Goal: Task Accomplishment & Management: Complete application form

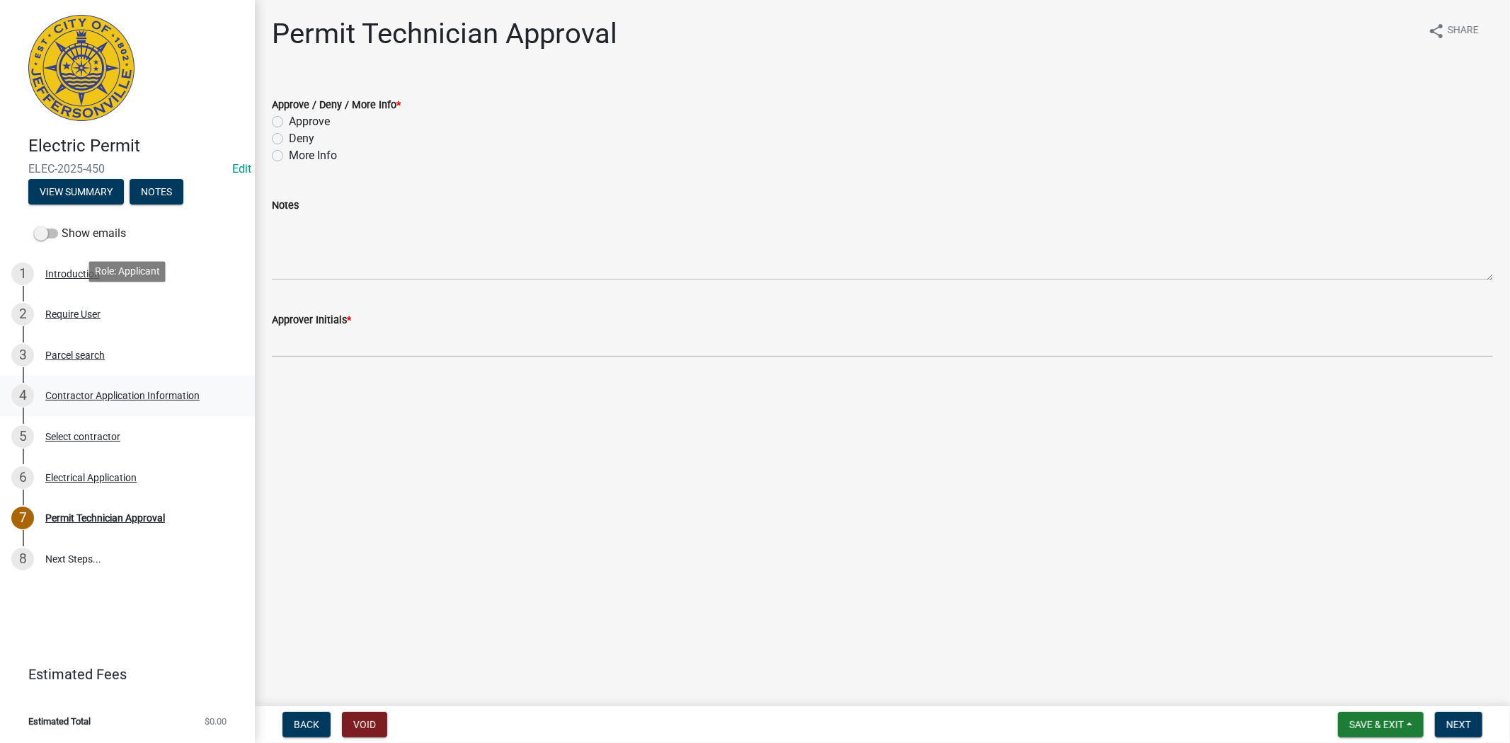
click at [111, 391] on div "Contractor Application Information" at bounding box center [122, 396] width 154 height 10
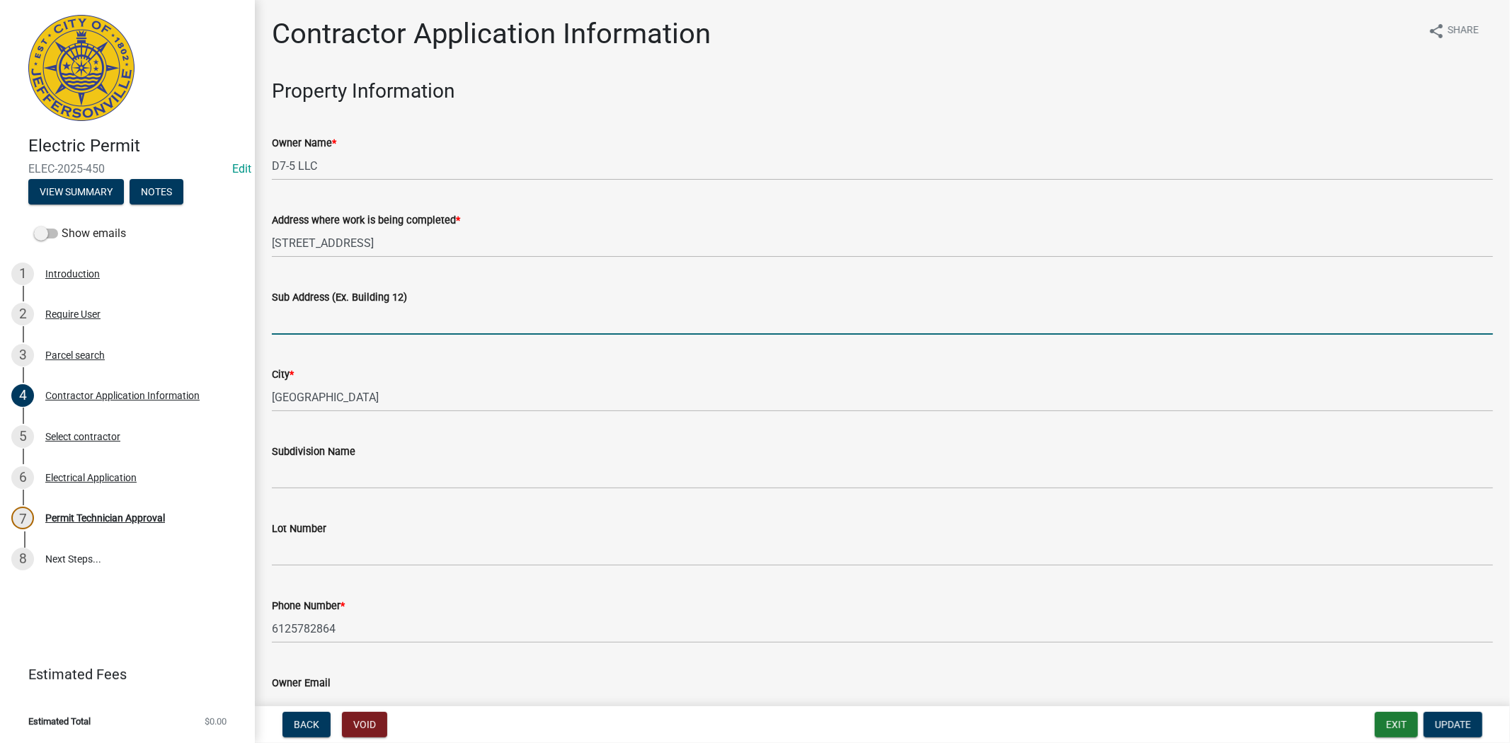
click at [341, 331] on input "Sub Address (Ex. Building 12)" at bounding box center [882, 320] width 1221 height 29
type input "1710 Veterans Pkwy"
click at [52, 432] on div "Select contractor" at bounding box center [82, 437] width 75 height 10
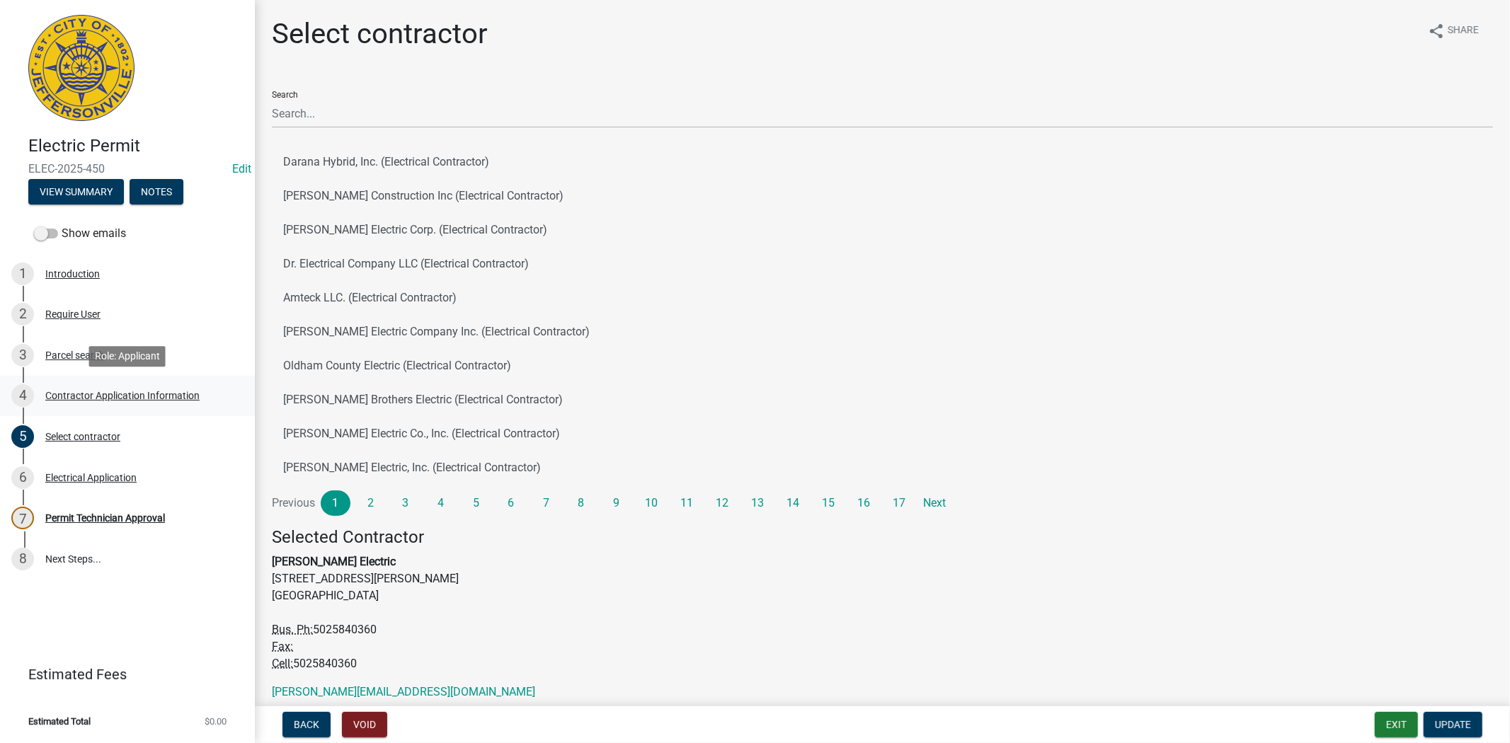
click at [79, 396] on div "Contractor Application Information" at bounding box center [122, 396] width 154 height 10
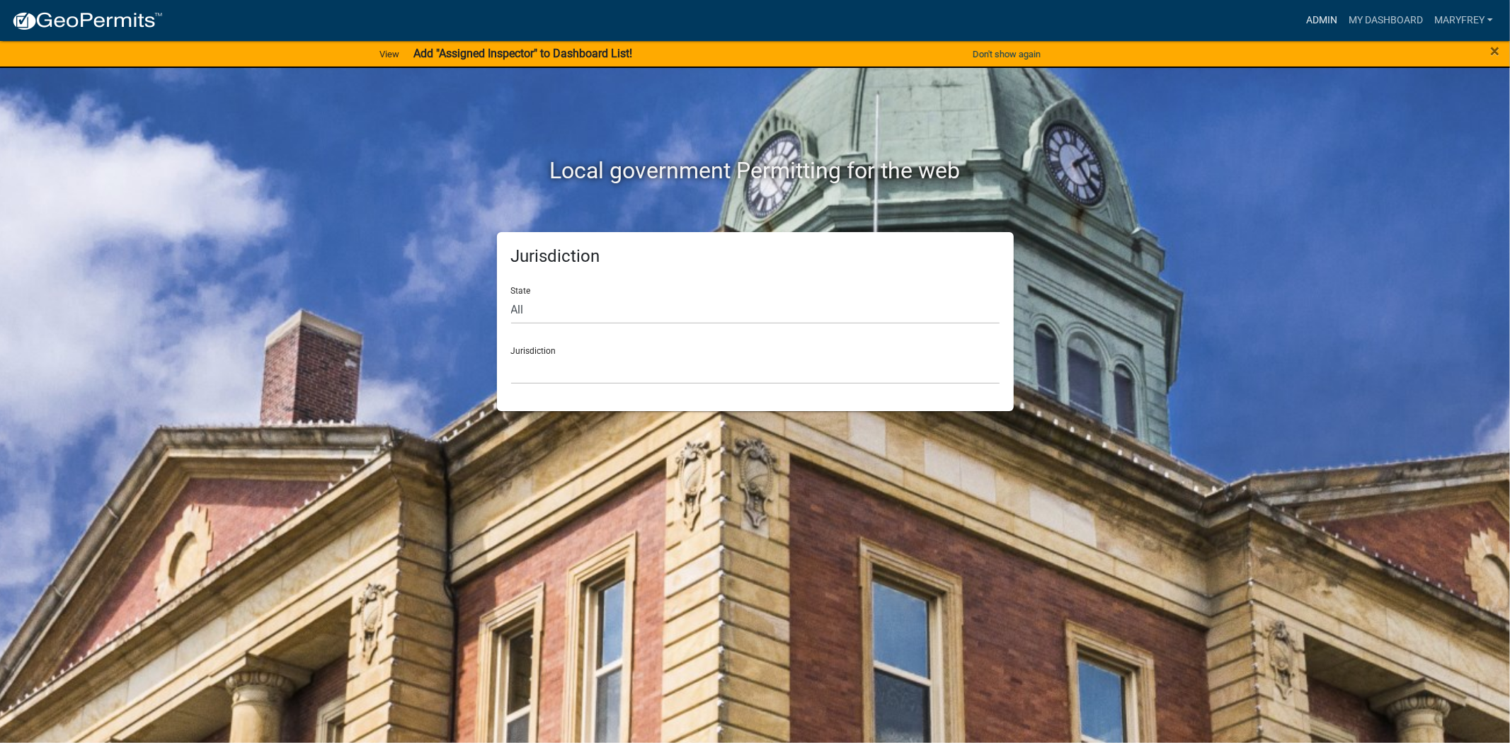
click at [1317, 16] on link "Admin" at bounding box center [1322, 20] width 42 height 27
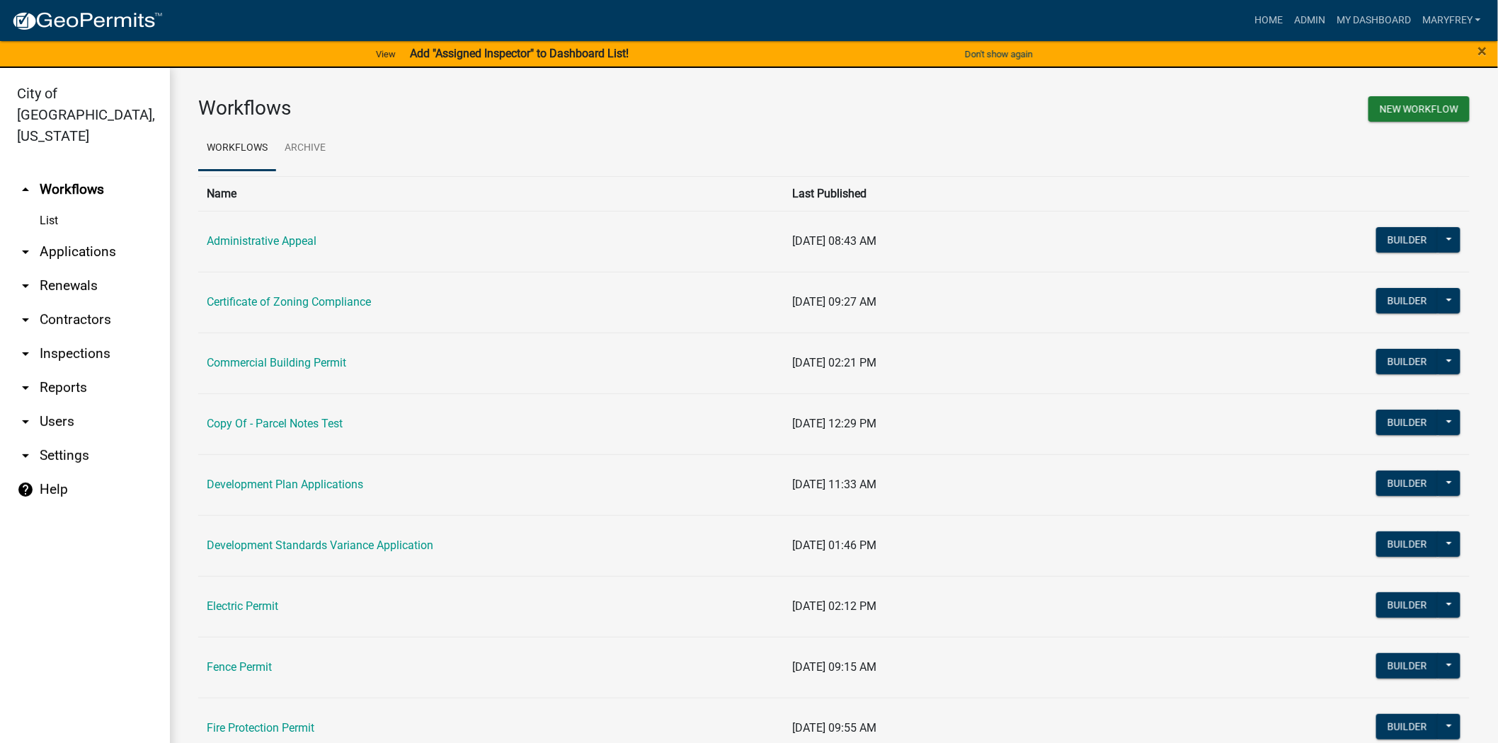
click at [93, 235] on link "arrow_drop_down Applications" at bounding box center [85, 252] width 170 height 34
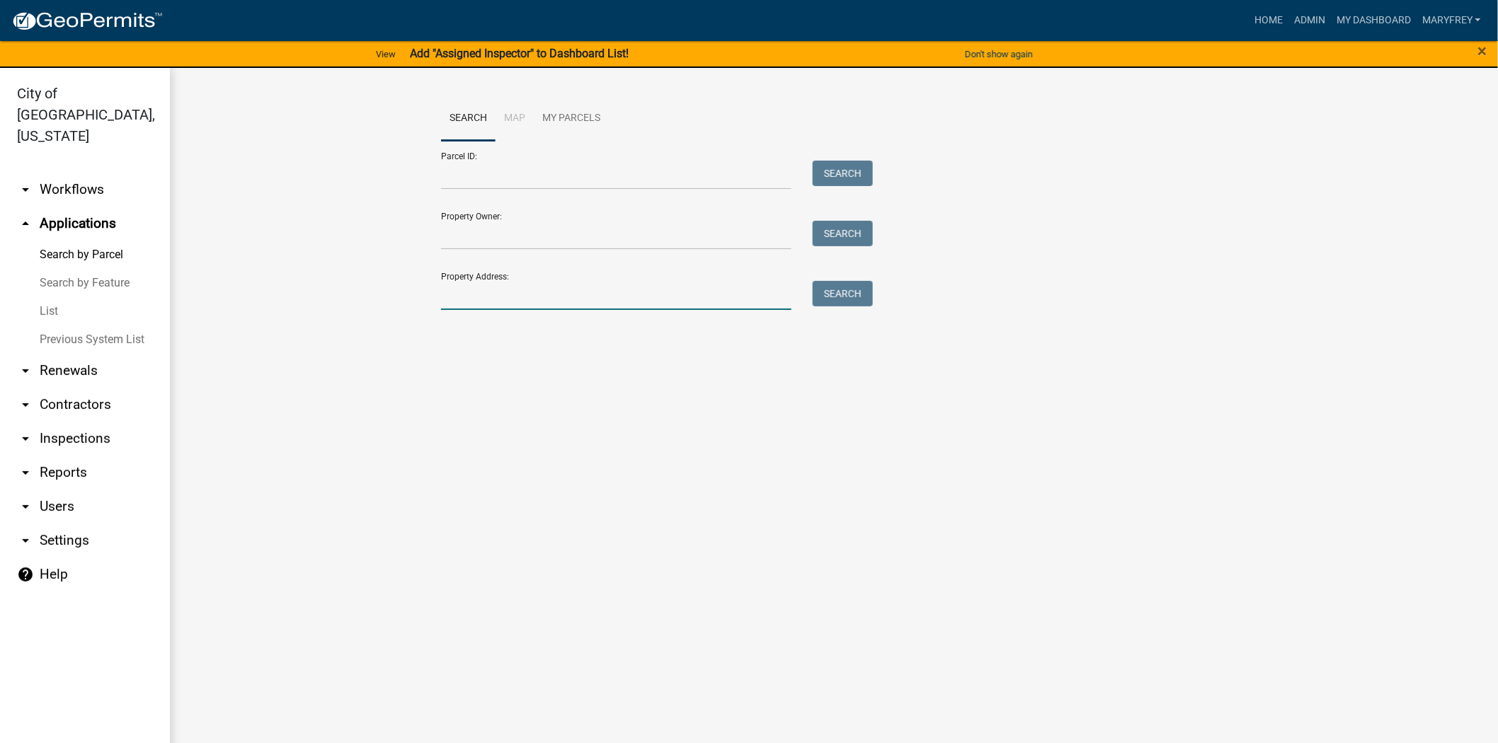
click at [455, 302] on input "Property Address:" at bounding box center [616, 295] width 350 height 29
click at [836, 301] on button "Search" at bounding box center [843, 293] width 60 height 25
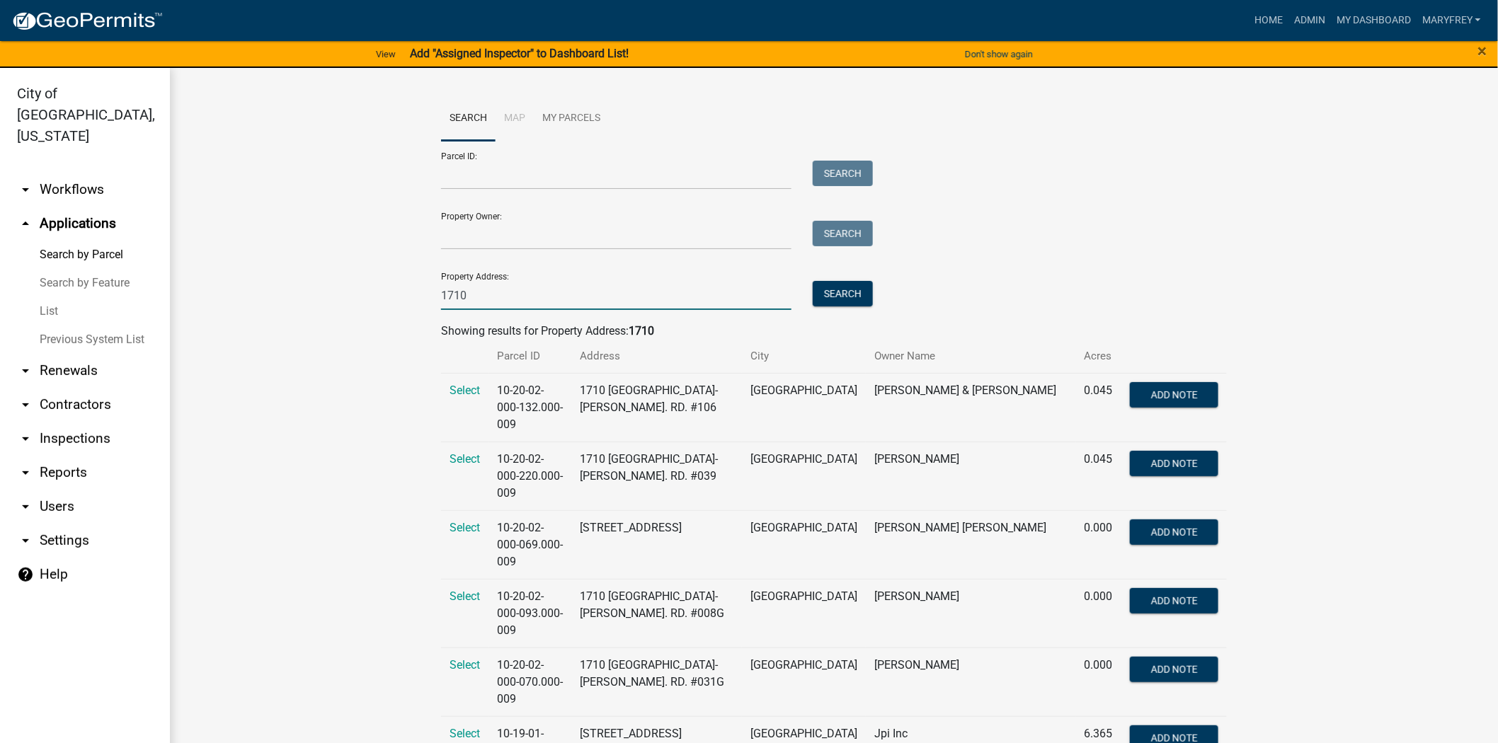
click at [497, 305] on input "1710" at bounding box center [616, 295] width 350 height 29
type input "1710 veterans"
click at [827, 287] on button "Search" at bounding box center [843, 293] width 60 height 25
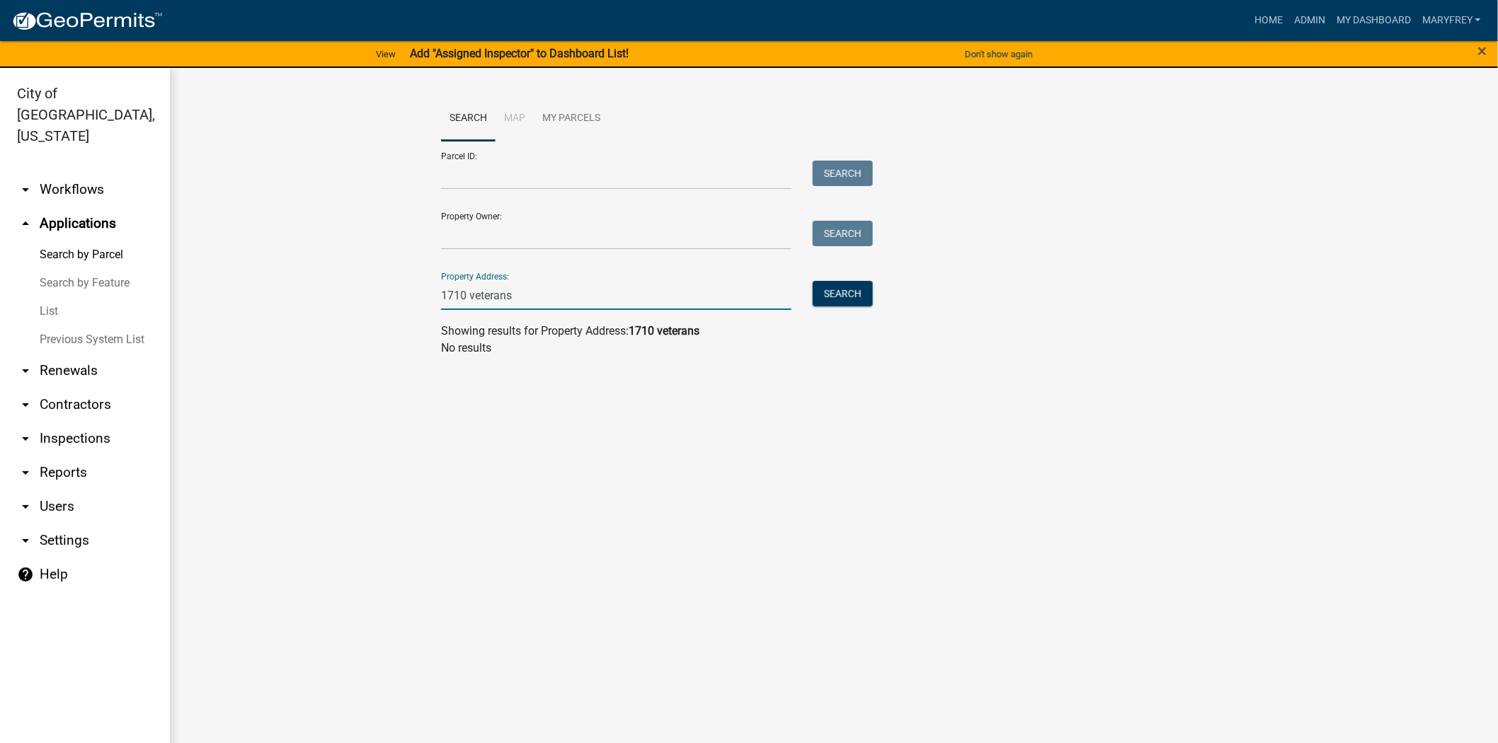
drag, startPoint x: 503, startPoint y: 303, endPoint x: 406, endPoint y: 309, distance: 97.2
click at [406, 309] on wm-workflow-application-search-view "Search Map My Parcels Parcel ID: Search Property Owner: Search Property Address…" at bounding box center [834, 232] width 1272 height 272
click at [60, 173] on link "arrow_drop_down Workflows" at bounding box center [85, 190] width 170 height 34
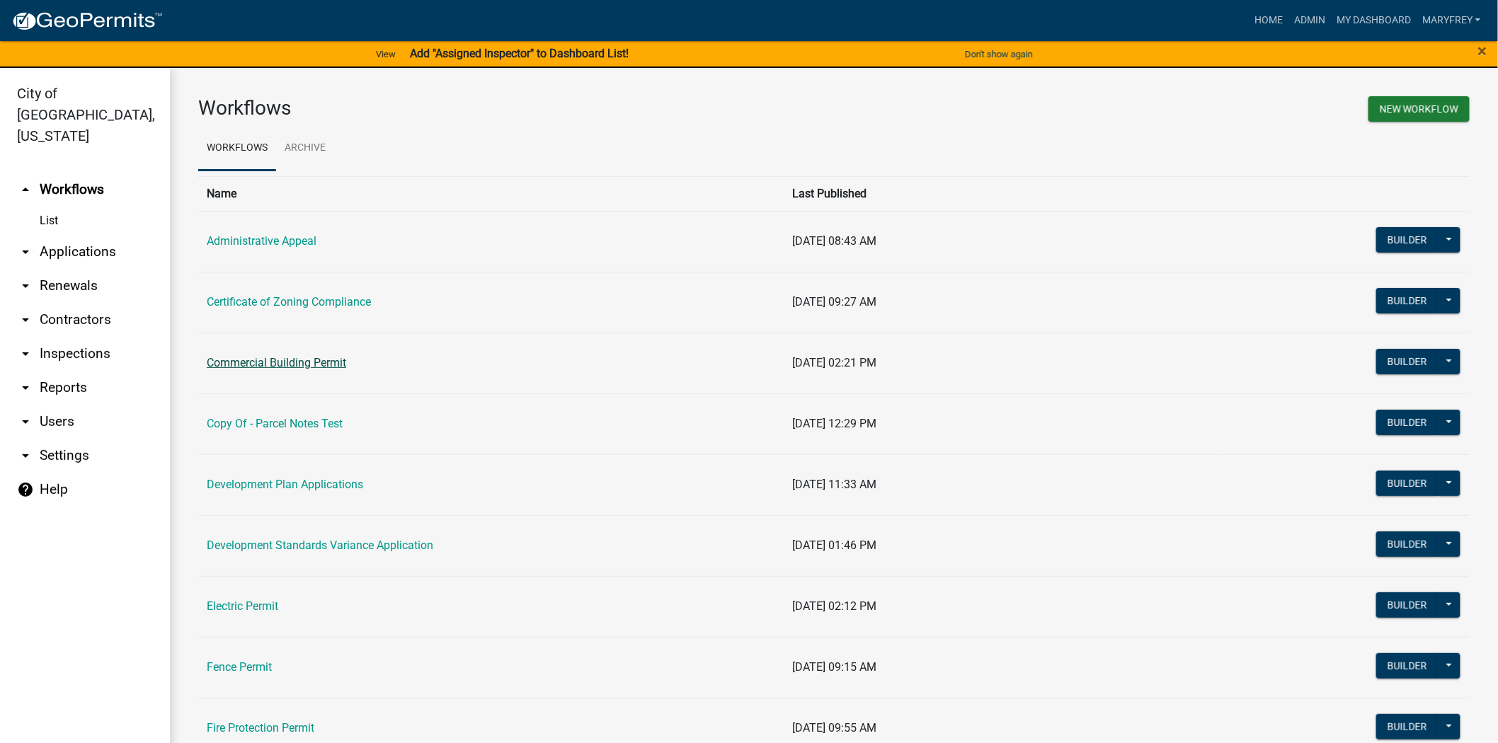
click at [266, 363] on link "Commercial Building Permit" at bounding box center [276, 362] width 139 height 13
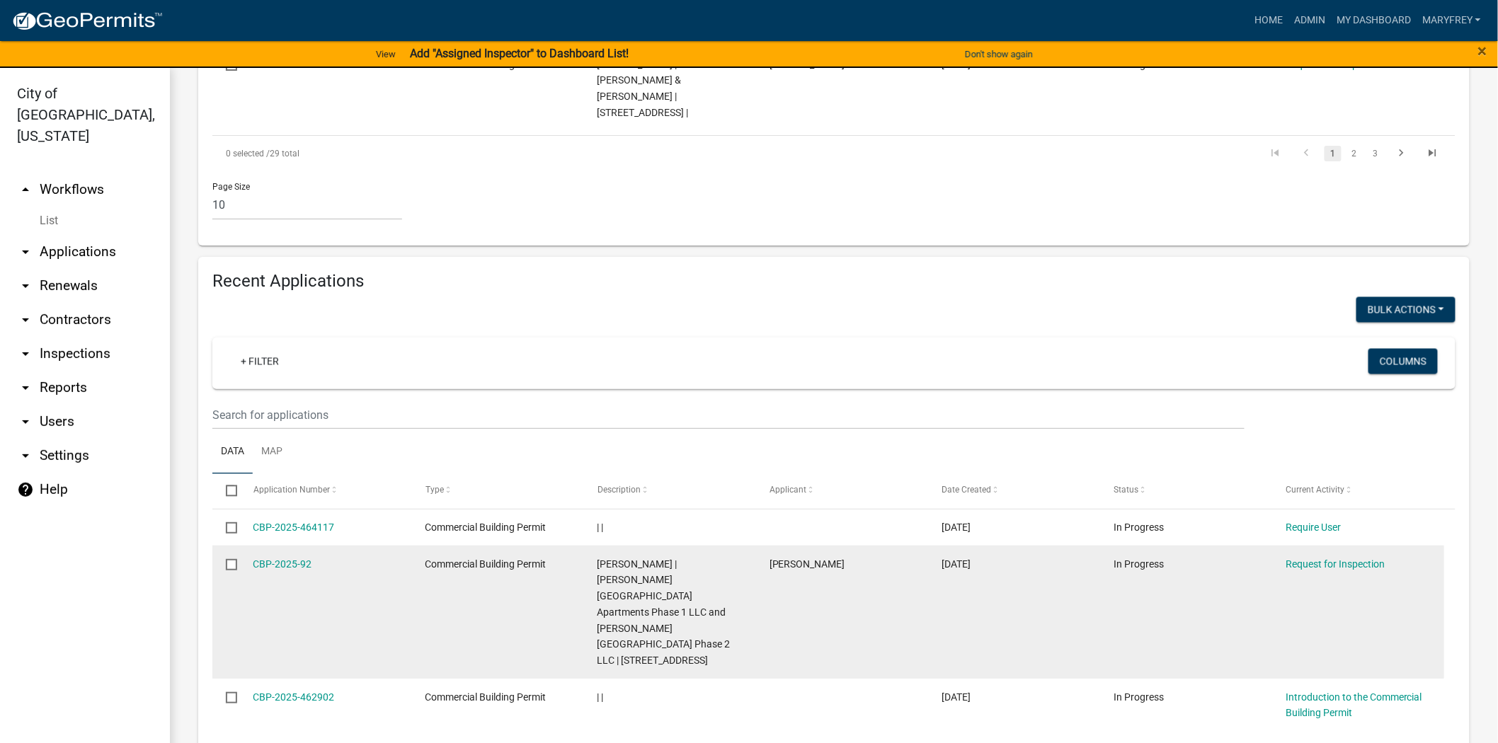
scroll to position [1079, 0]
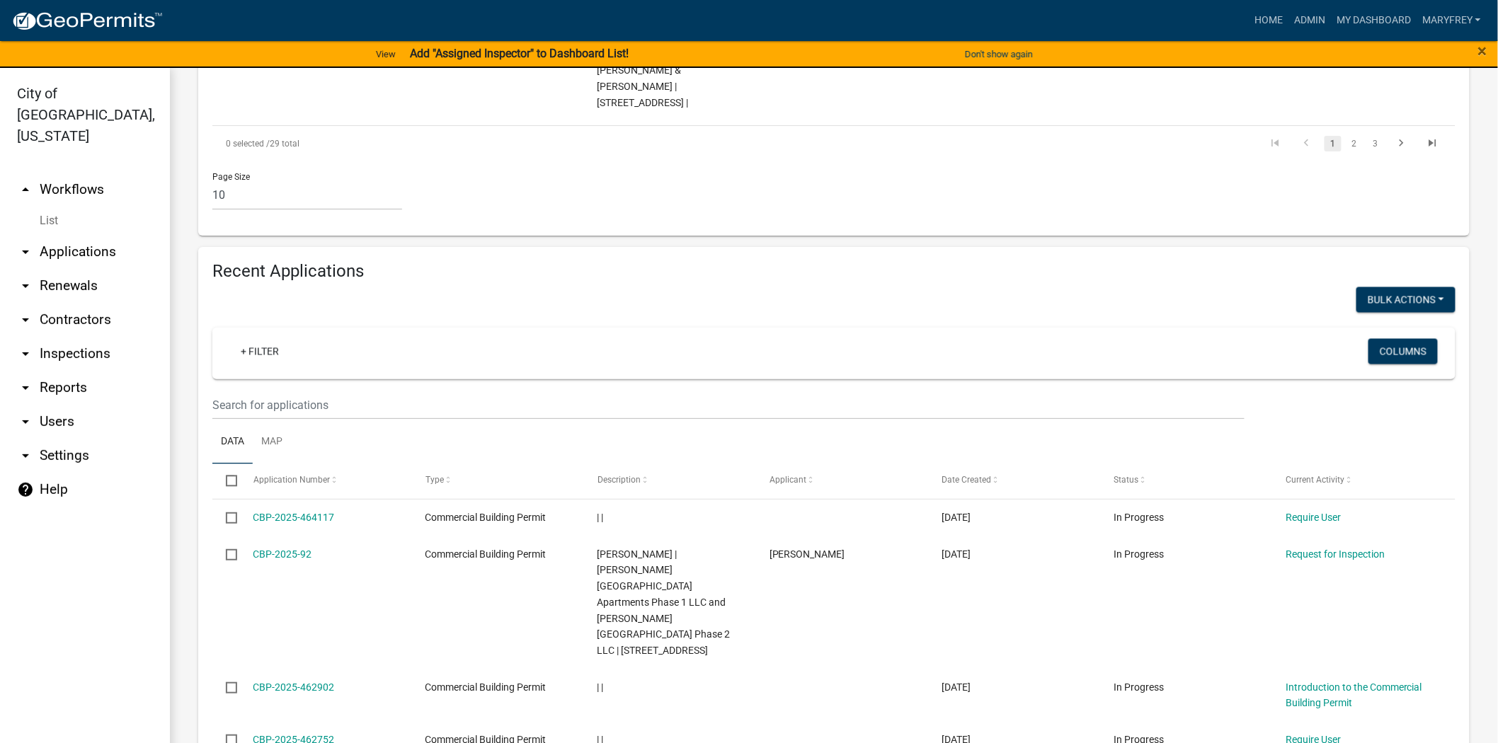
click at [200, 358] on div "Recent Applications Bulk Actions Void + Filter Columns Data Map Select Applicat…" at bounding box center [834, 718] width 1272 height 942
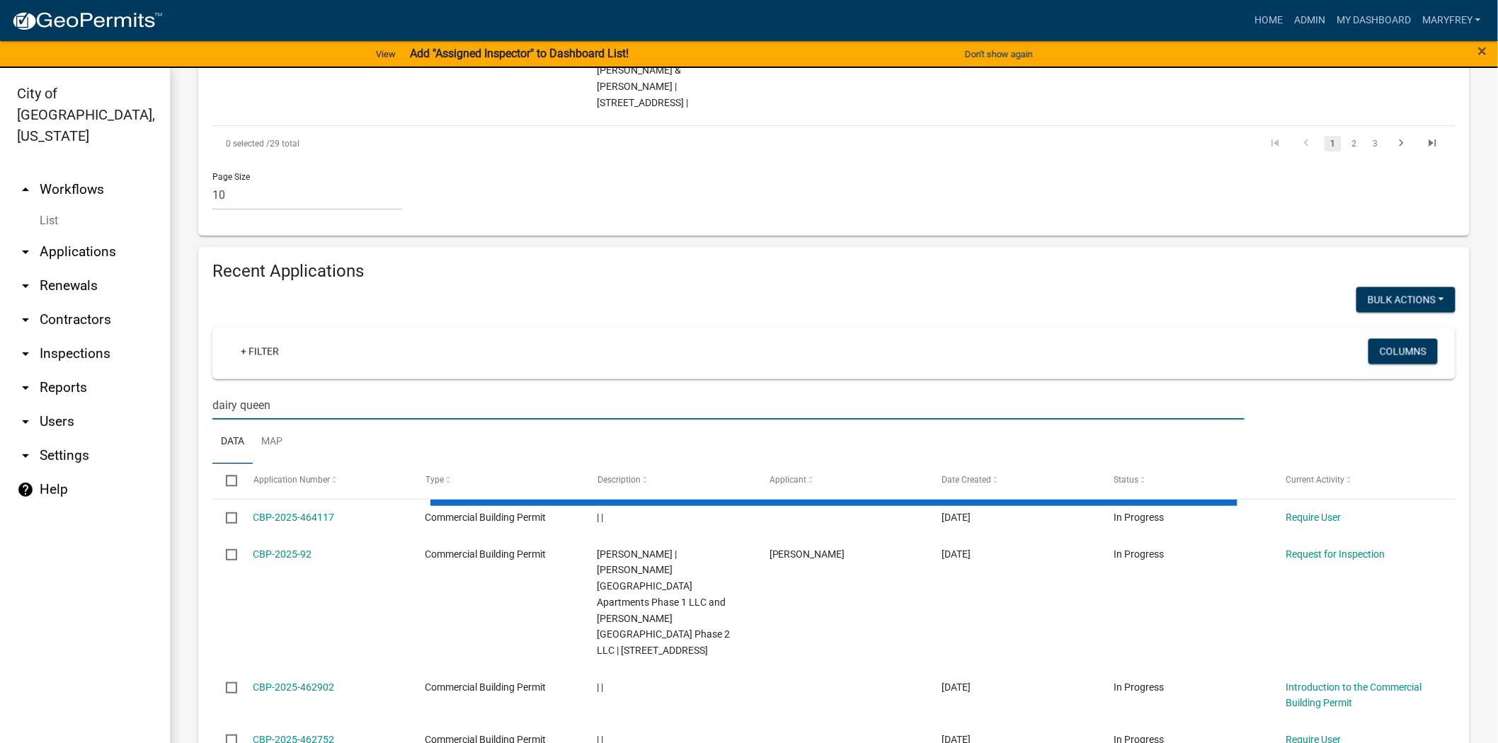
scroll to position [884, 0]
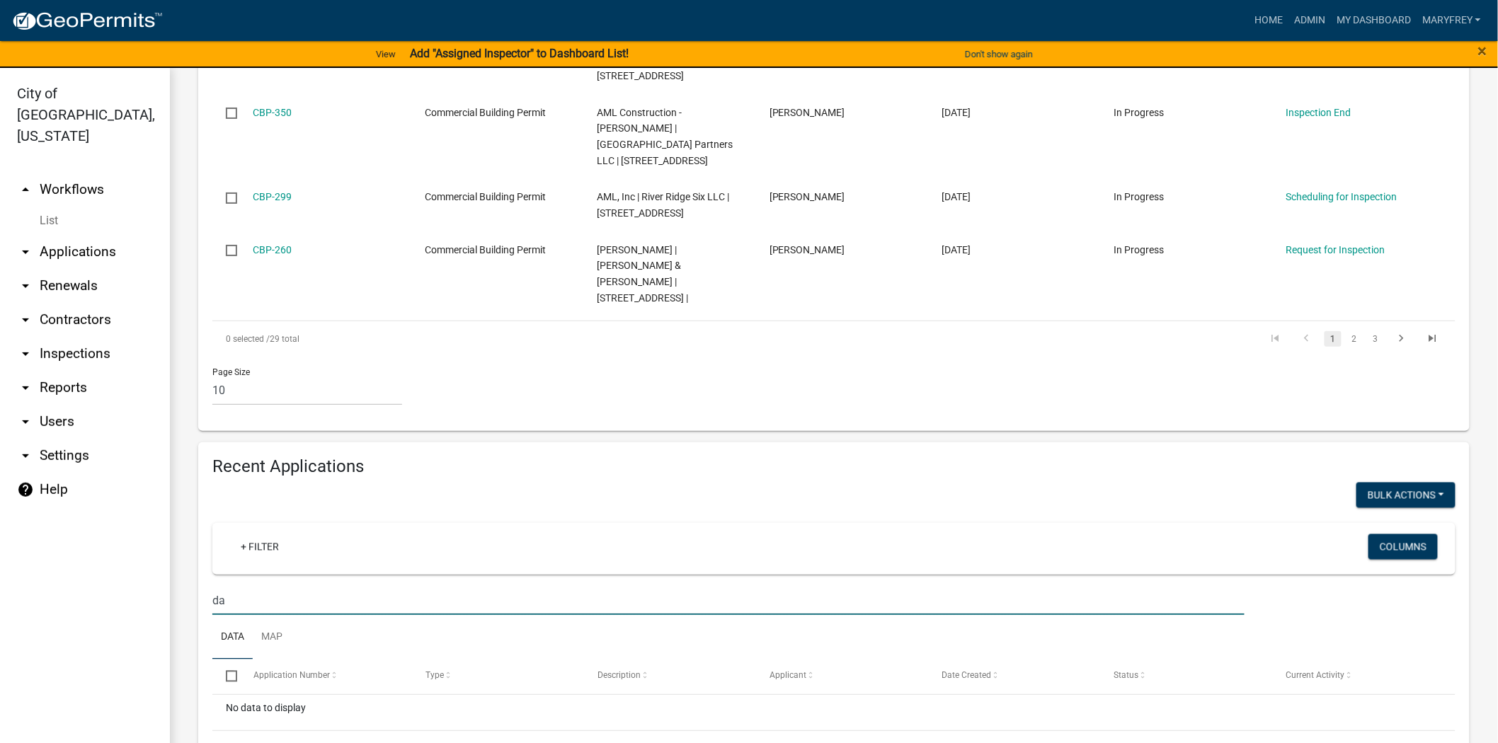
type input "d"
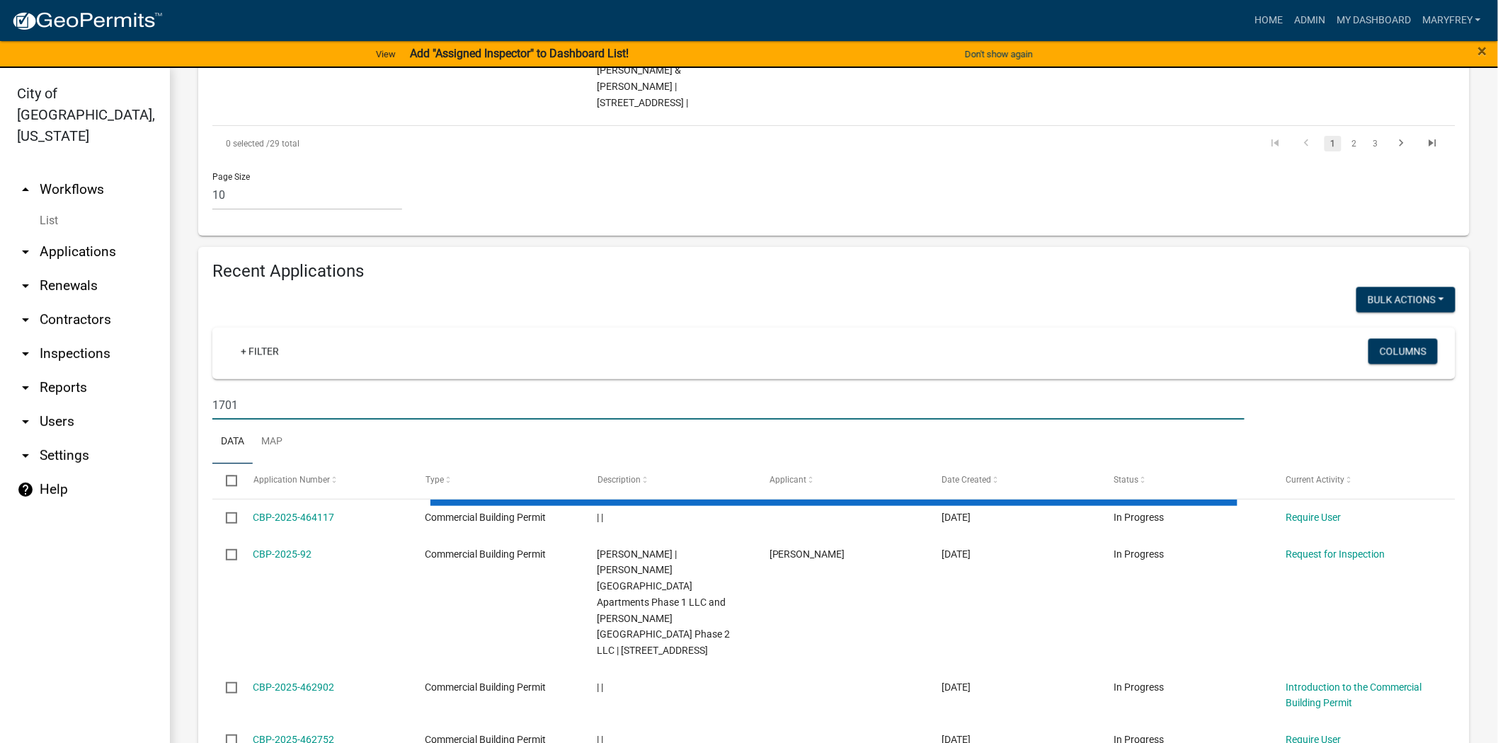
scroll to position [1048, 0]
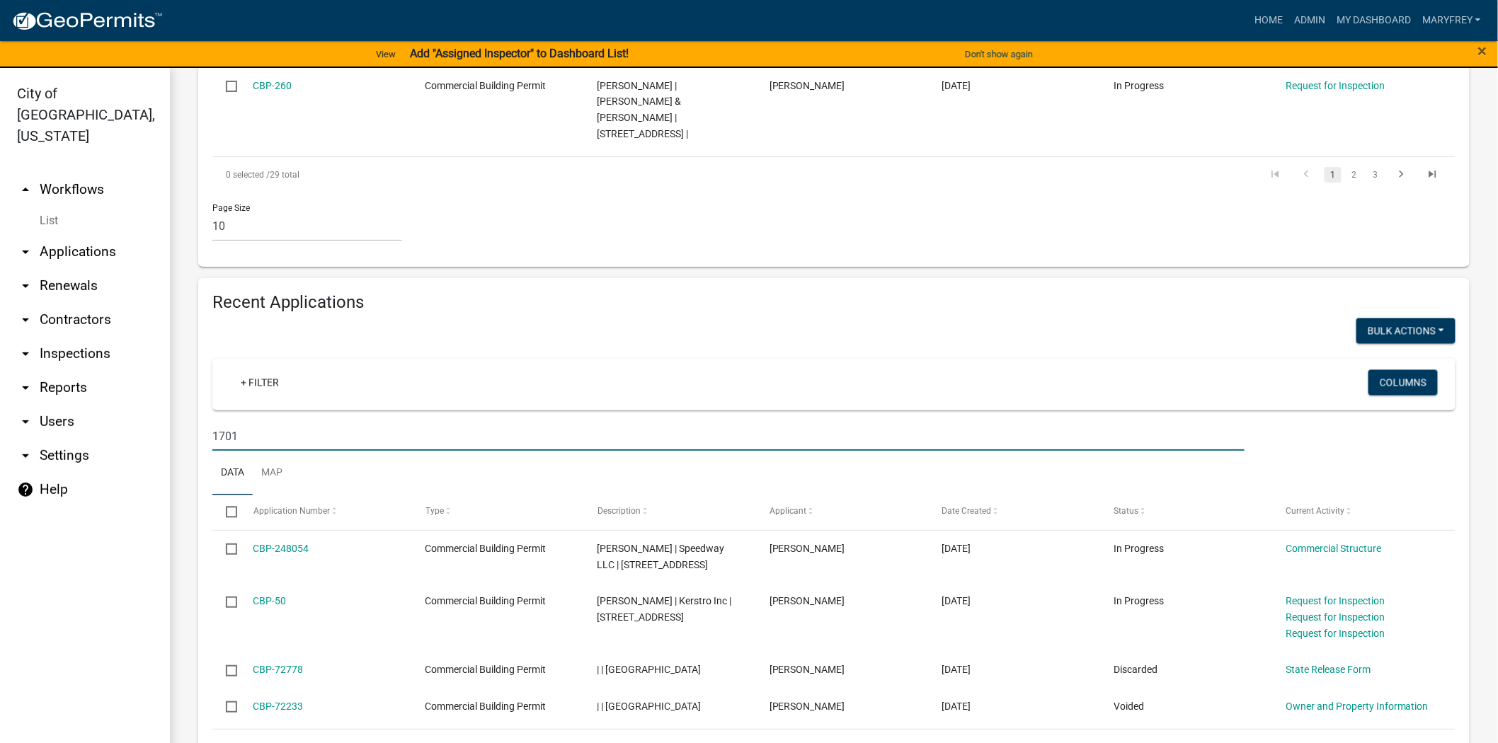
drag, startPoint x: 235, startPoint y: 388, endPoint x: 206, endPoint y: 390, distance: 29.1
click at [206, 422] on div "1701" at bounding box center [729, 436] width 1054 height 29
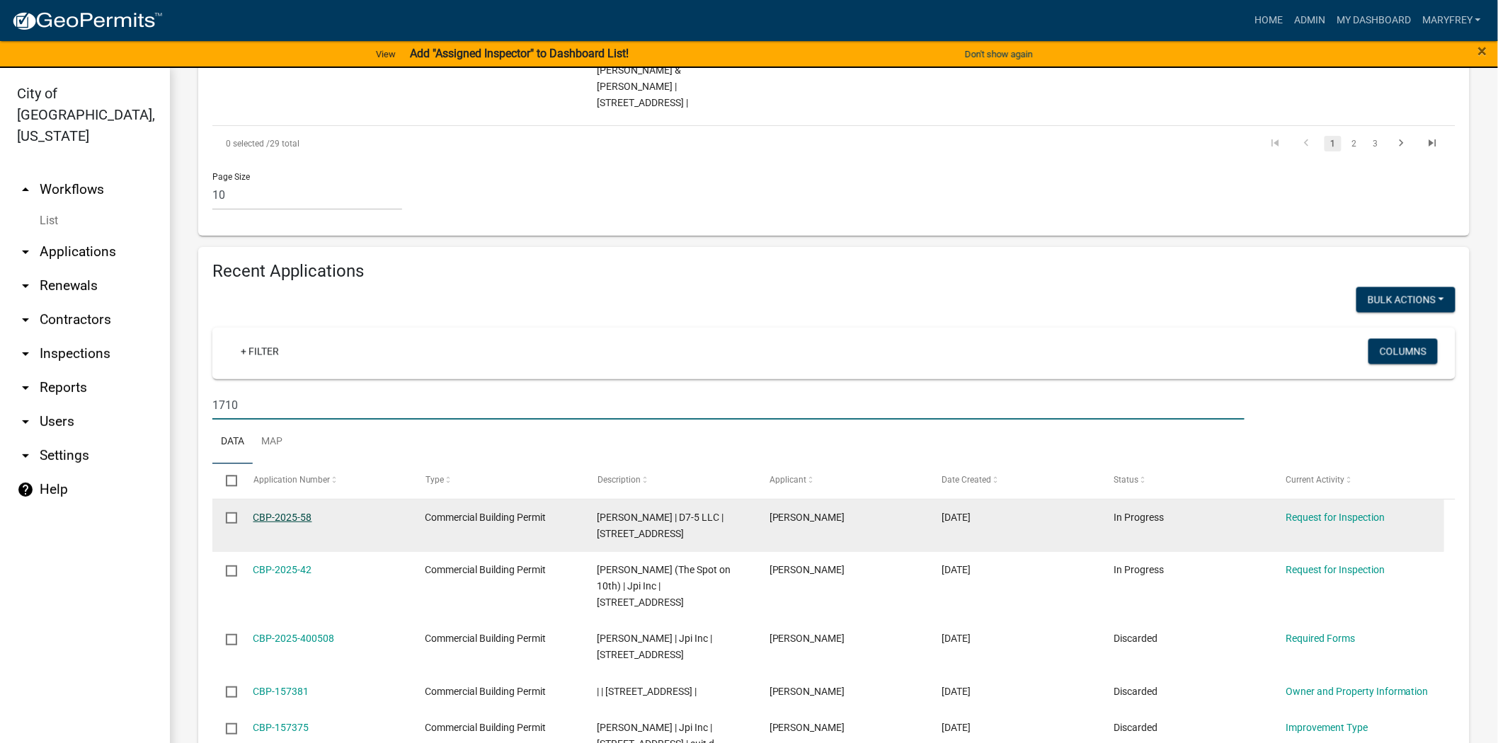
type input "1710"
click at [297, 512] on link "CBP-2025-58" at bounding box center [282, 517] width 59 height 11
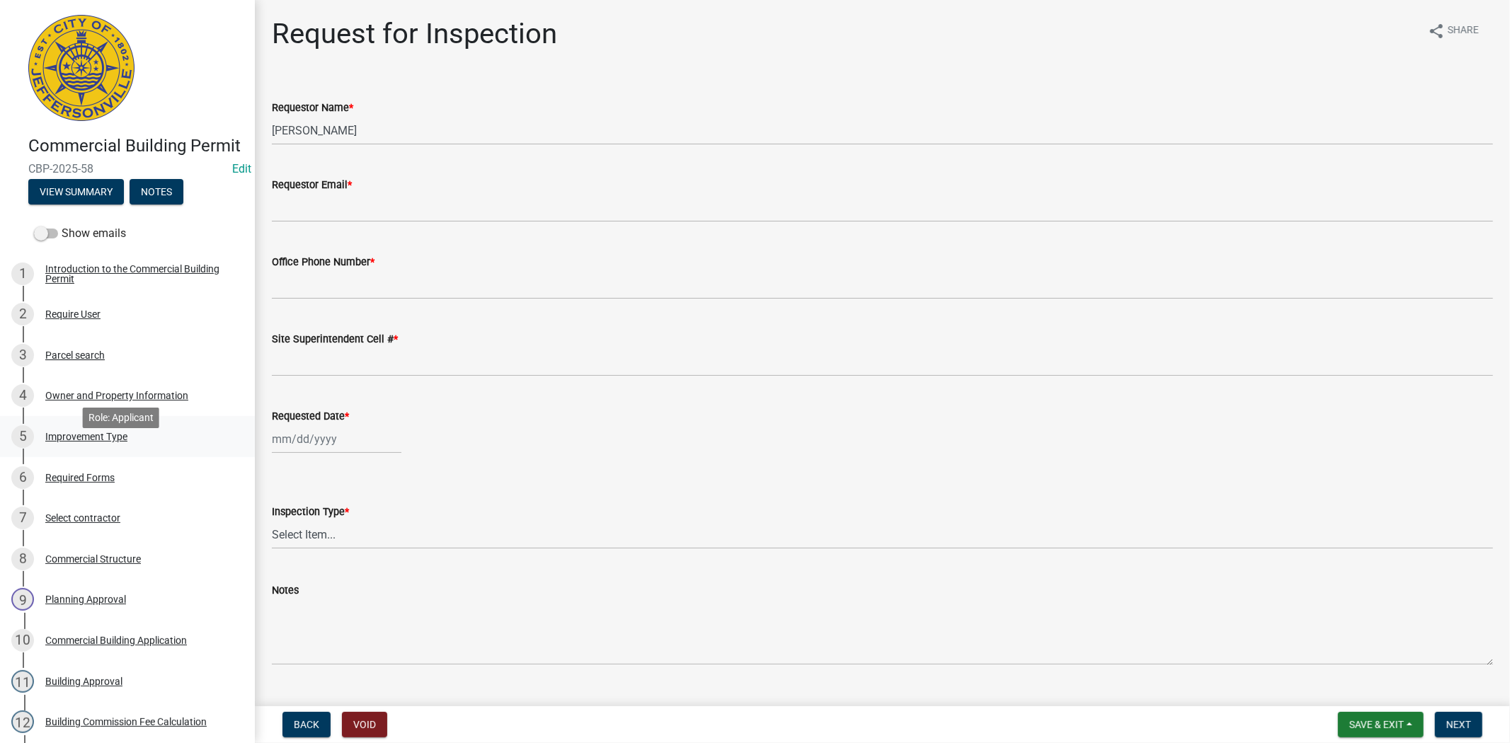
click at [79, 442] on div "Improvement Type" at bounding box center [86, 437] width 82 height 10
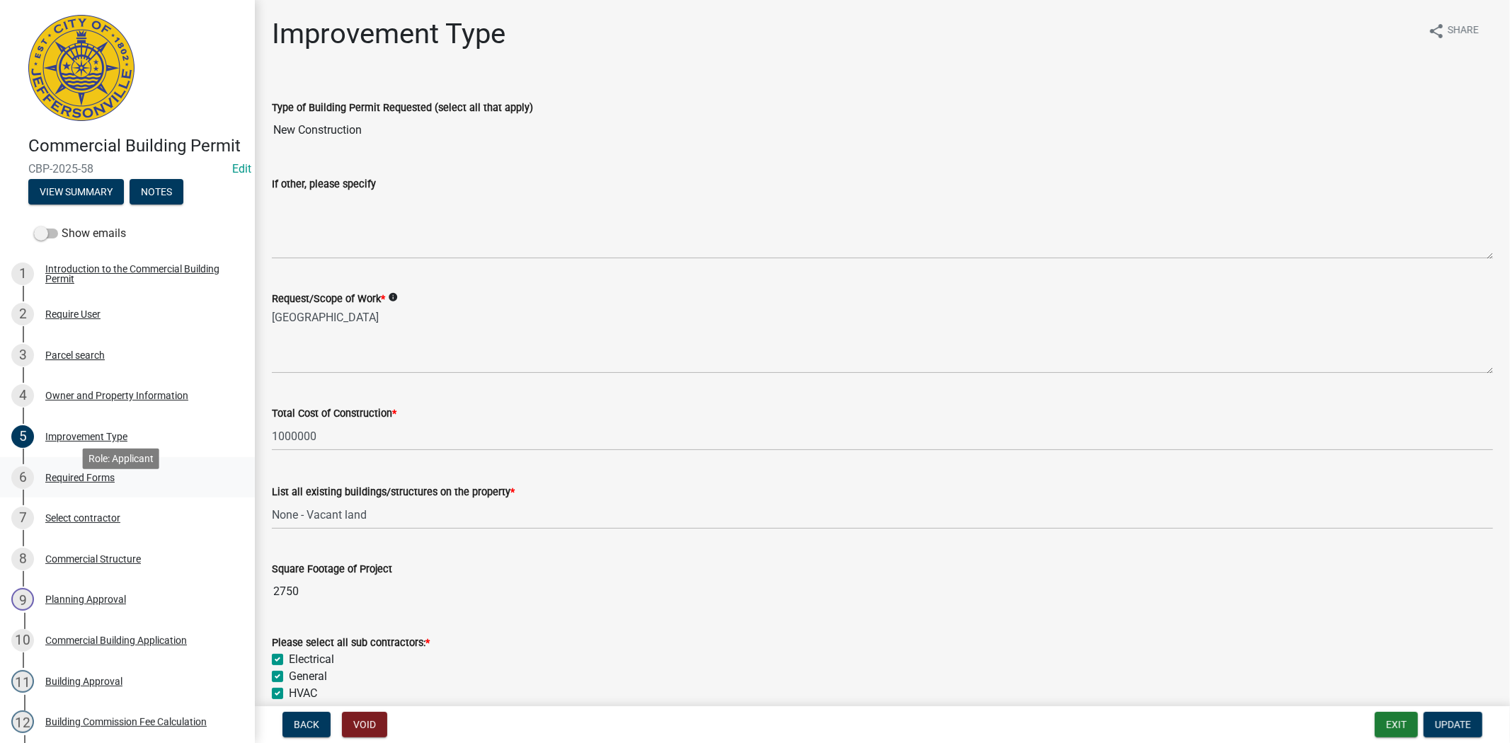
click at [73, 483] on div "Required Forms" at bounding box center [79, 478] width 69 height 10
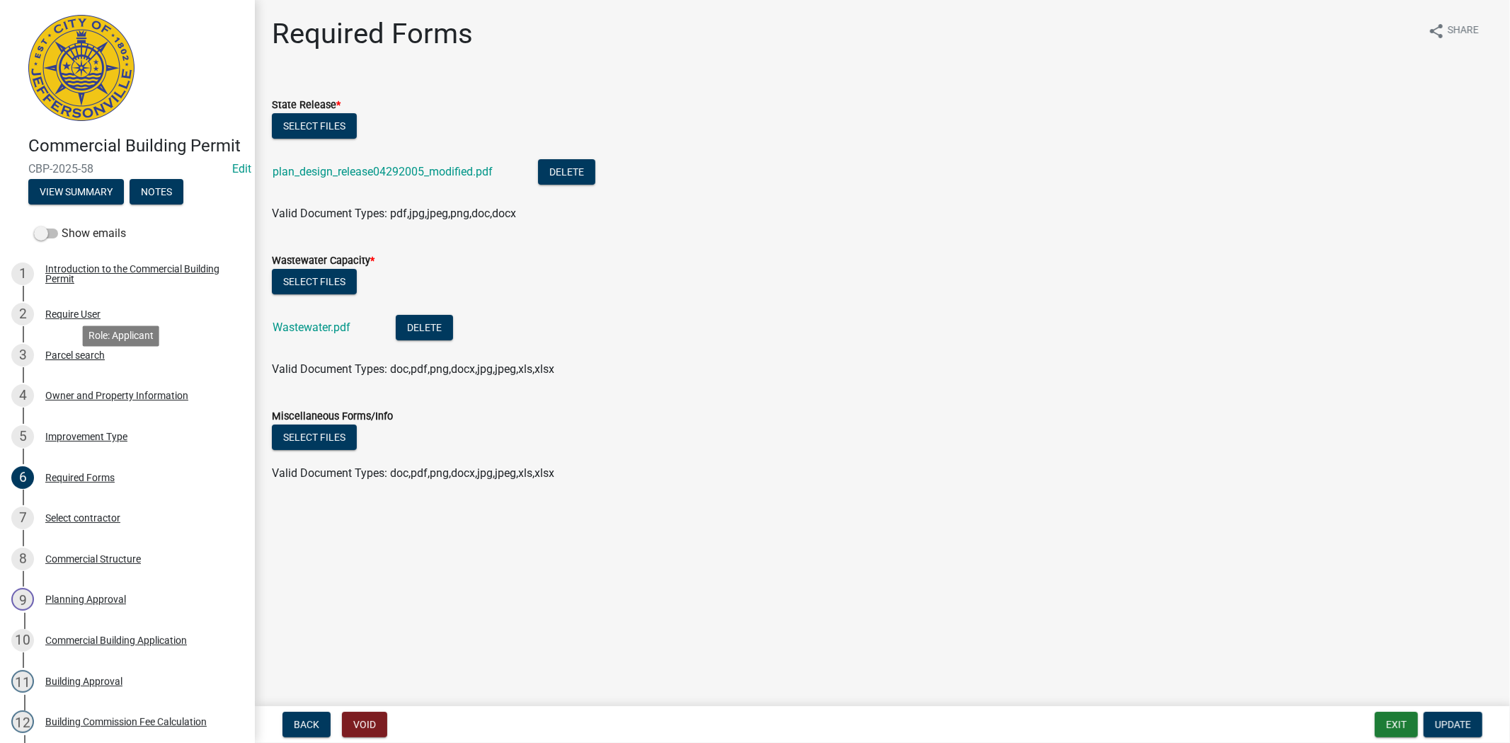
click at [82, 360] on div "Parcel search" at bounding box center [74, 355] width 59 height 10
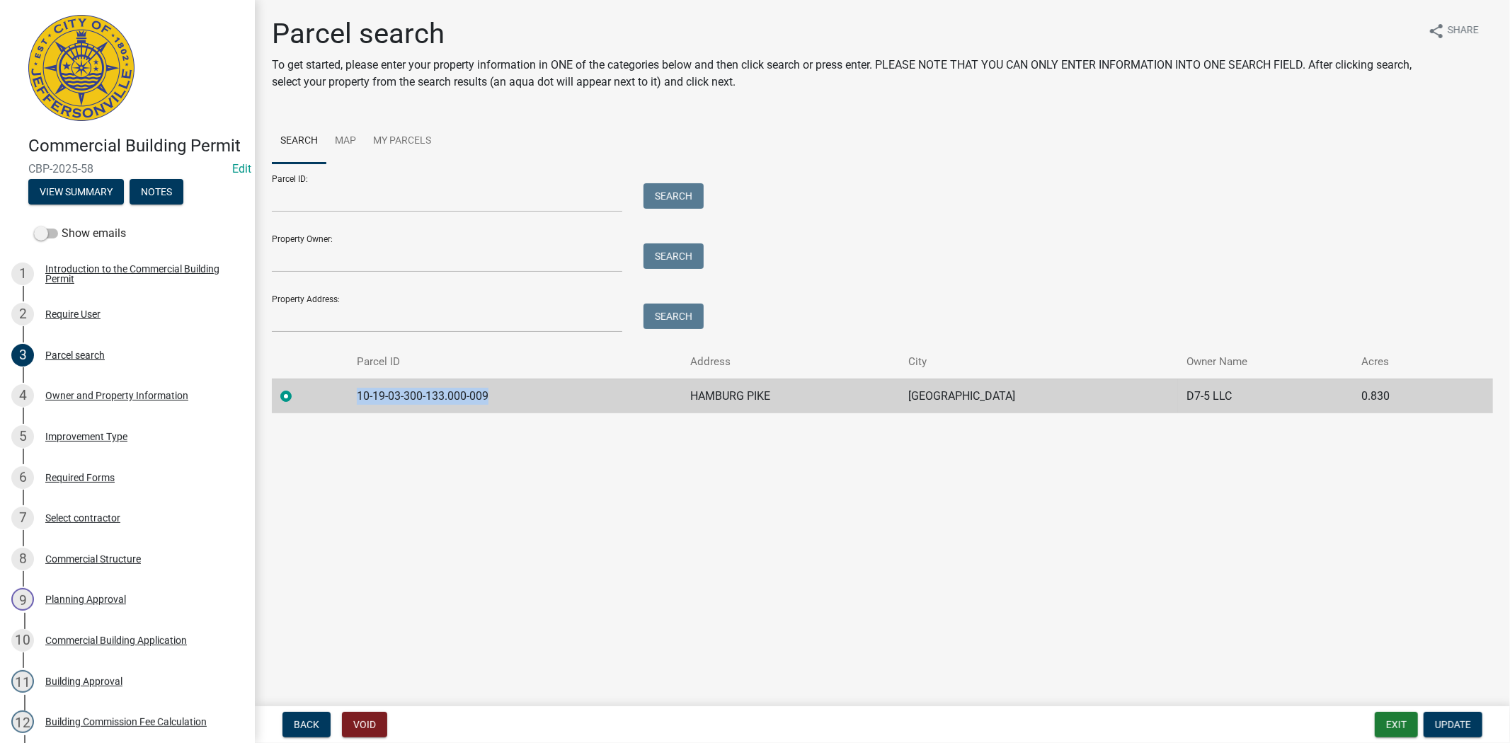
drag, startPoint x: 519, startPoint y: 399, endPoint x: 356, endPoint y: 411, distance: 163.3
click at [356, 411] on td "10-19-03-300-133.000-009" at bounding box center [515, 396] width 334 height 35
copy td "10-19-03-300-133.000-009"
click at [1390, 722] on button "Exit" at bounding box center [1396, 724] width 43 height 25
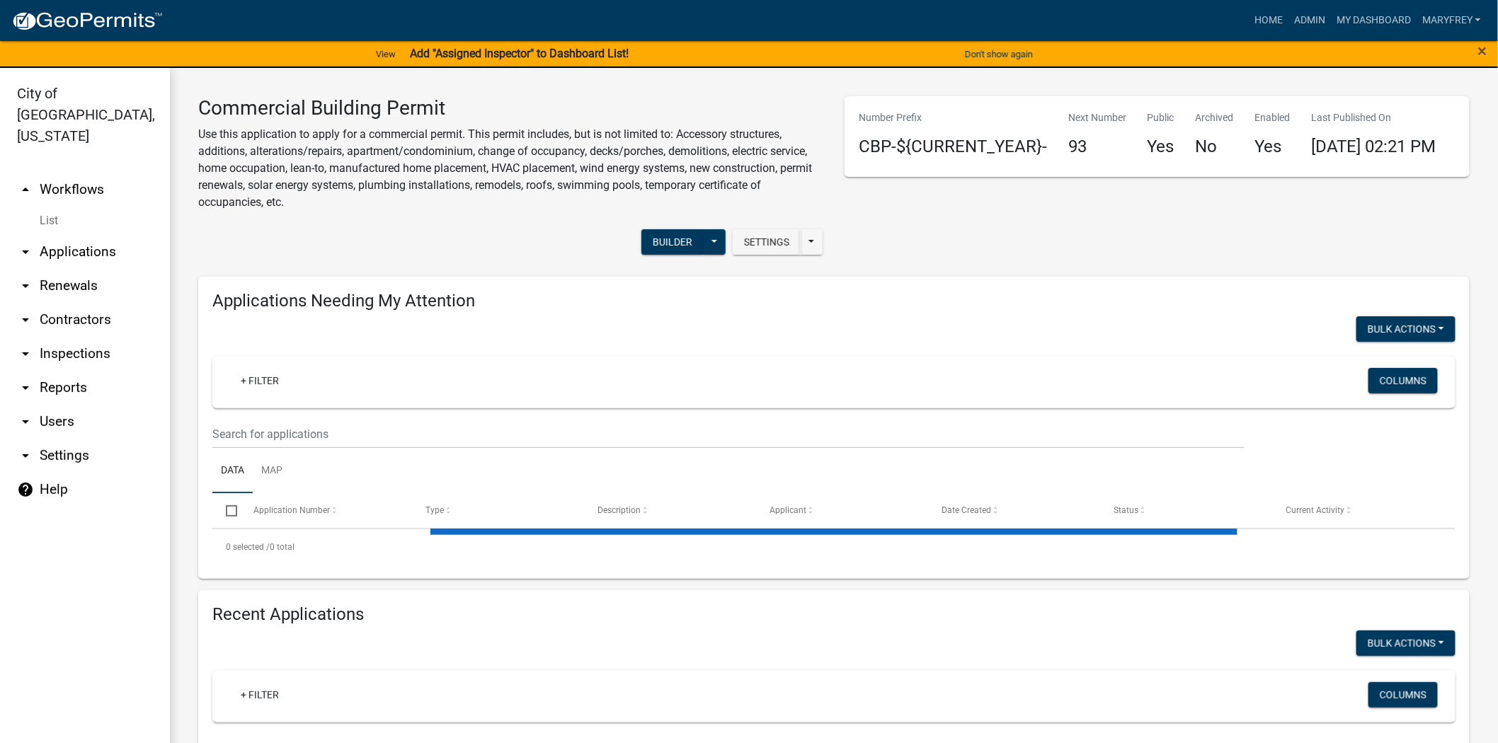
click at [76, 173] on link "arrow_drop_up Workflows" at bounding box center [85, 190] width 170 height 34
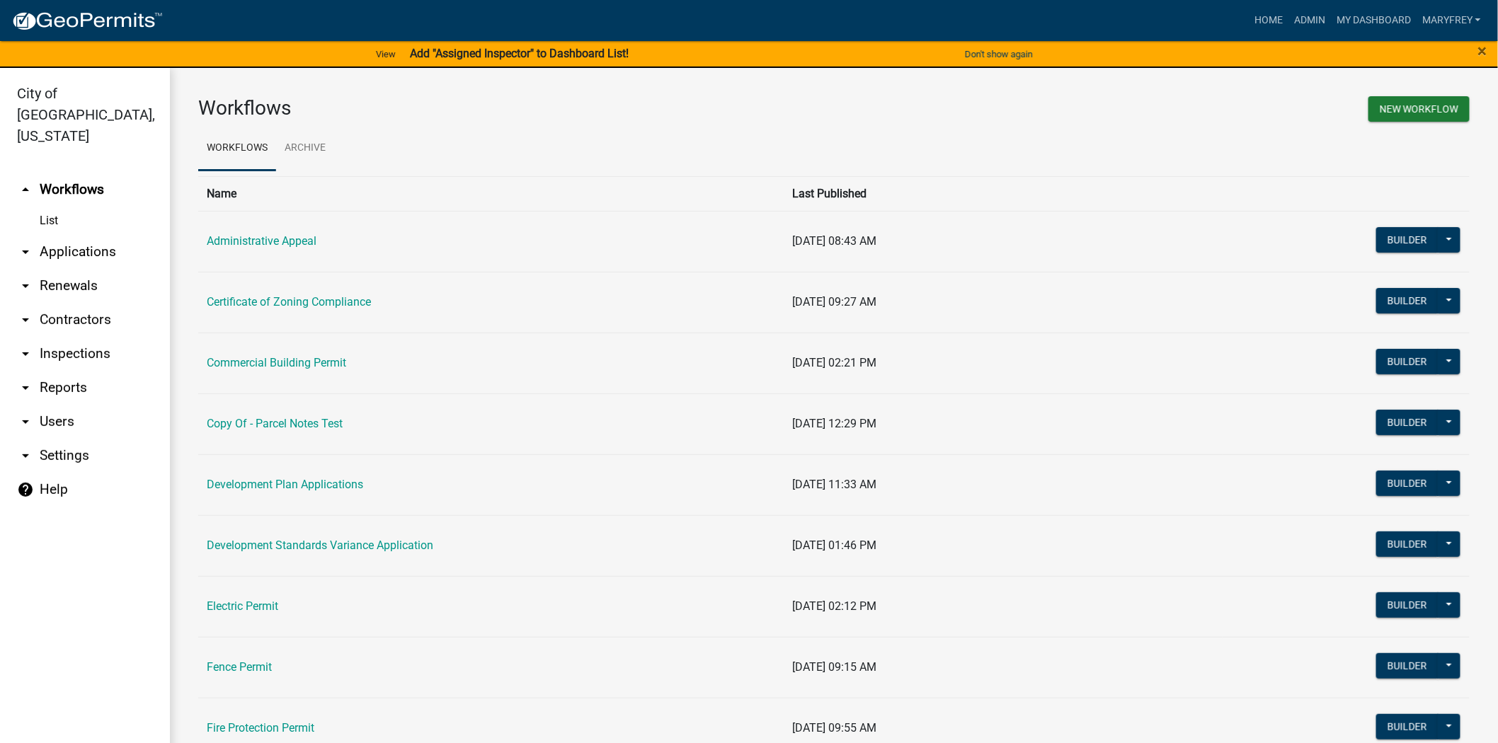
click at [78, 235] on link "arrow_drop_down Applications" at bounding box center [85, 252] width 170 height 34
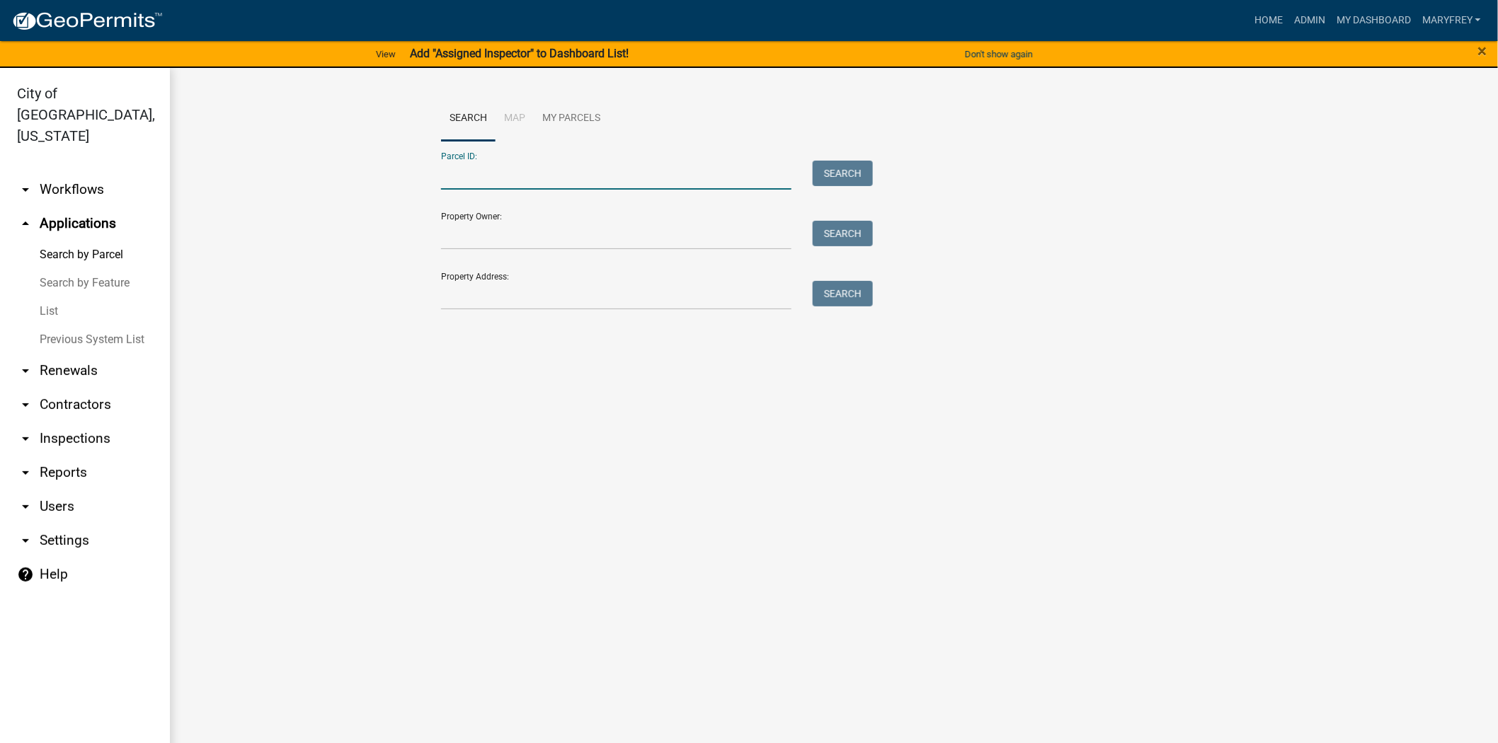
paste input "10-19-03-300-133.000-009"
type input "10-19-03-300-133.000-009"
click at [846, 172] on button "Search" at bounding box center [843, 173] width 60 height 25
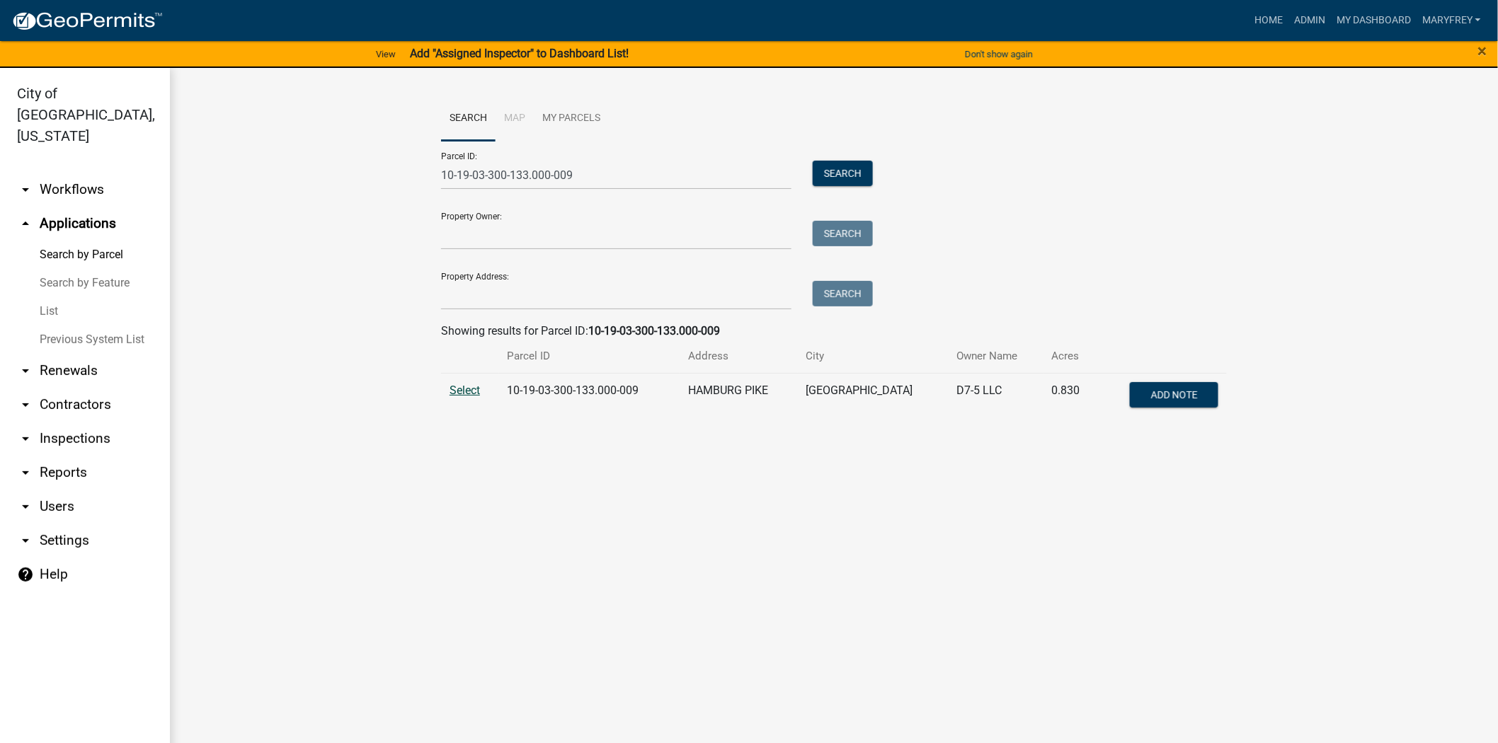
click at [458, 390] on span "Select" at bounding box center [465, 390] width 30 height 13
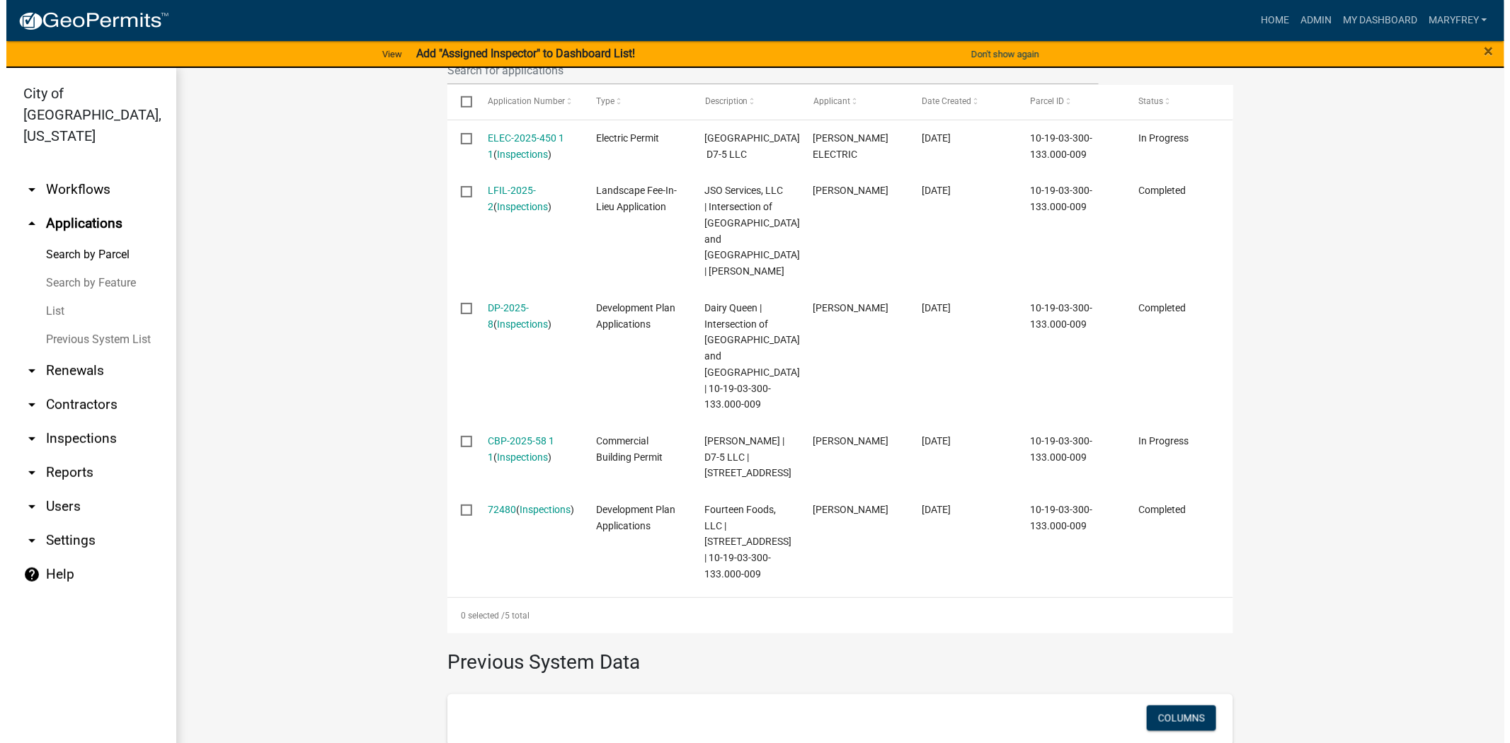
scroll to position [549, 0]
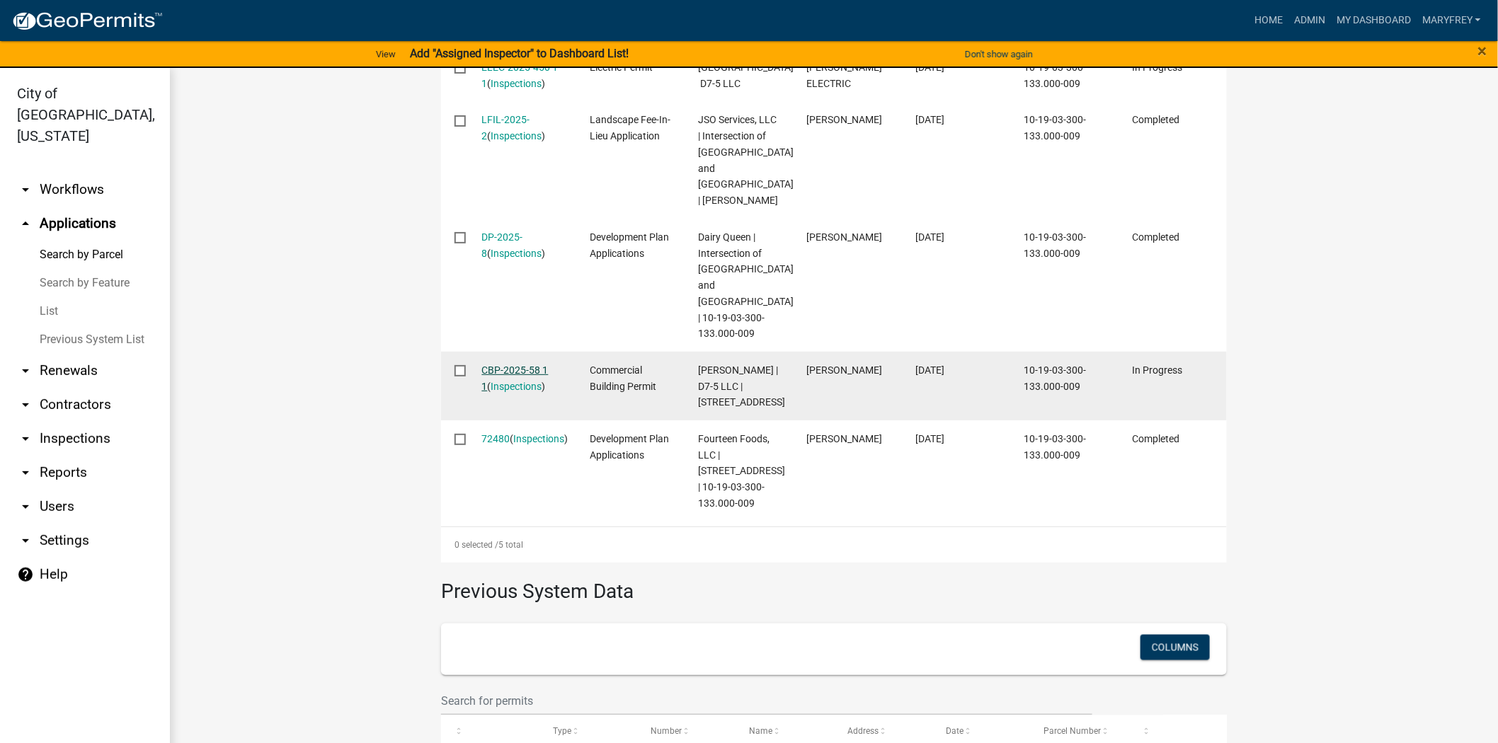
click at [515, 369] on link "CBP-2025-58 1 1" at bounding box center [515, 379] width 67 height 28
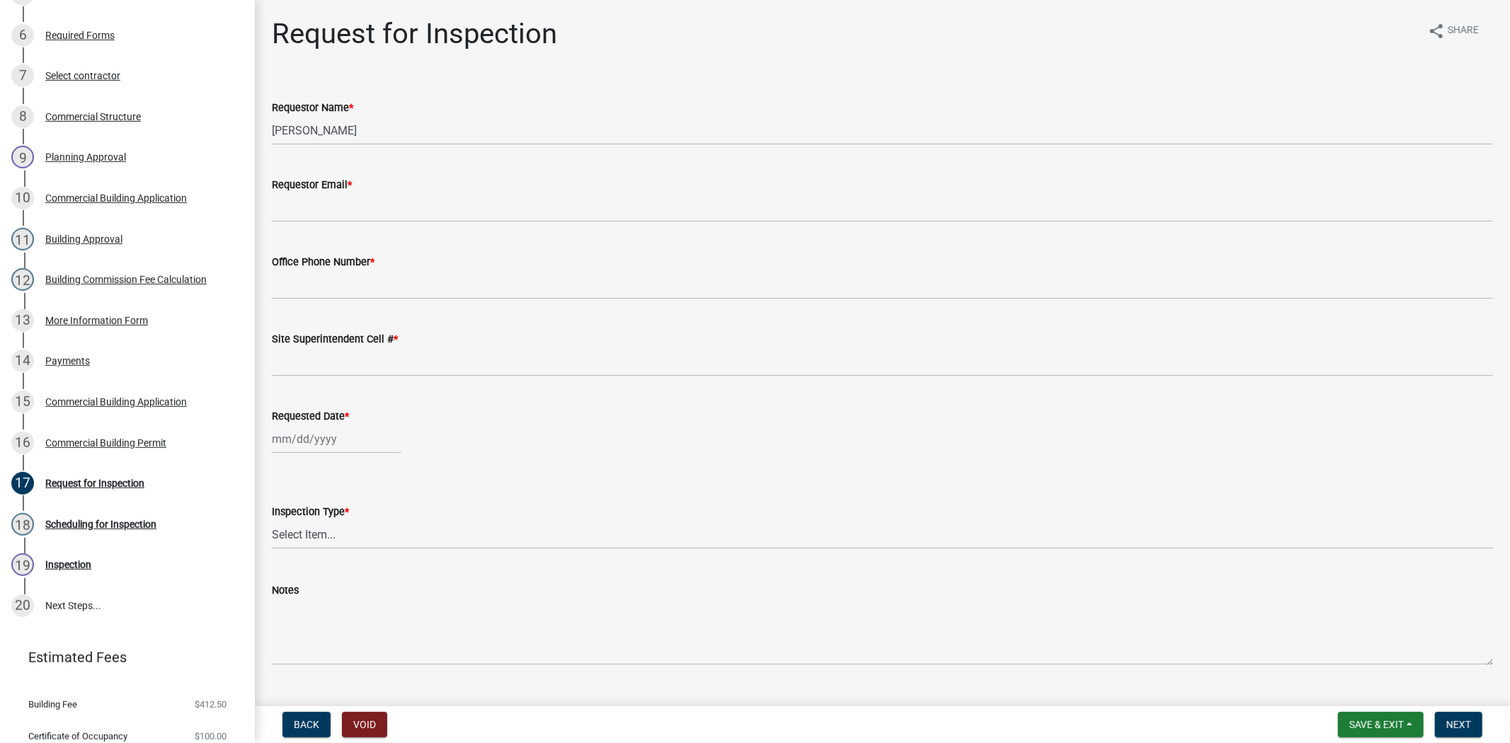
scroll to position [448, 0]
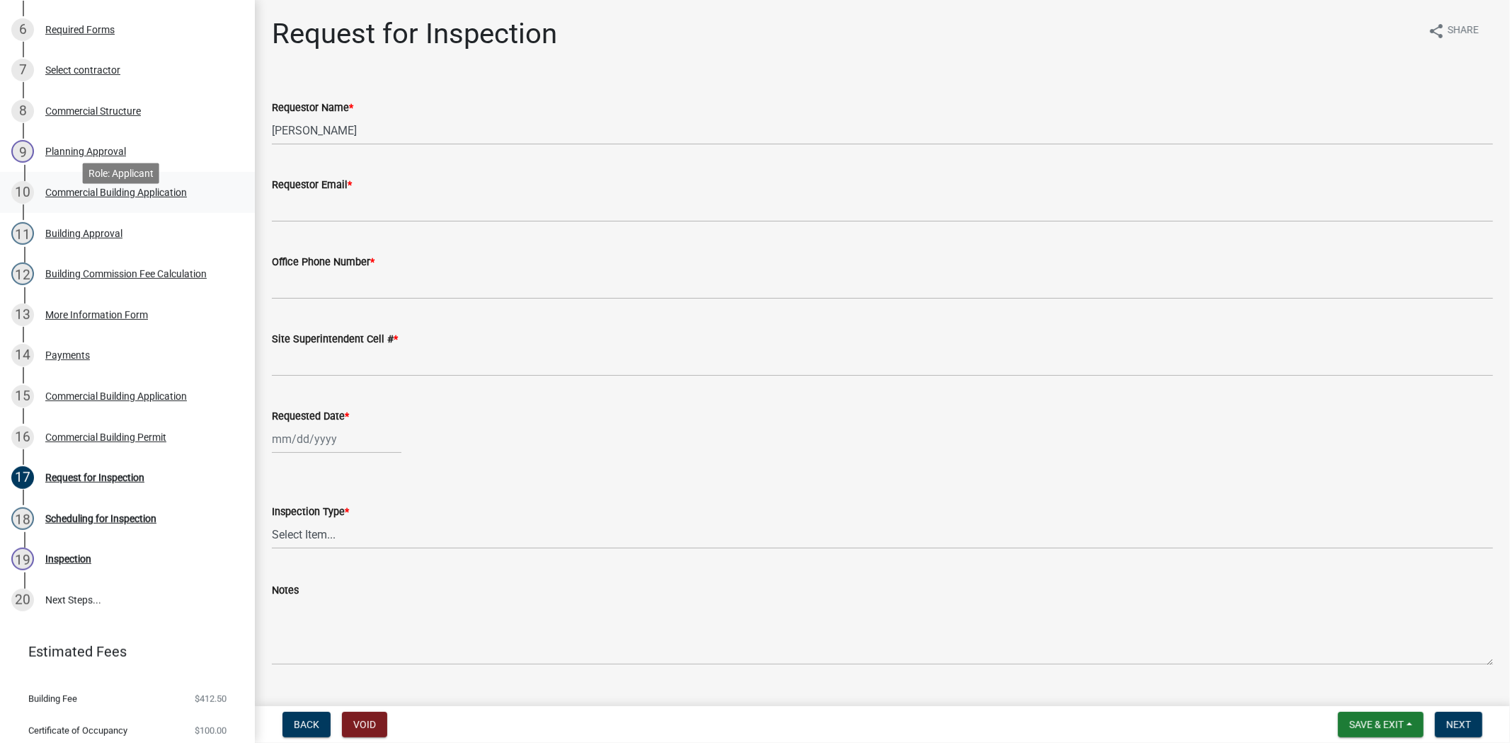
click at [120, 198] on div "Commercial Building Application" at bounding box center [116, 193] width 142 height 10
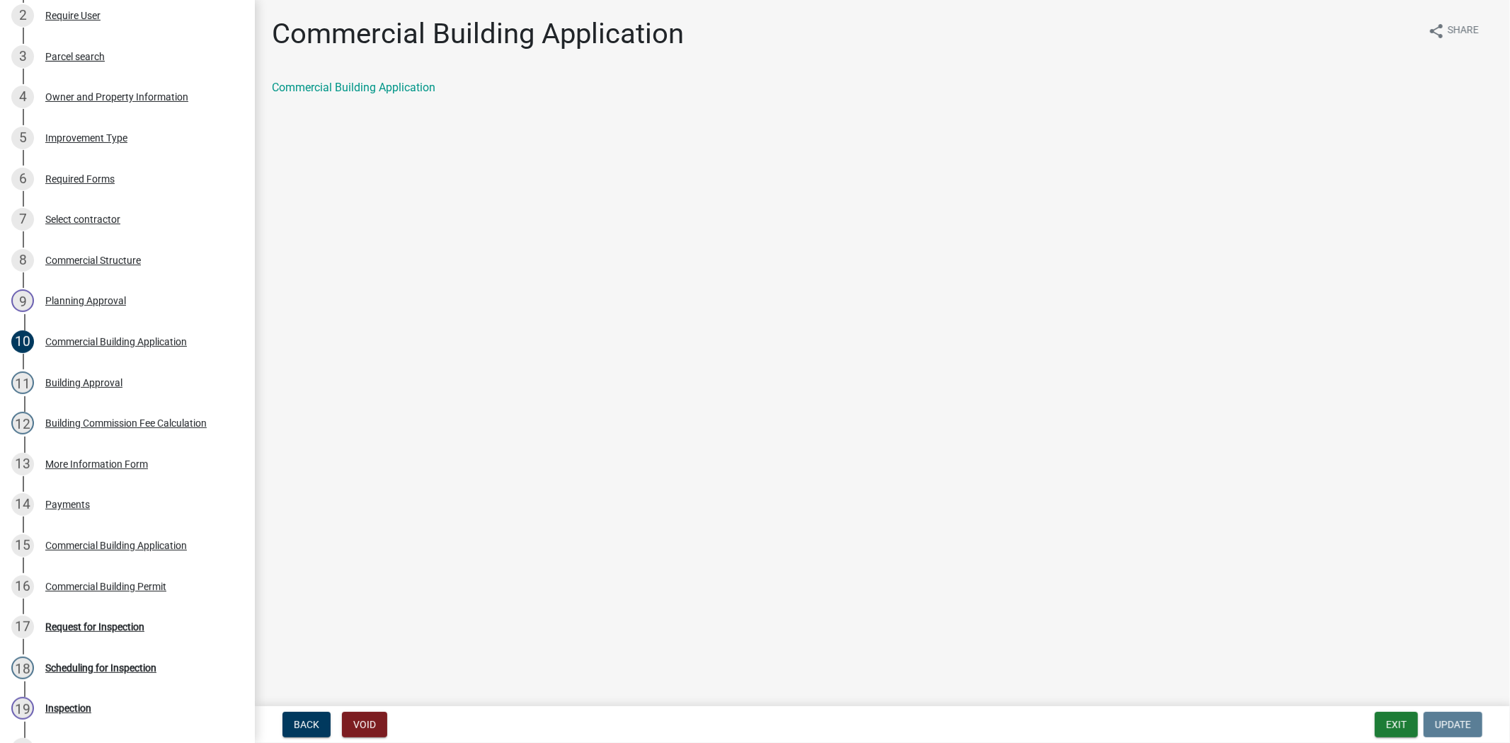
scroll to position [295, 0]
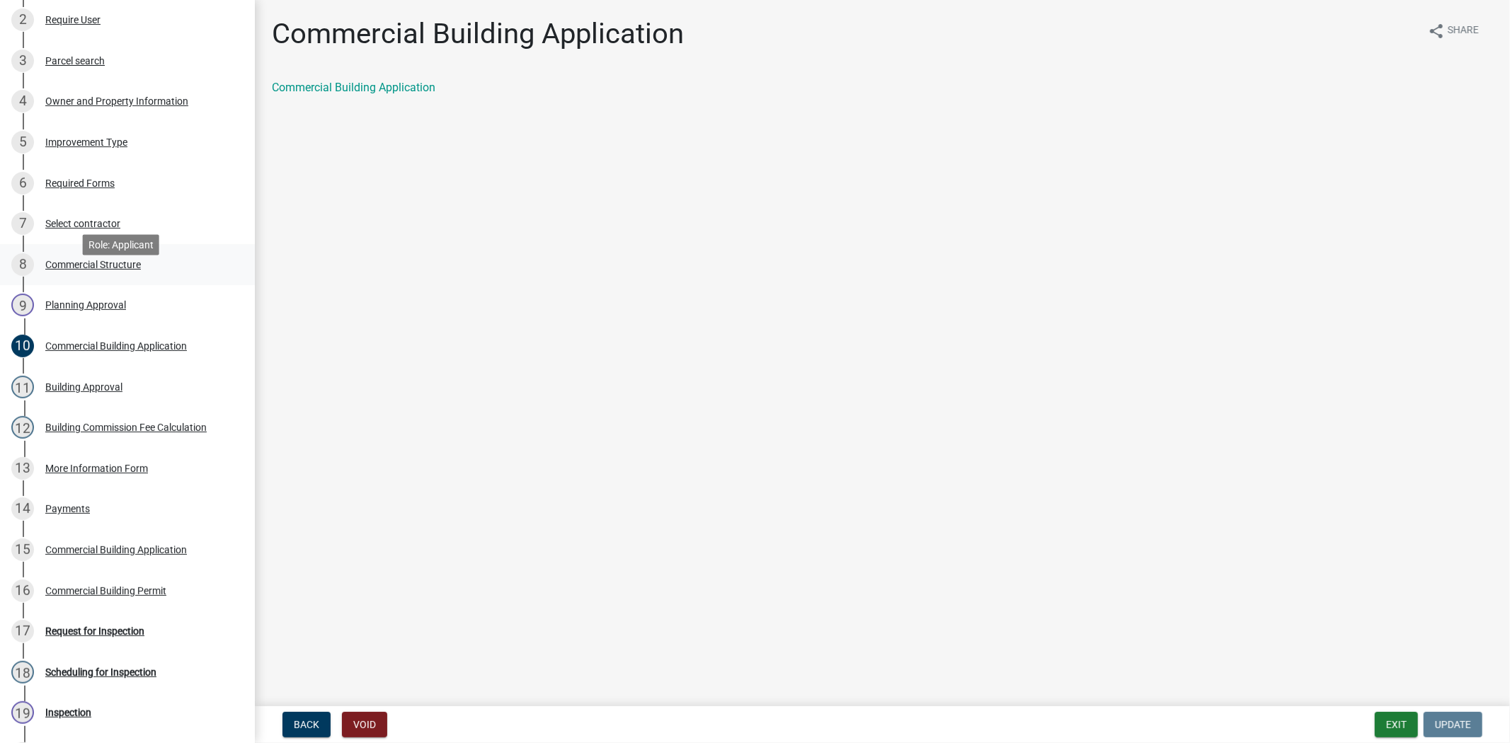
click at [112, 270] on div "Commercial Structure" at bounding box center [93, 265] width 96 height 10
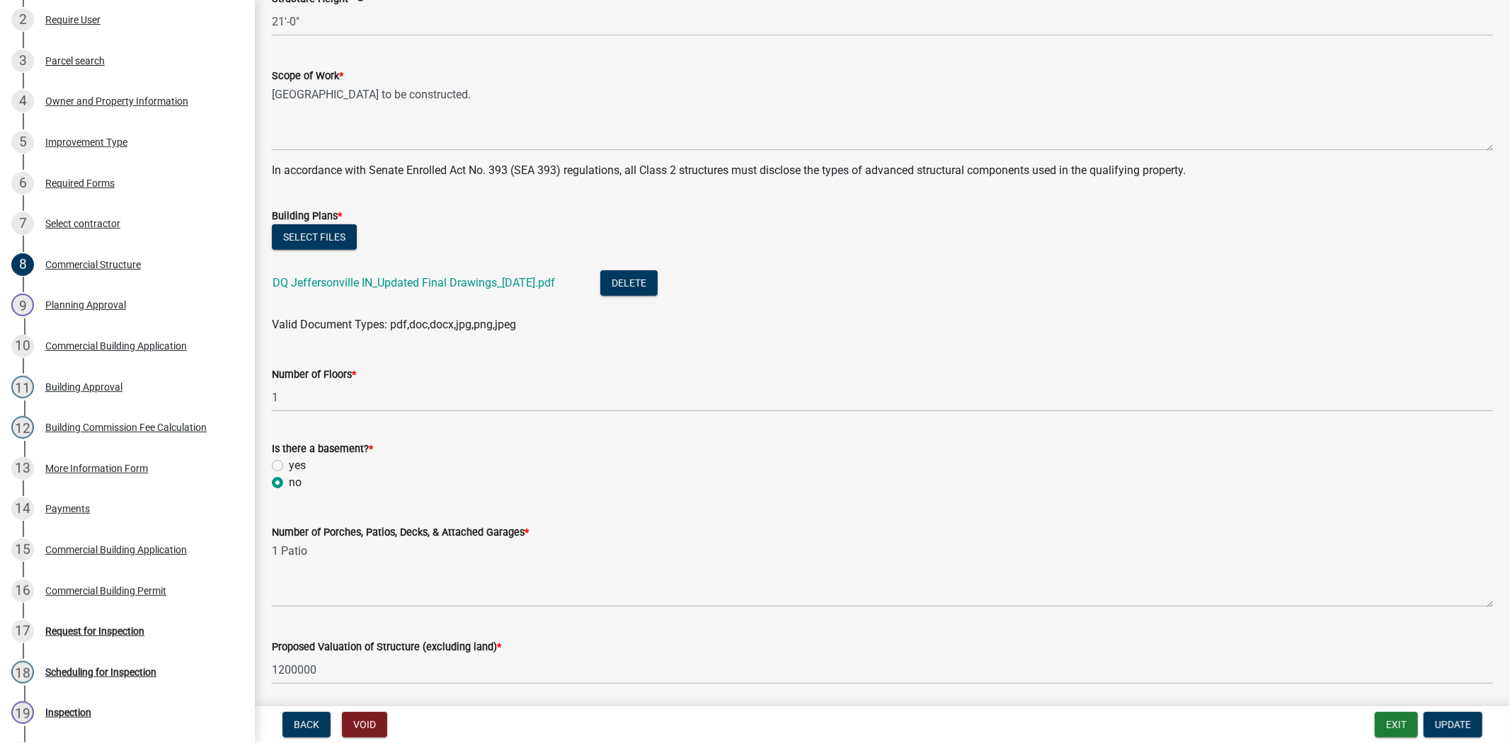
scroll to position [421, 0]
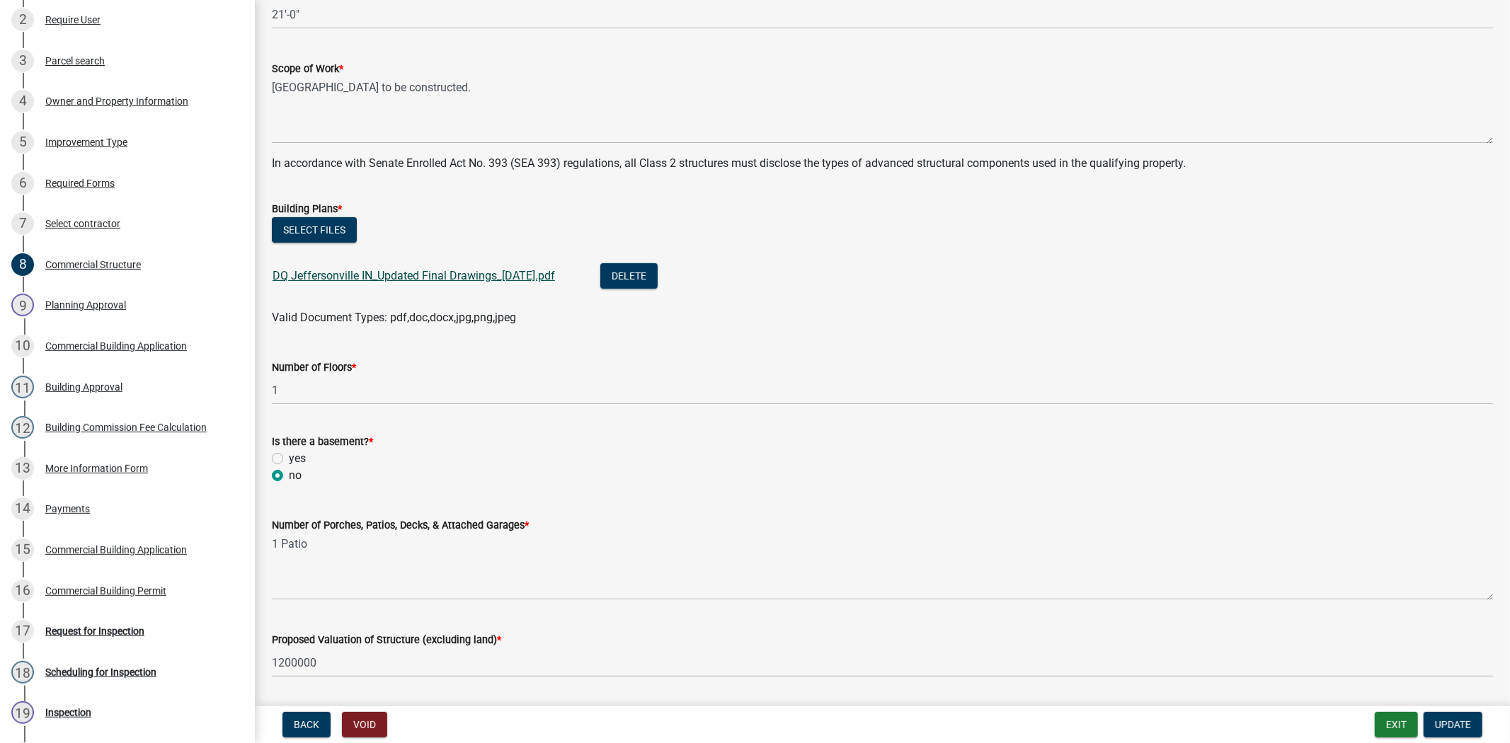
click at [387, 271] on link "DQ Jeffersonville IN_Updated Final Drawings_04-08-25.pdf" at bounding box center [414, 275] width 283 height 13
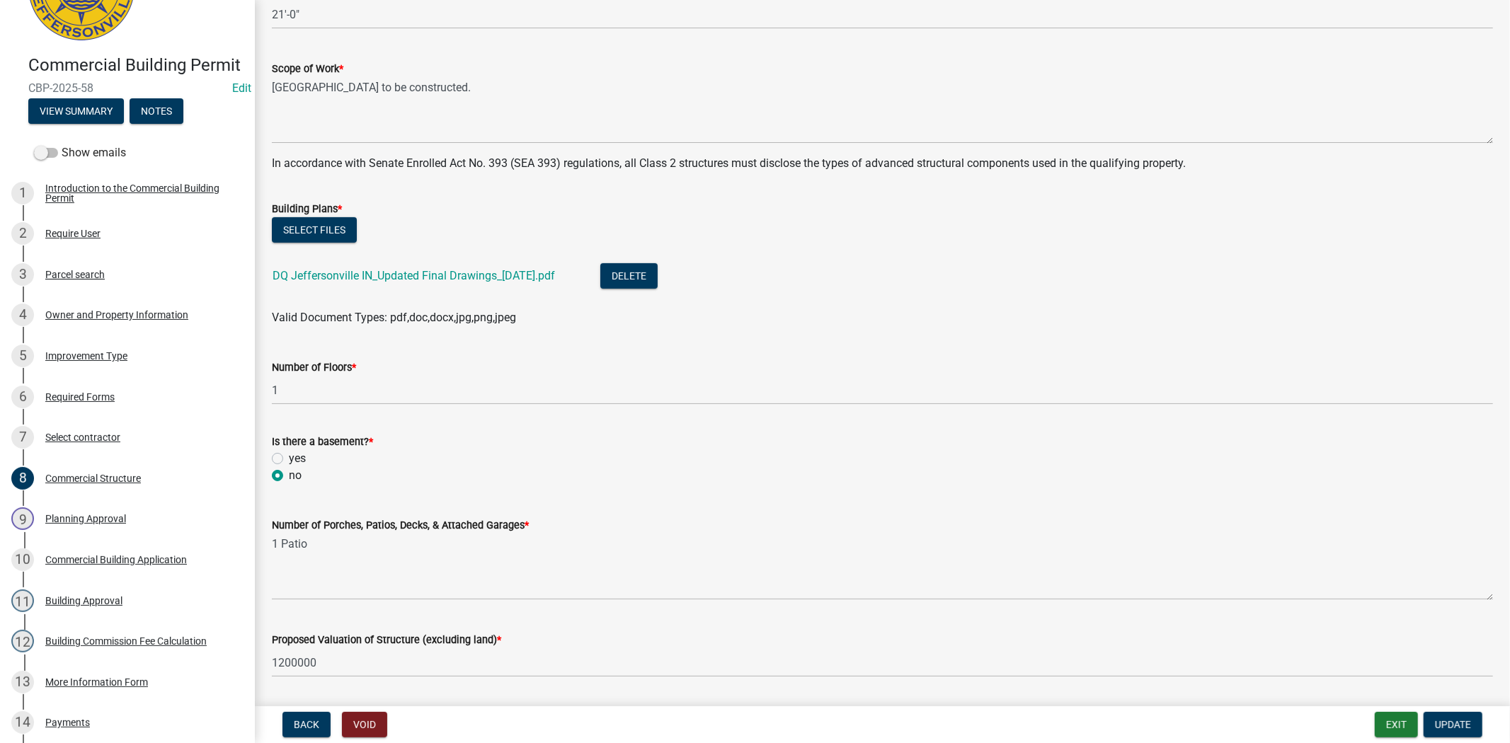
scroll to position [0, 0]
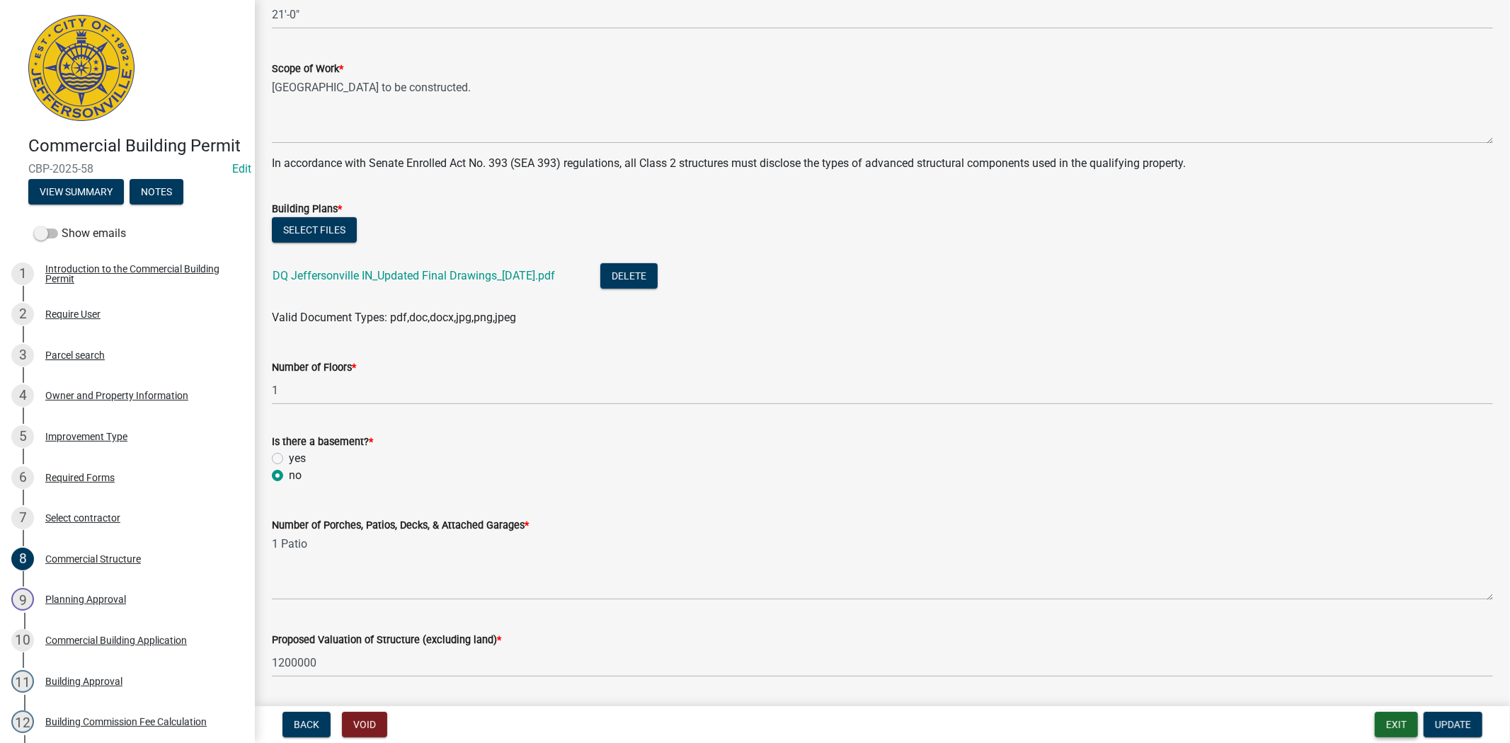
click at [1398, 726] on button "Exit" at bounding box center [1396, 724] width 43 height 25
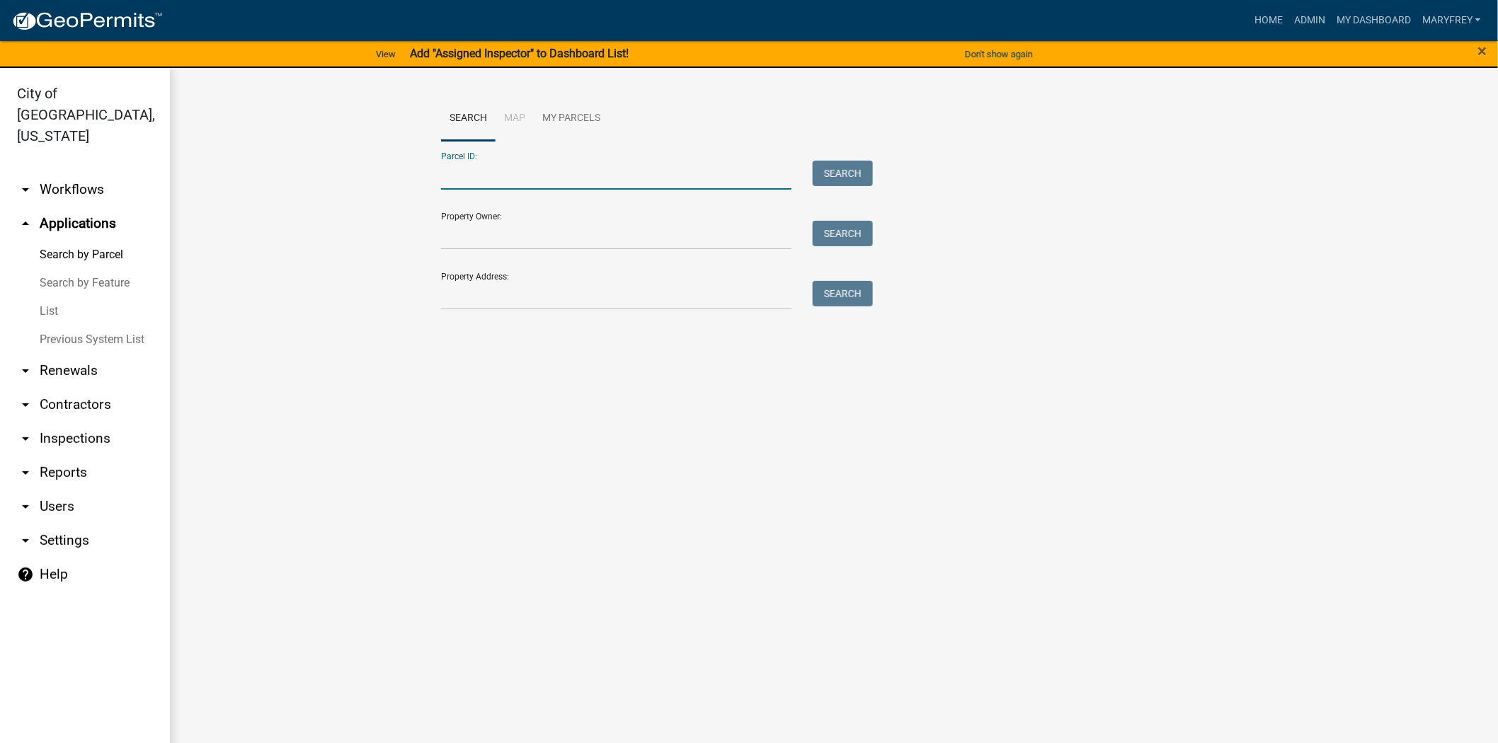
paste input "10-19-03-300-133.000-009"
type input "10-19-03-300-133.000-009"
click at [816, 175] on button "Search" at bounding box center [843, 173] width 60 height 25
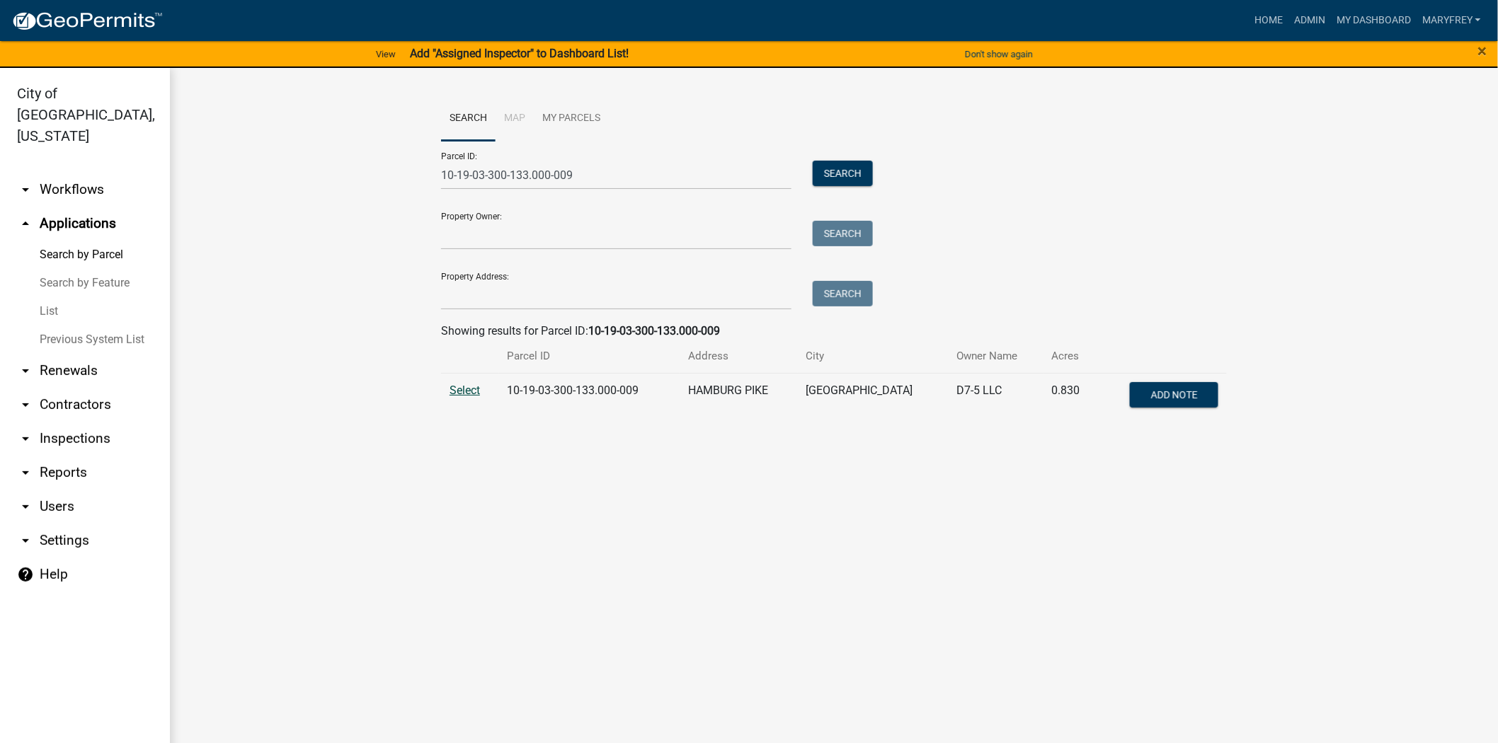
click at [464, 394] on span "Select" at bounding box center [465, 390] width 30 height 13
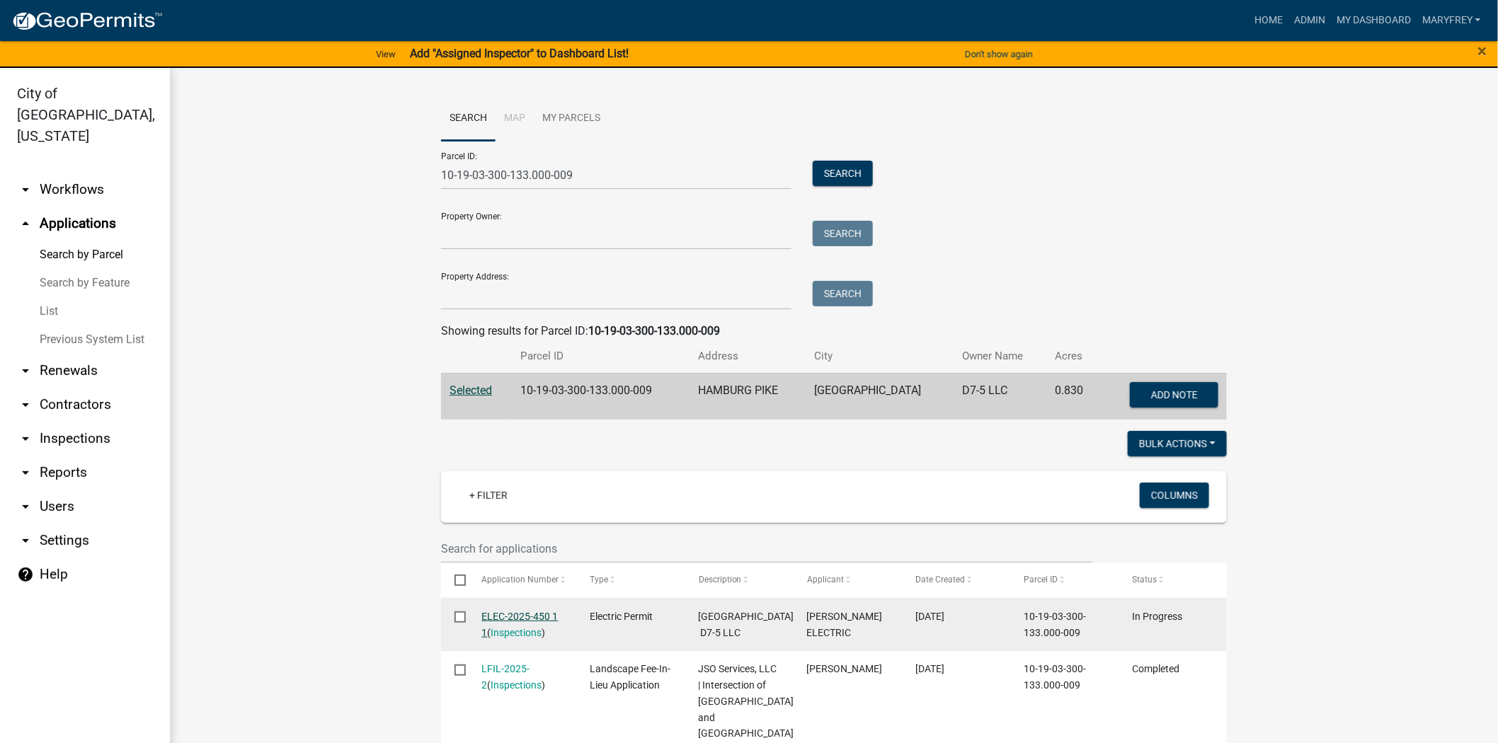
click at [514, 612] on link "ELEC-2025-450 1 1" at bounding box center [520, 625] width 76 height 28
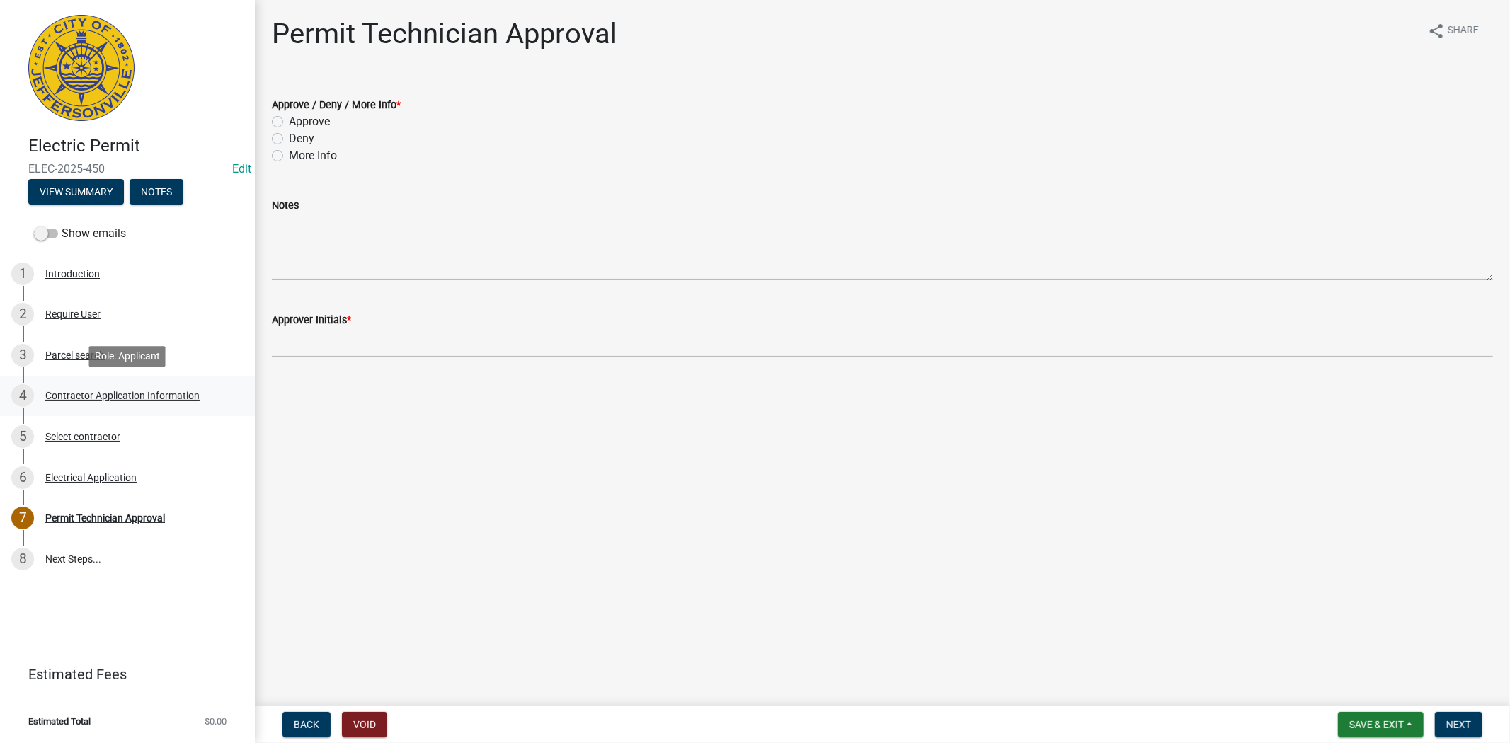
click at [118, 392] on div "Contractor Application Information" at bounding box center [122, 396] width 154 height 10
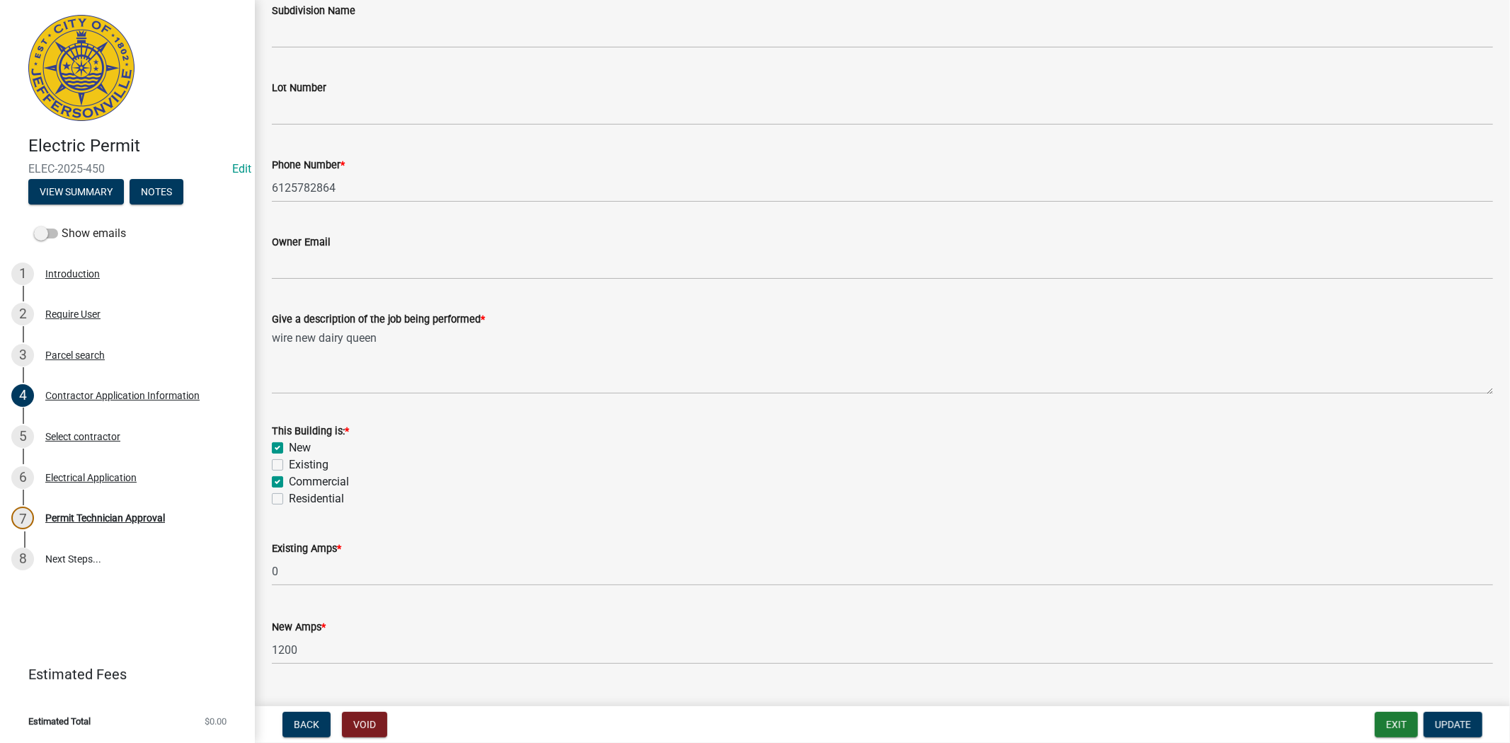
scroll to position [472, 0]
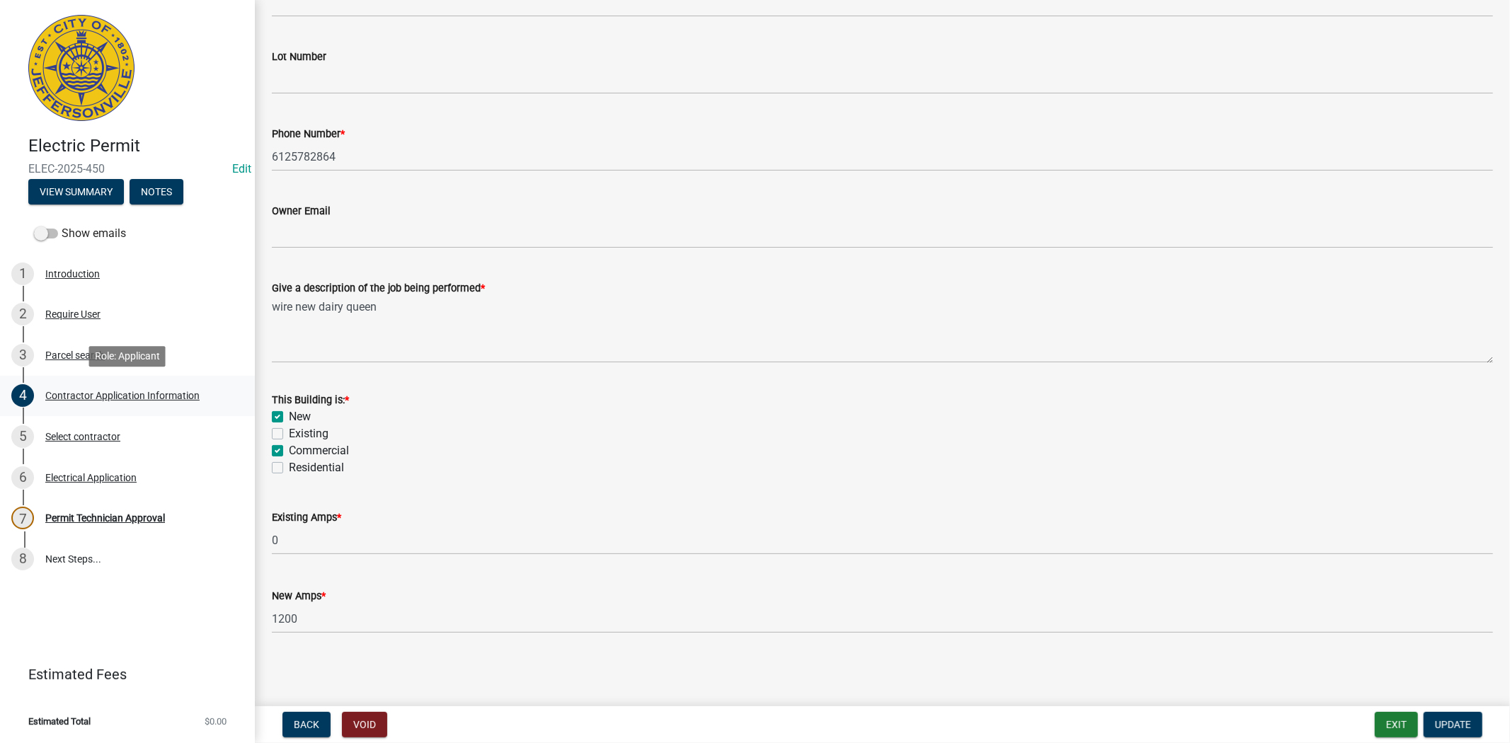
click at [106, 392] on div "Contractor Application Information" at bounding box center [122, 396] width 154 height 10
click at [83, 436] on div "Select contractor" at bounding box center [82, 437] width 75 height 10
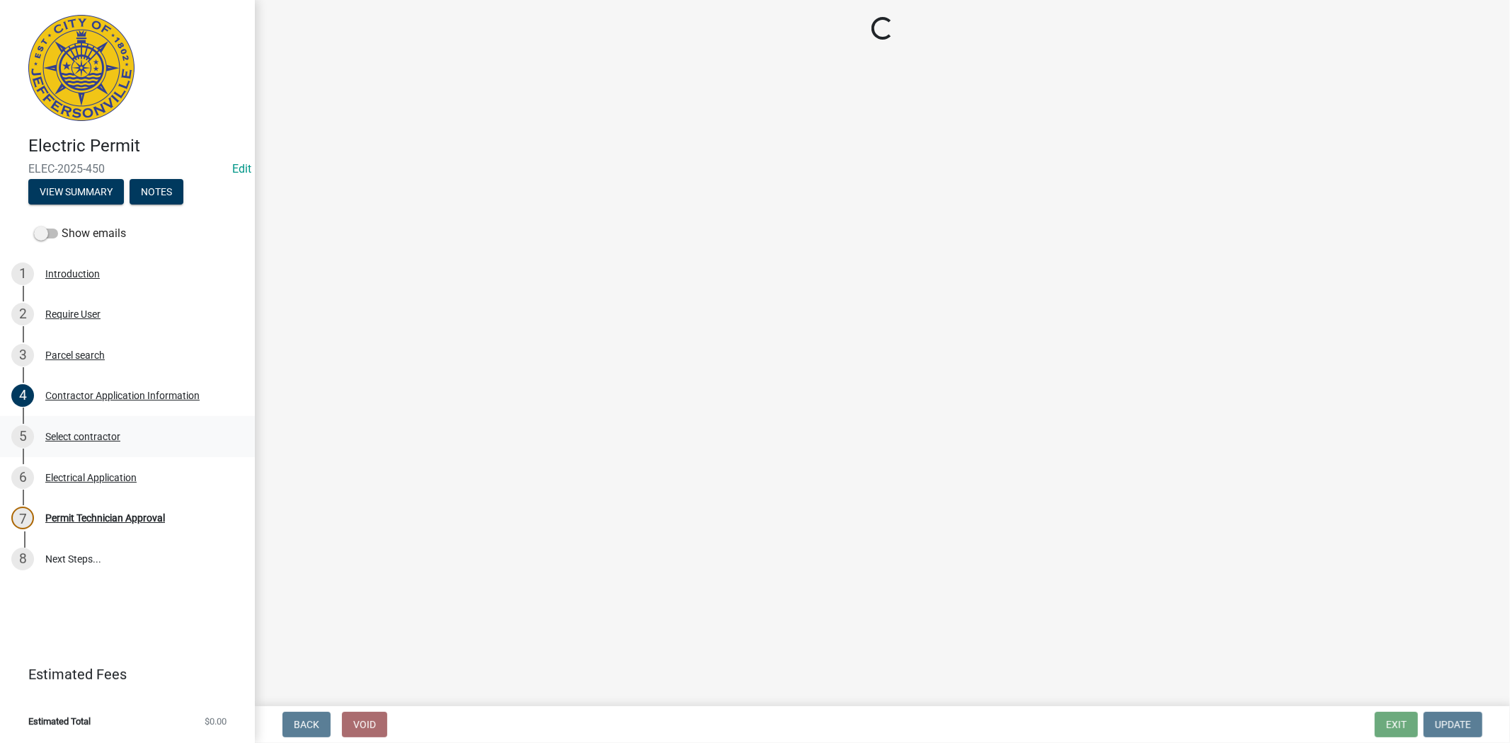
scroll to position [0, 0]
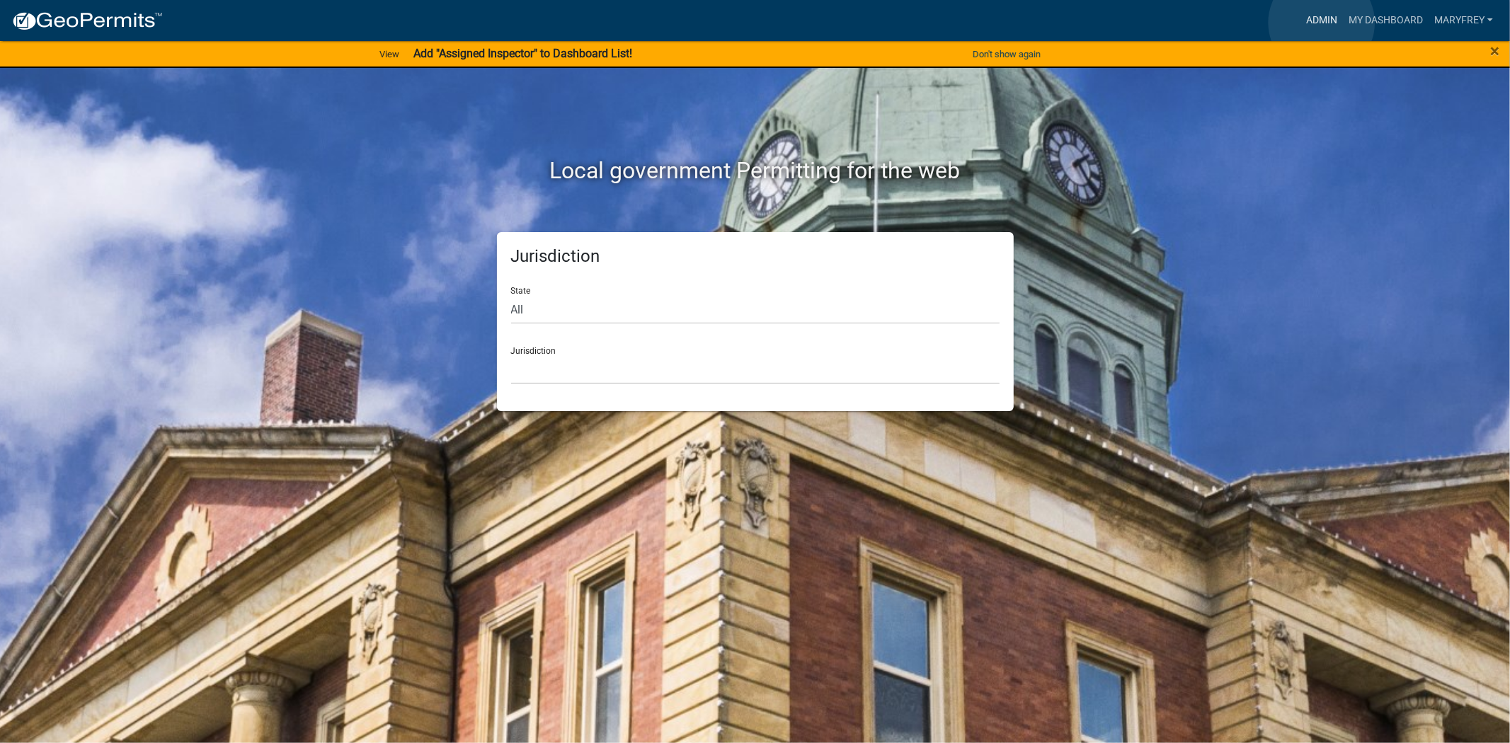
click at [1322, 23] on link "Admin" at bounding box center [1322, 20] width 42 height 27
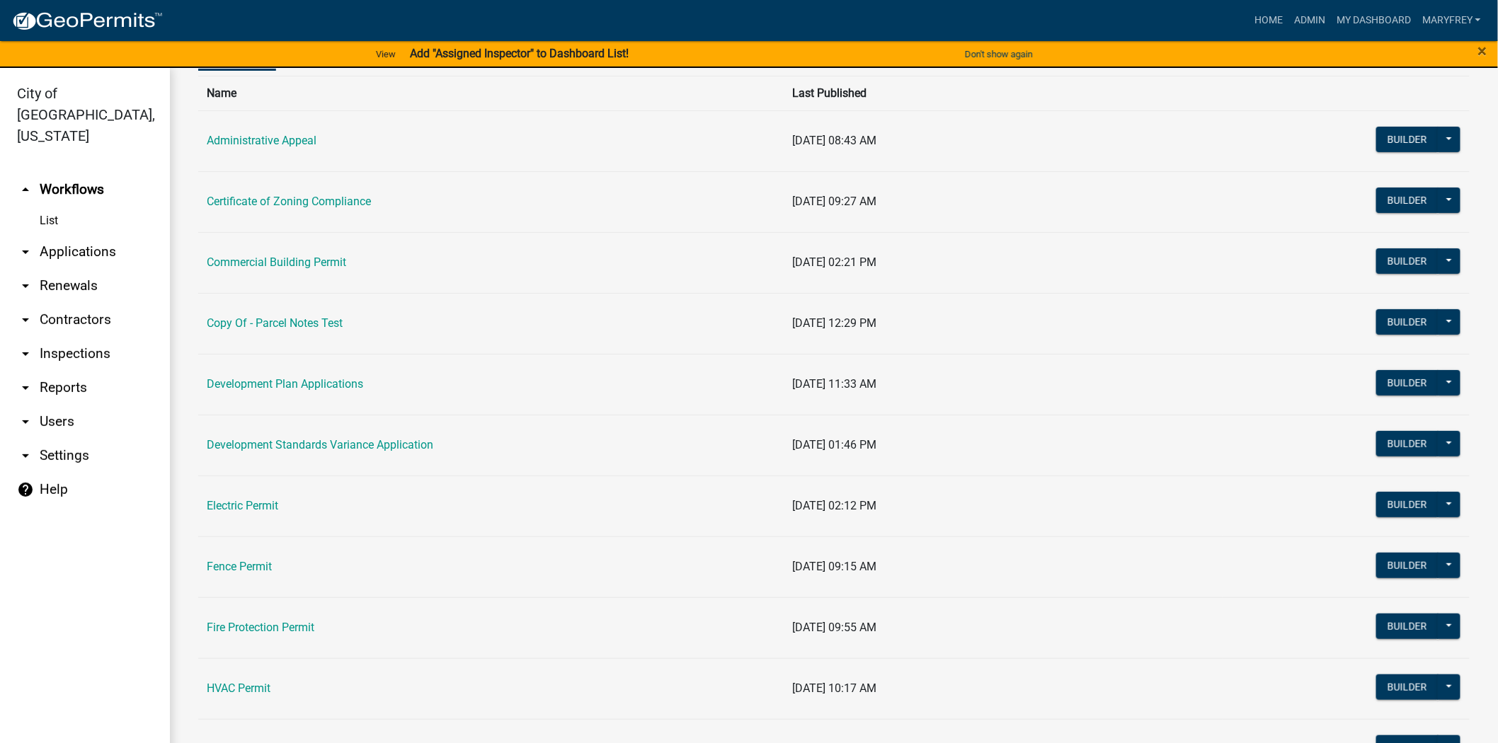
scroll to position [121, 0]
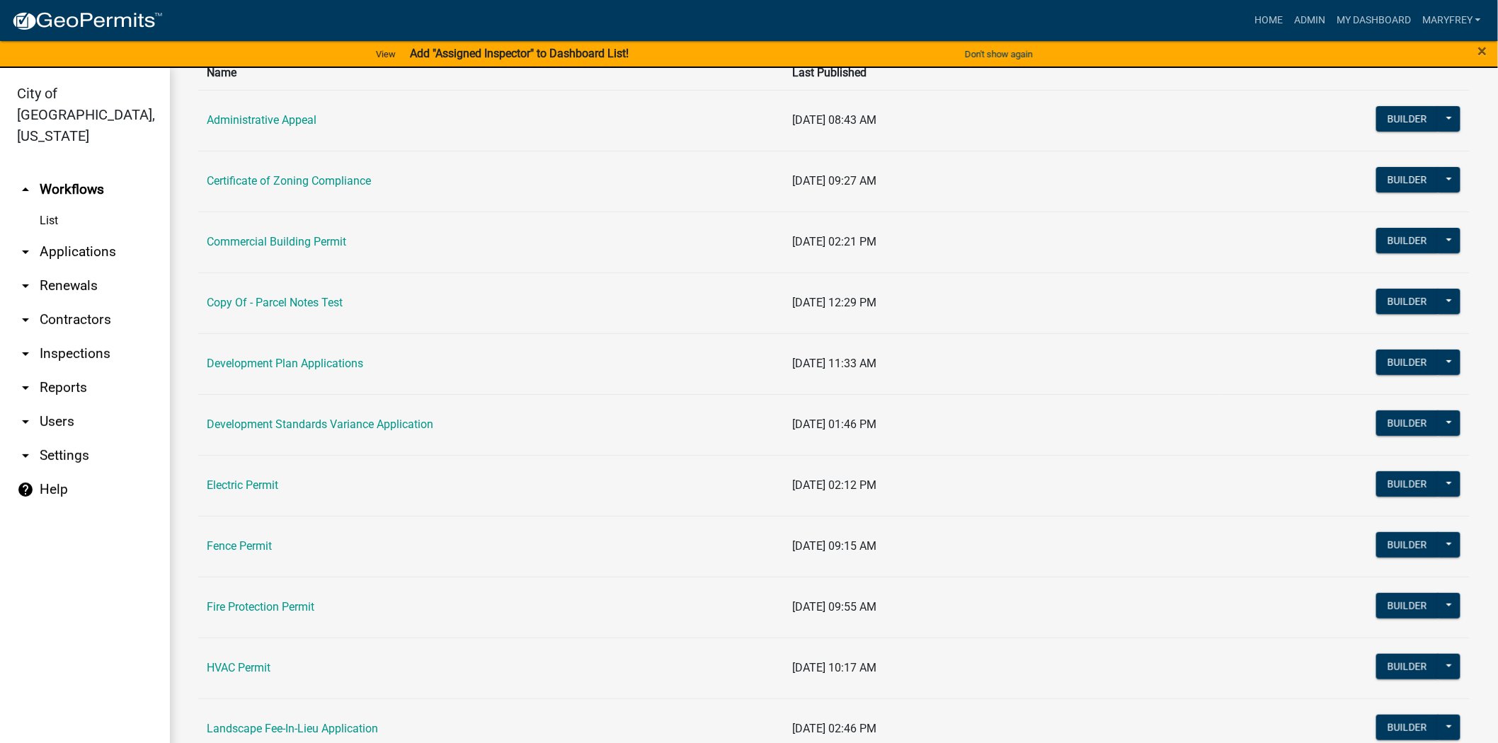
click at [80, 235] on link "arrow_drop_down Applications" at bounding box center [85, 252] width 170 height 34
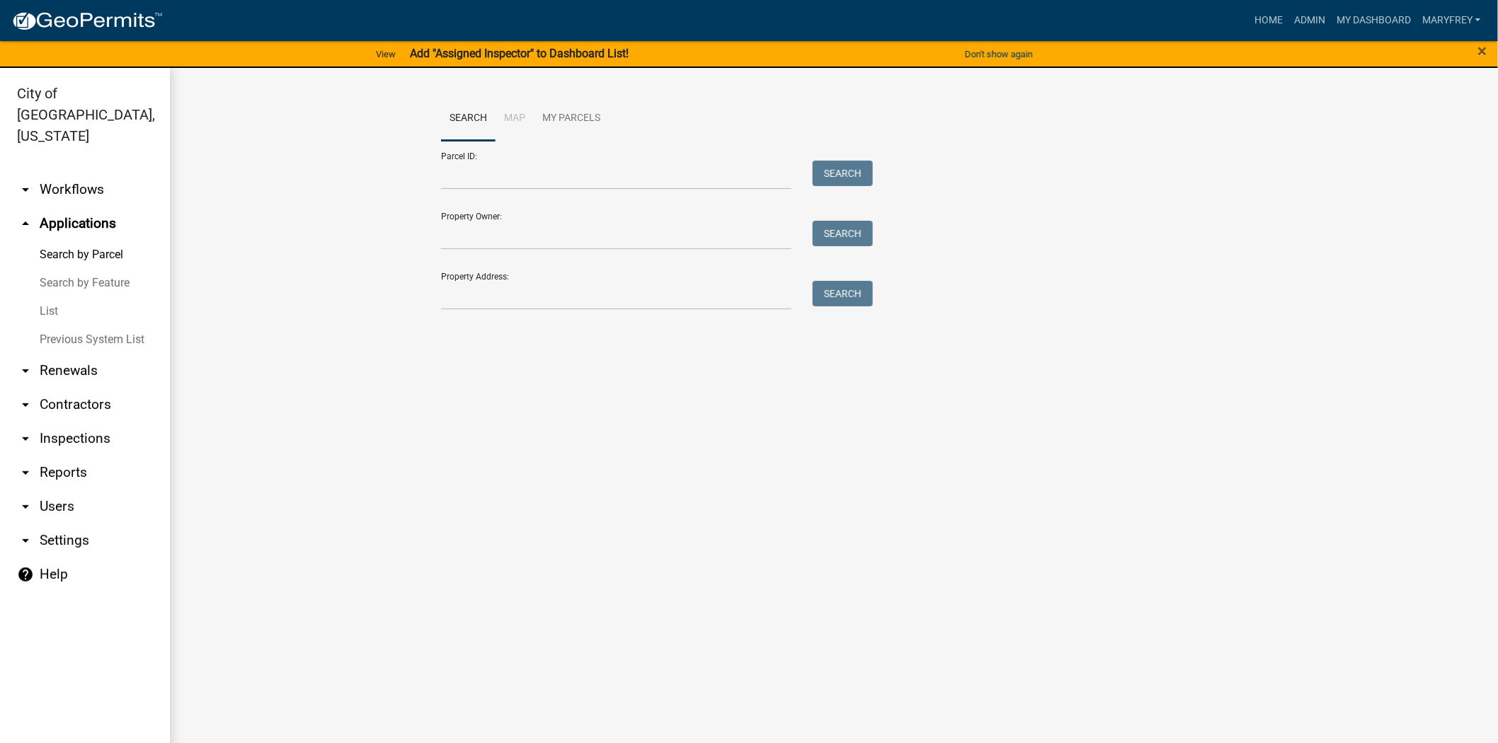
click at [80, 173] on link "arrow_drop_down Workflows" at bounding box center [85, 190] width 170 height 34
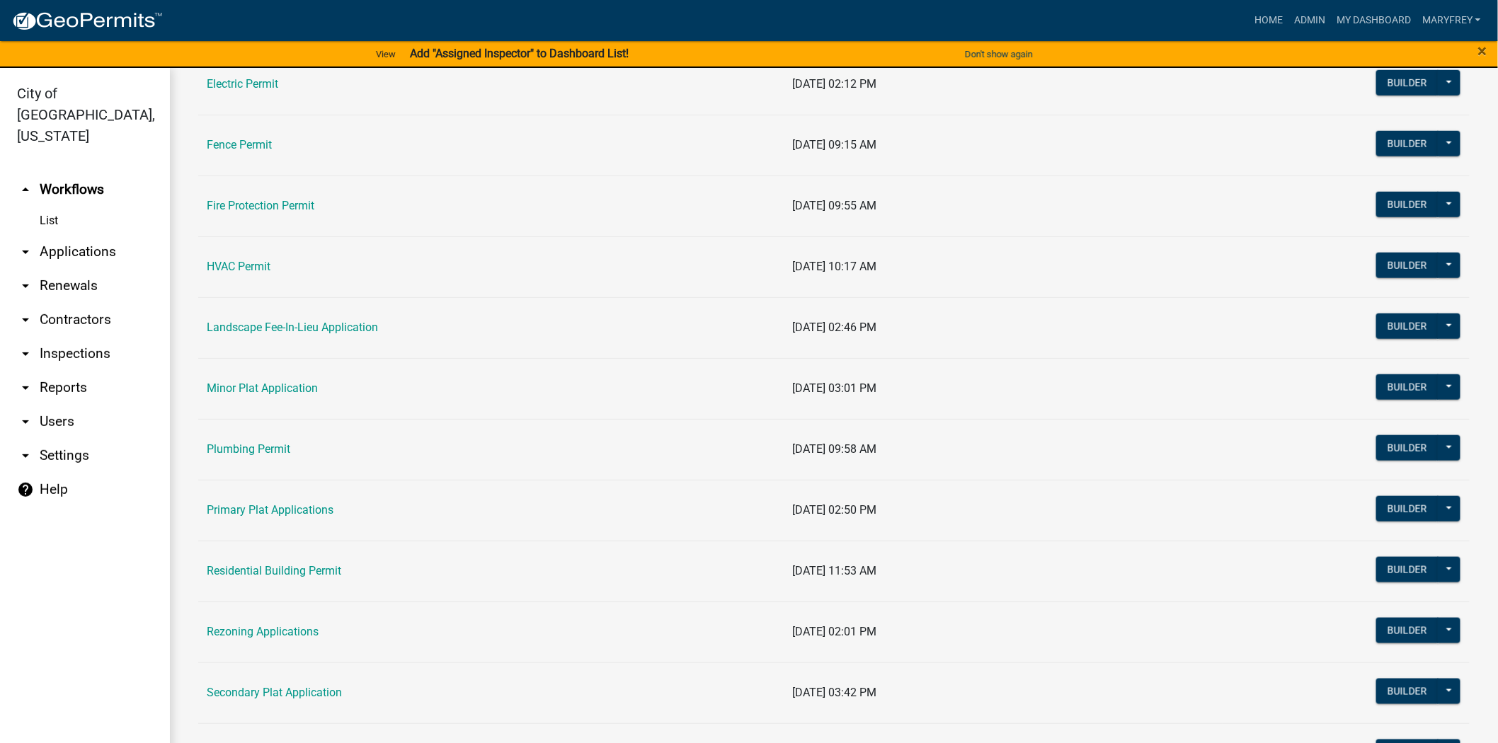
scroll to position [610, 0]
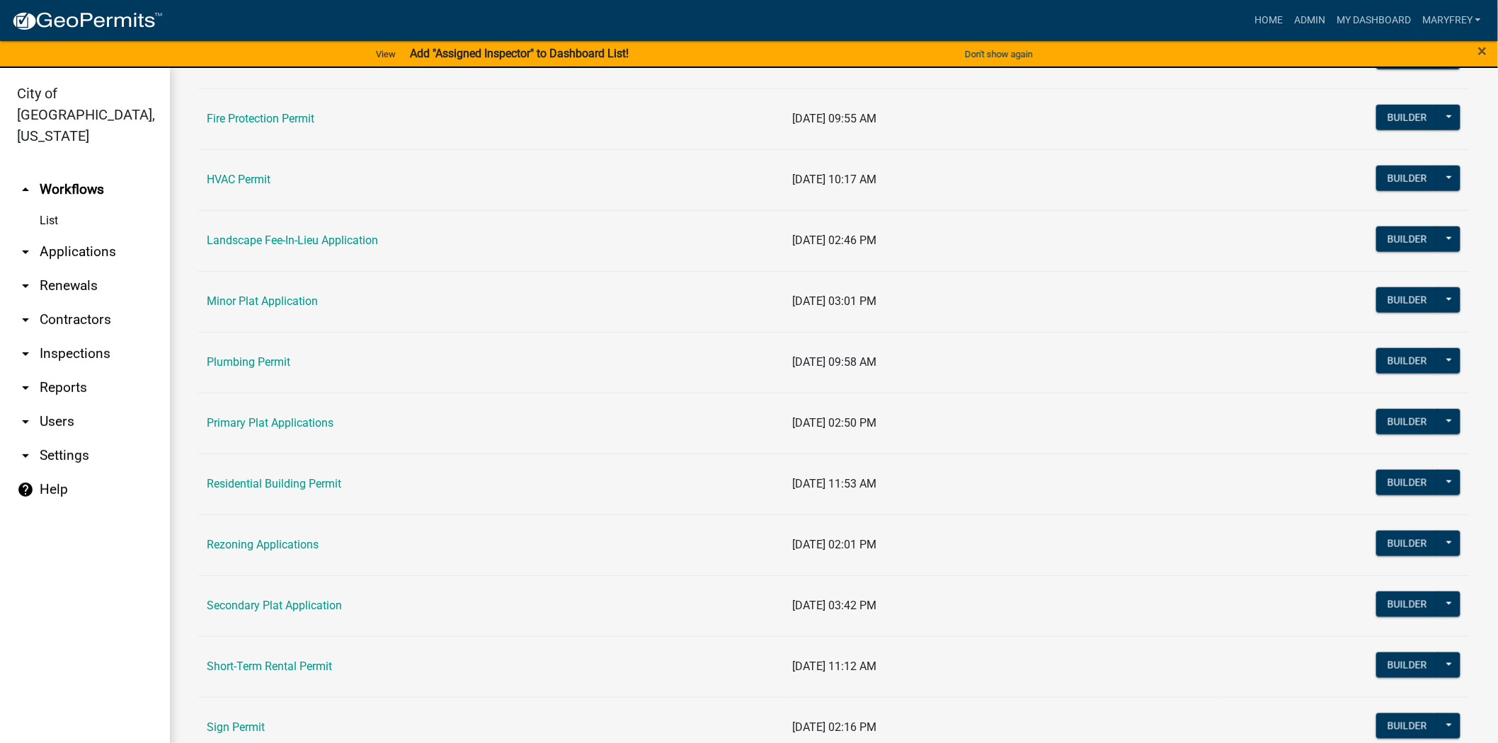
click at [284, 481] on link "Residential Building Permit" at bounding box center [274, 483] width 135 height 13
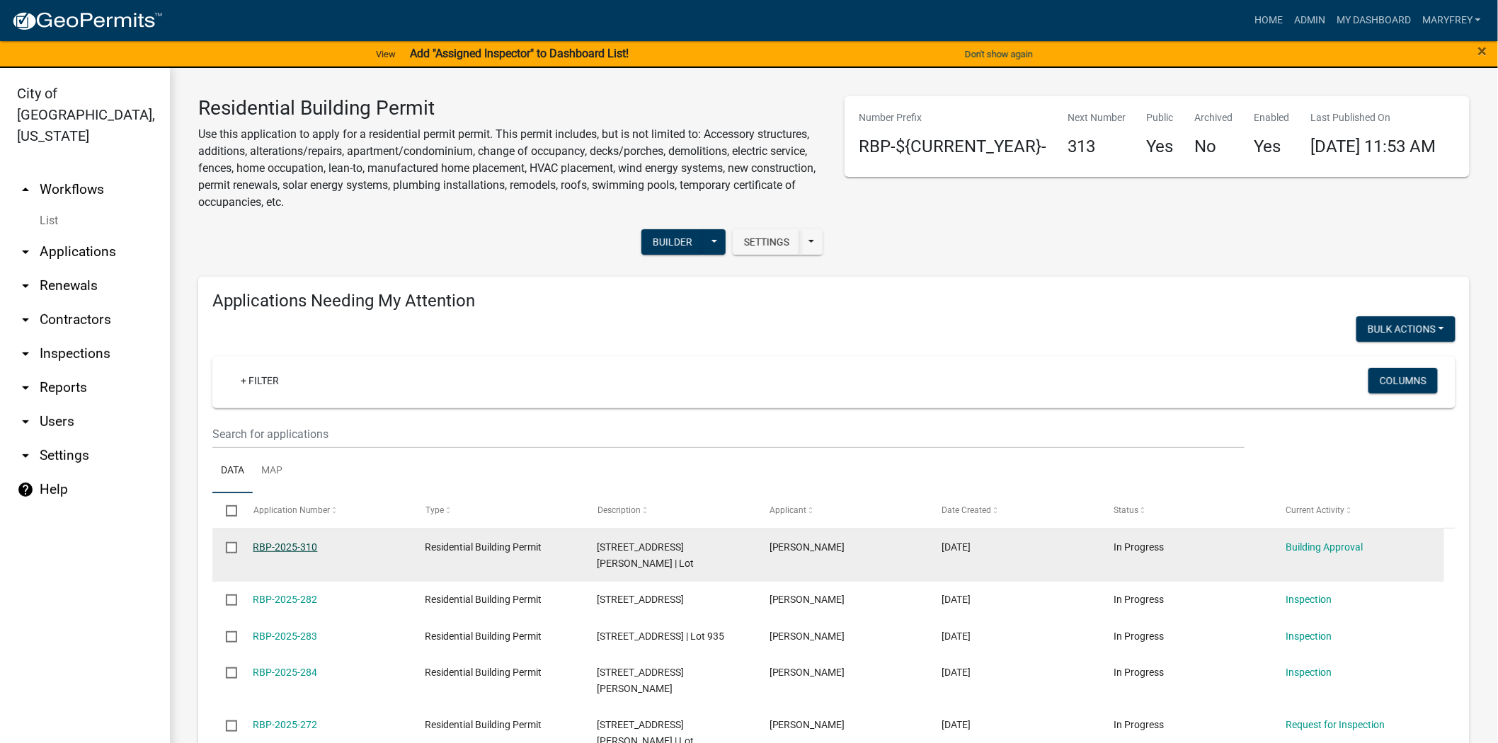
click at [272, 548] on link "RBP-2025-310" at bounding box center [285, 547] width 64 height 11
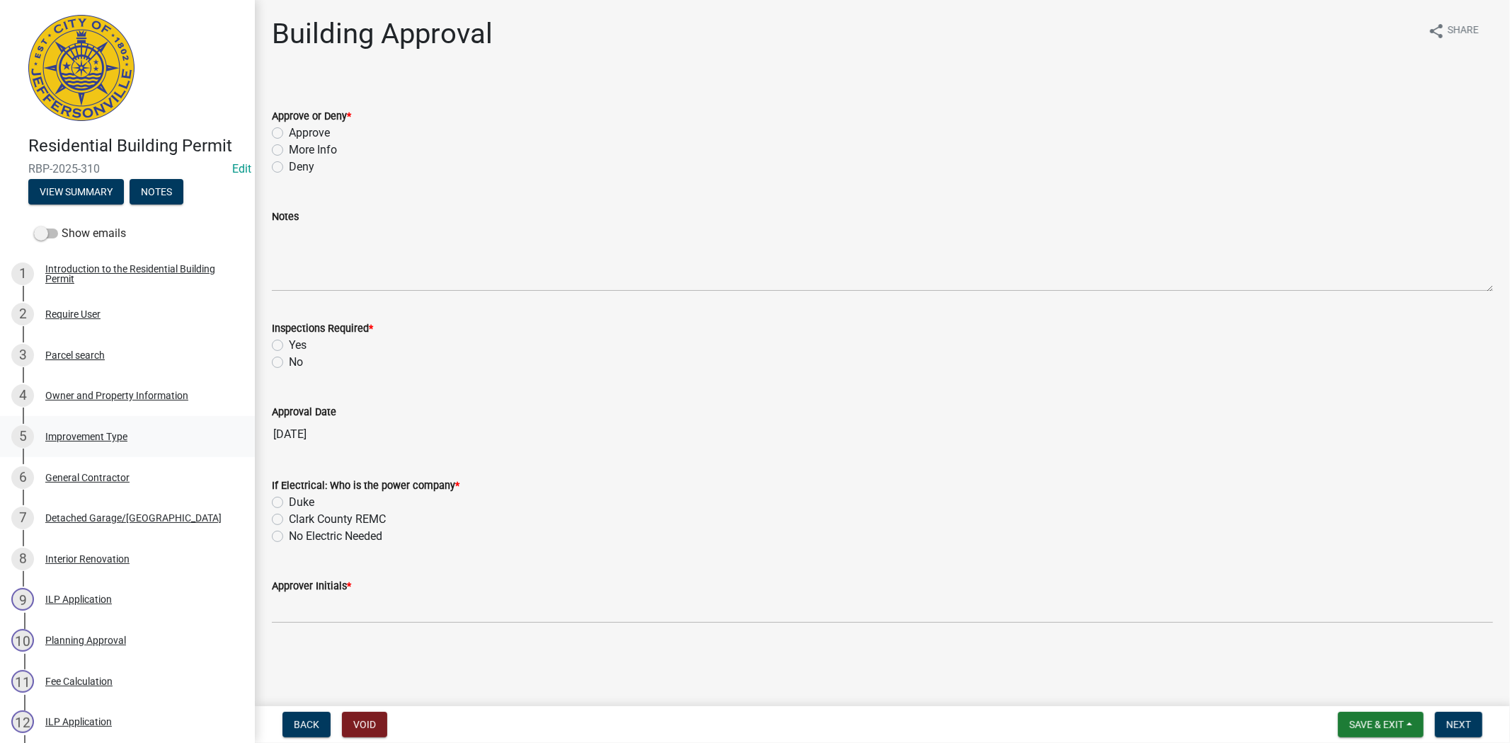
click at [103, 439] on div "Improvement Type" at bounding box center [86, 437] width 82 height 10
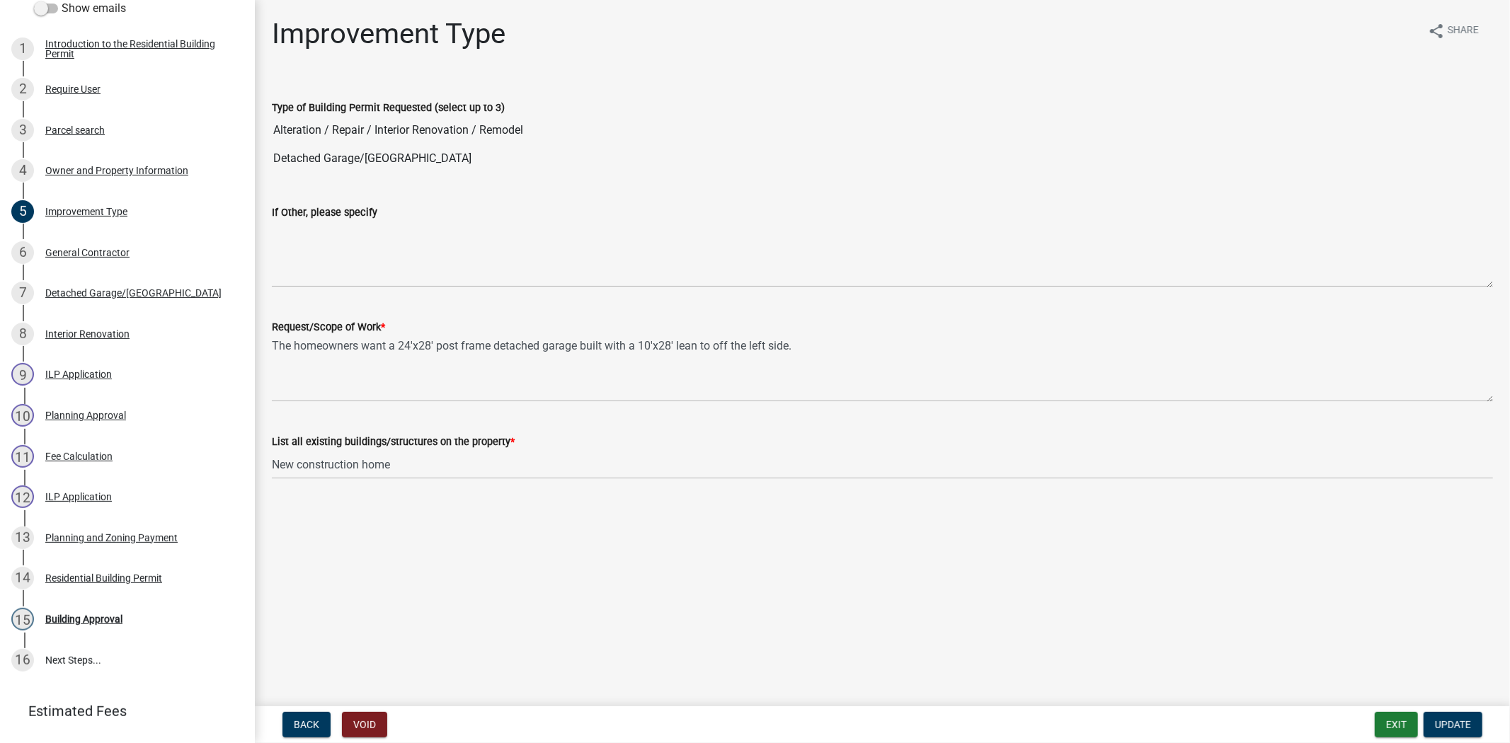
scroll to position [229, 0]
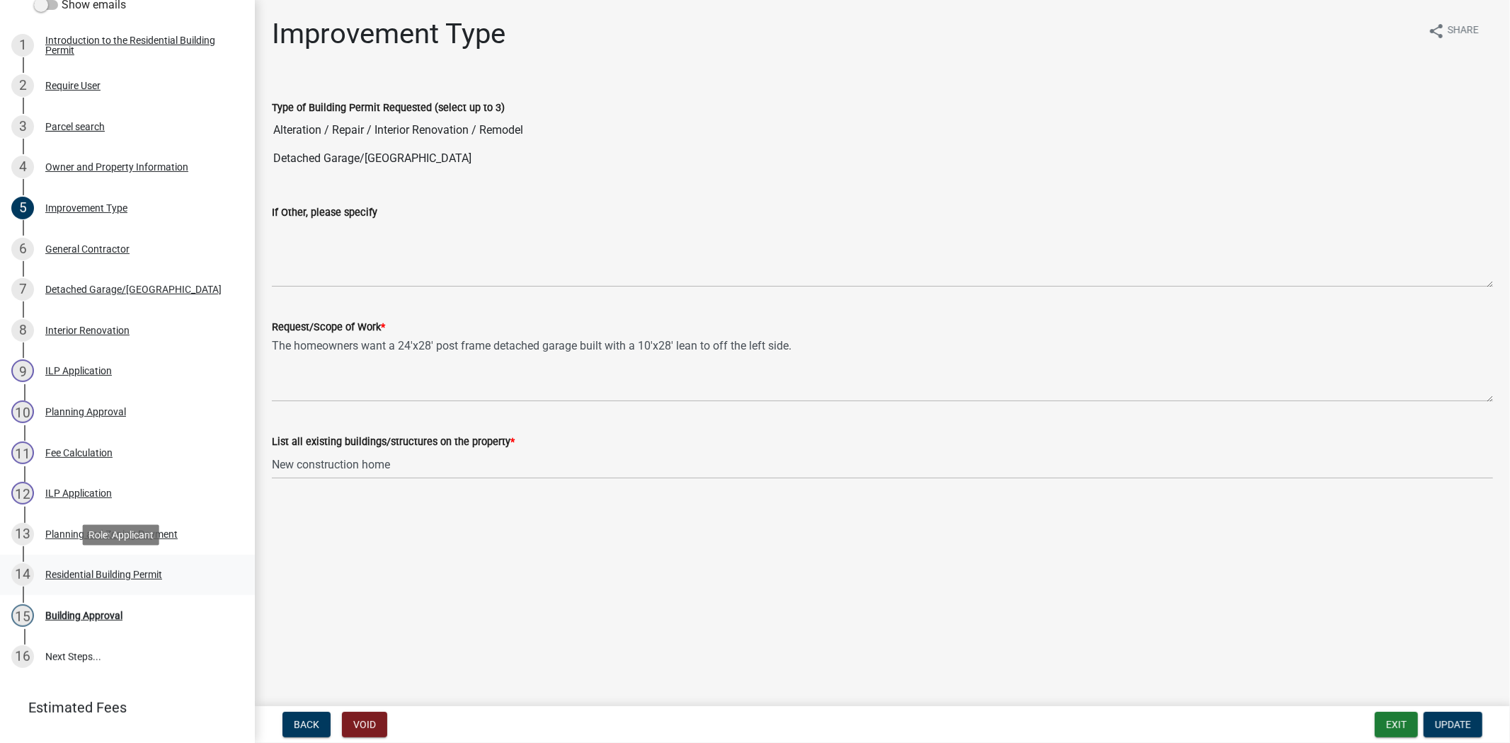
click at [89, 570] on div "Residential Building Permit" at bounding box center [103, 575] width 117 height 10
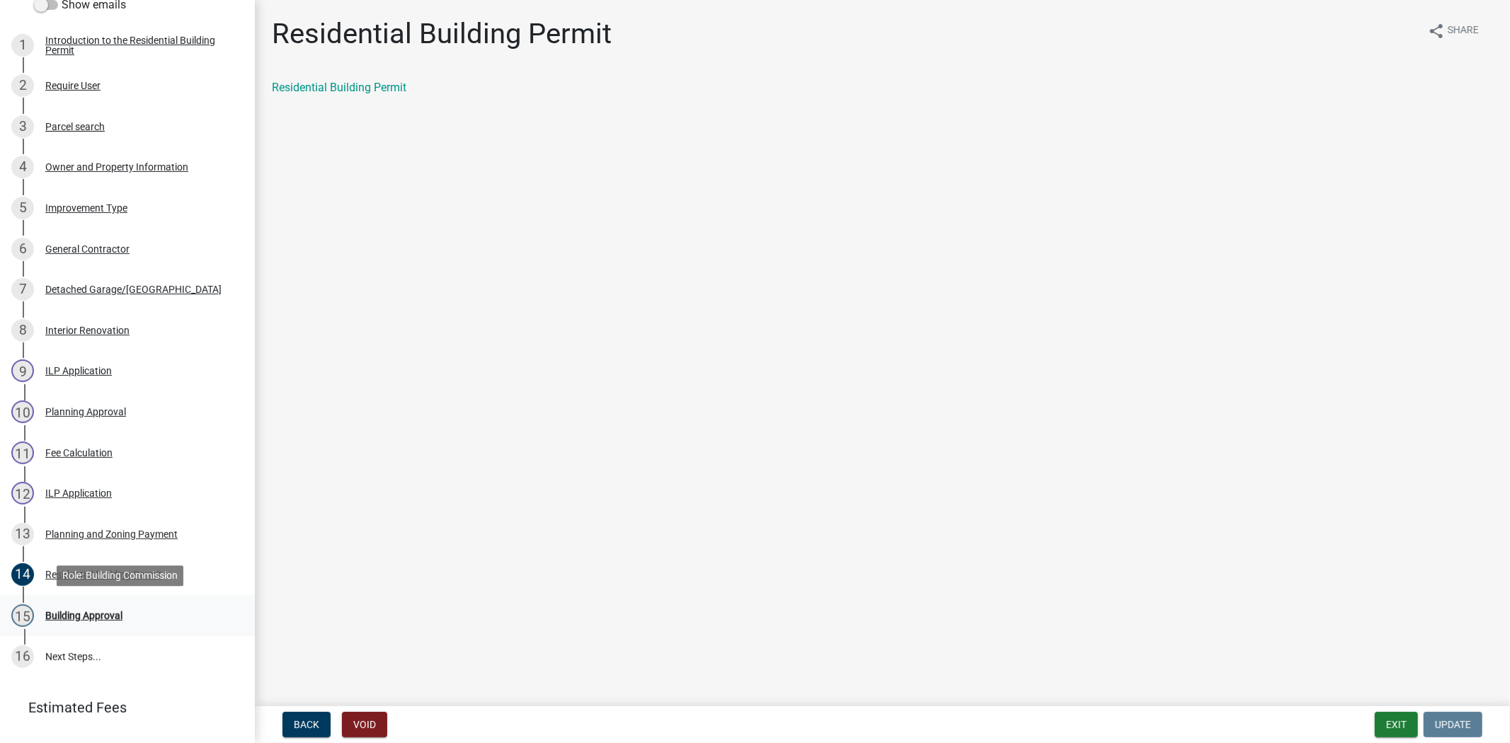
click at [87, 612] on div "Building Approval" at bounding box center [83, 616] width 77 height 10
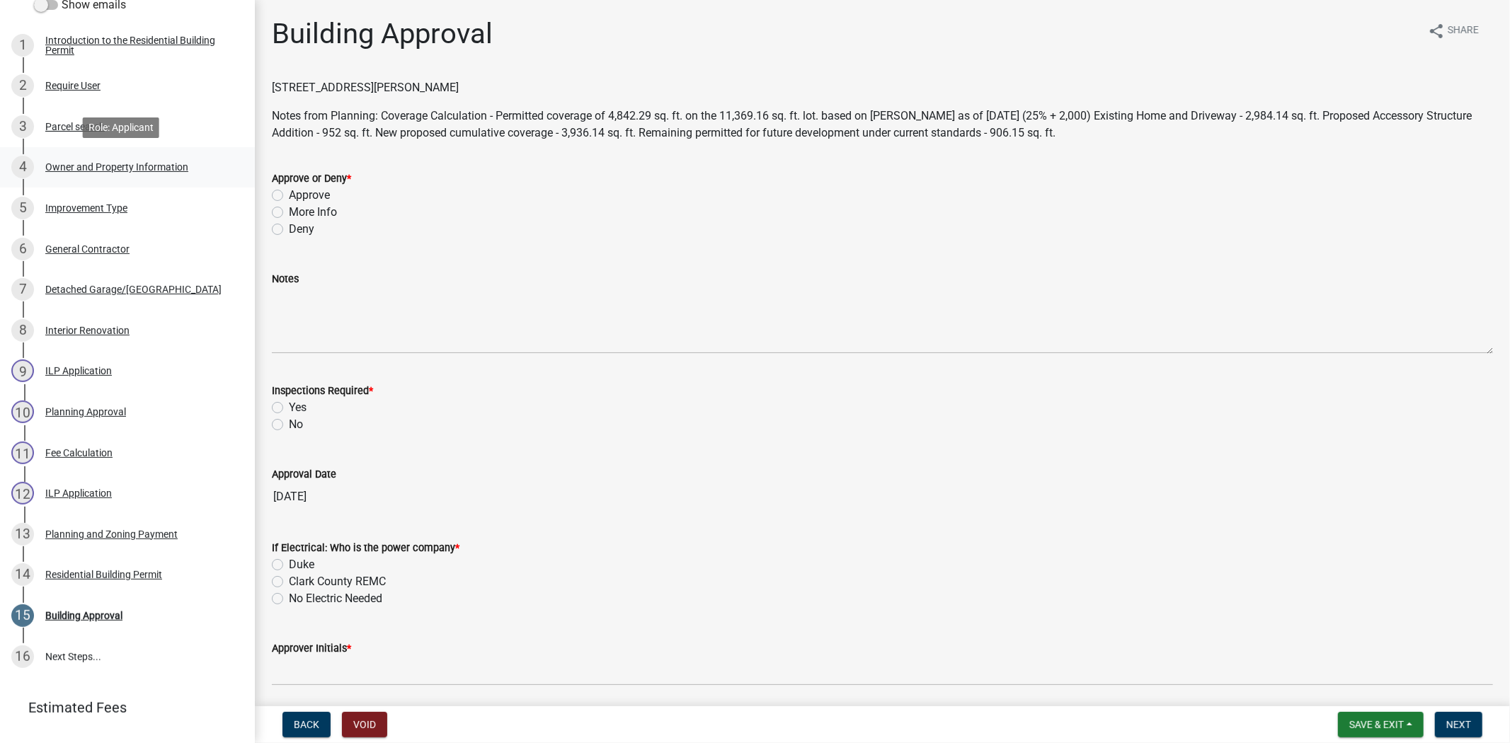
click at [111, 168] on div "Owner and Property Information" at bounding box center [116, 167] width 143 height 10
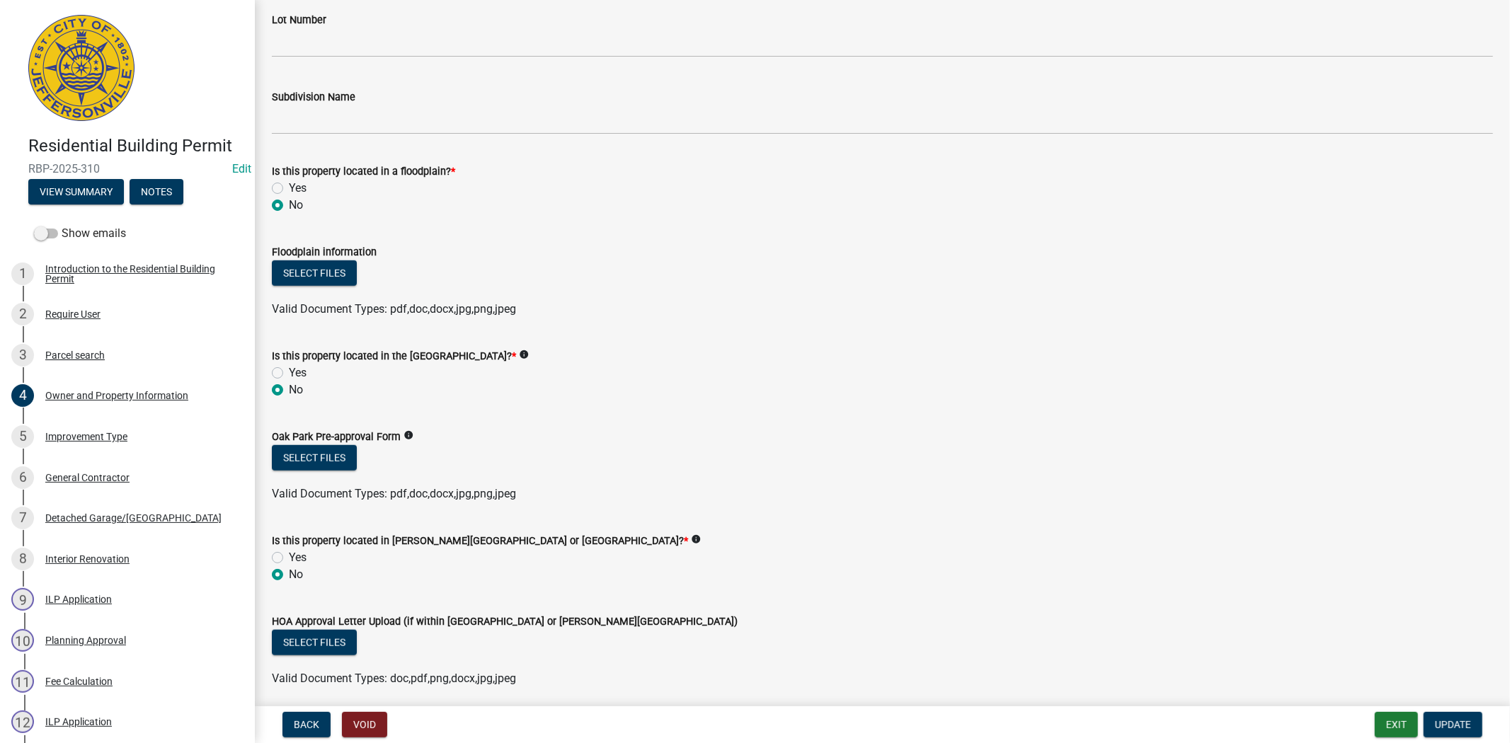
scroll to position [1092, 0]
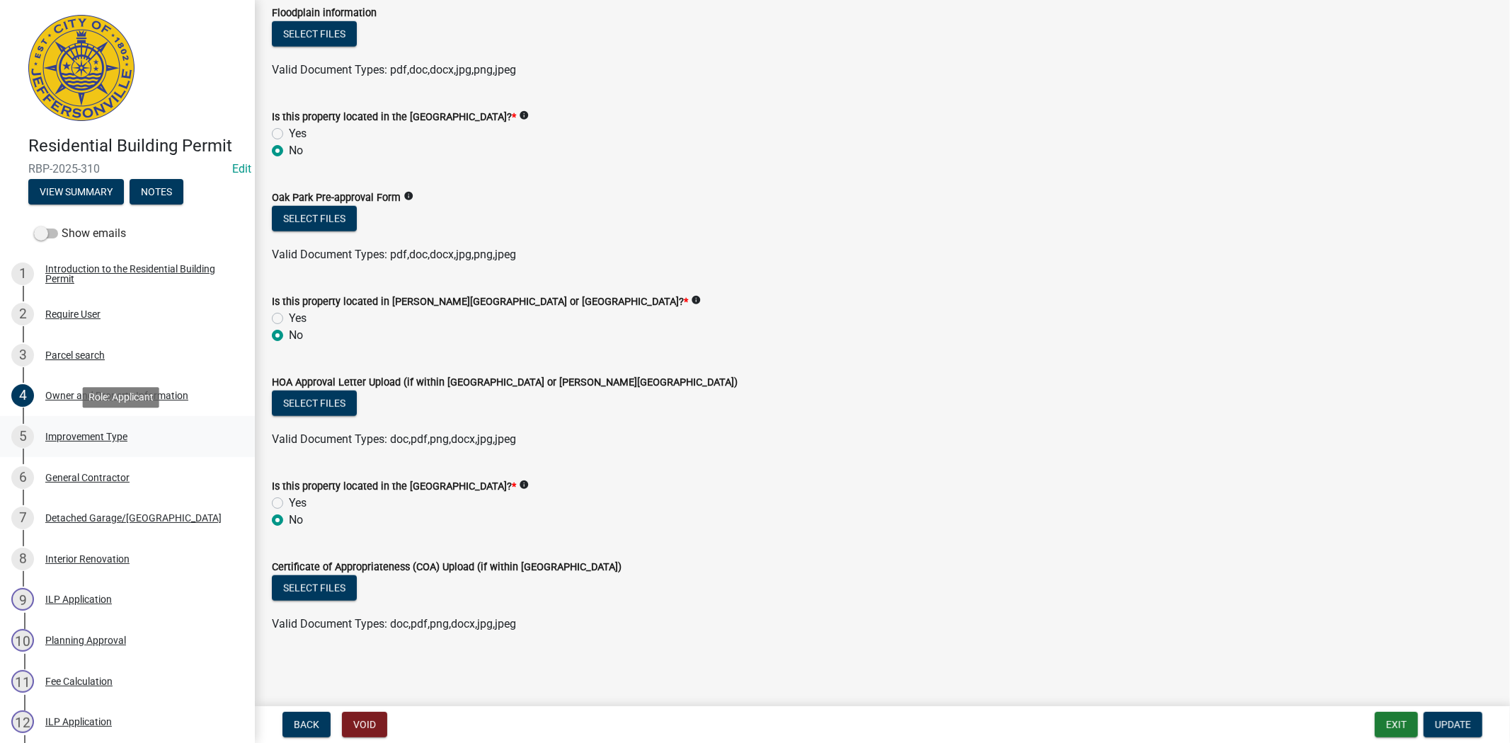
click at [93, 432] on div "Improvement Type" at bounding box center [86, 437] width 82 height 10
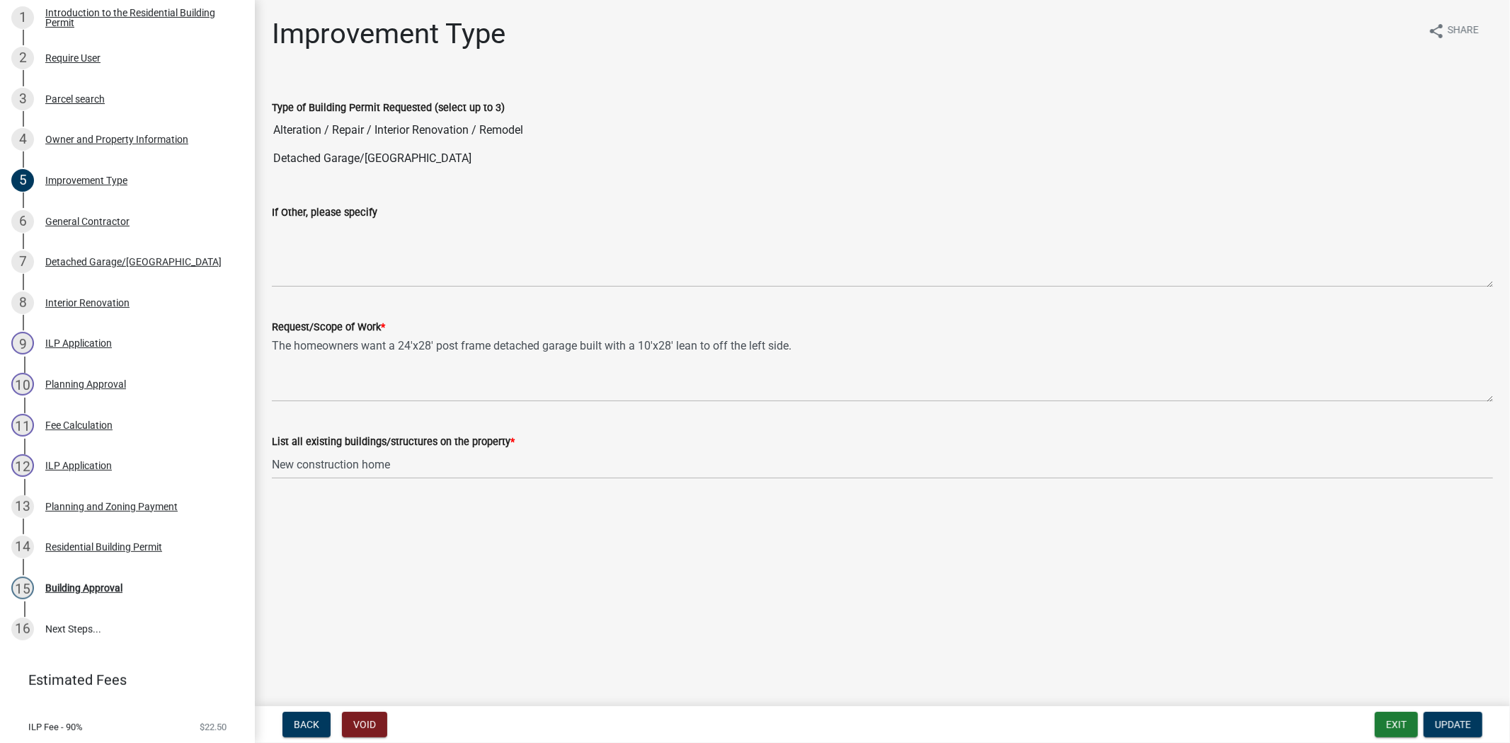
scroll to position [299, 0]
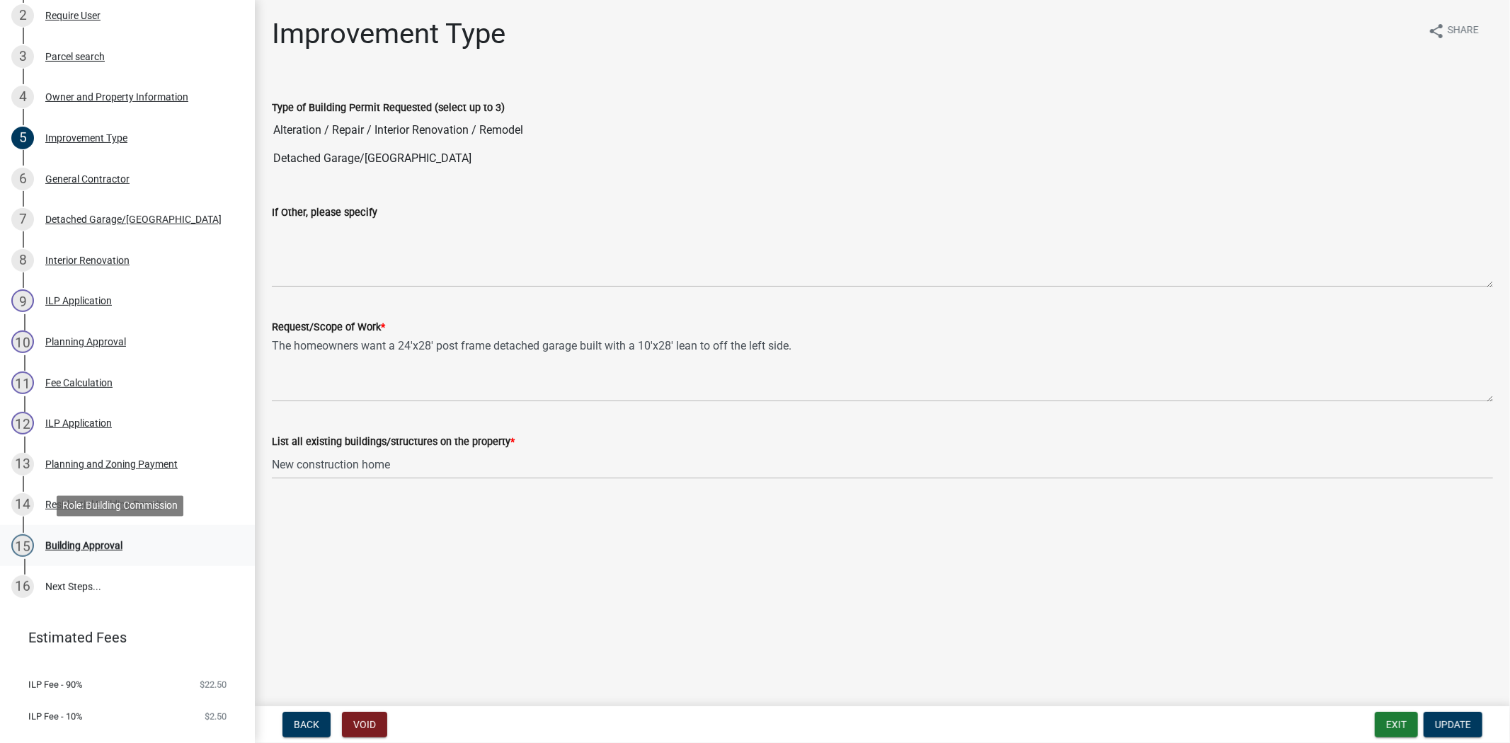
click at [89, 543] on div "Building Approval" at bounding box center [83, 546] width 77 height 10
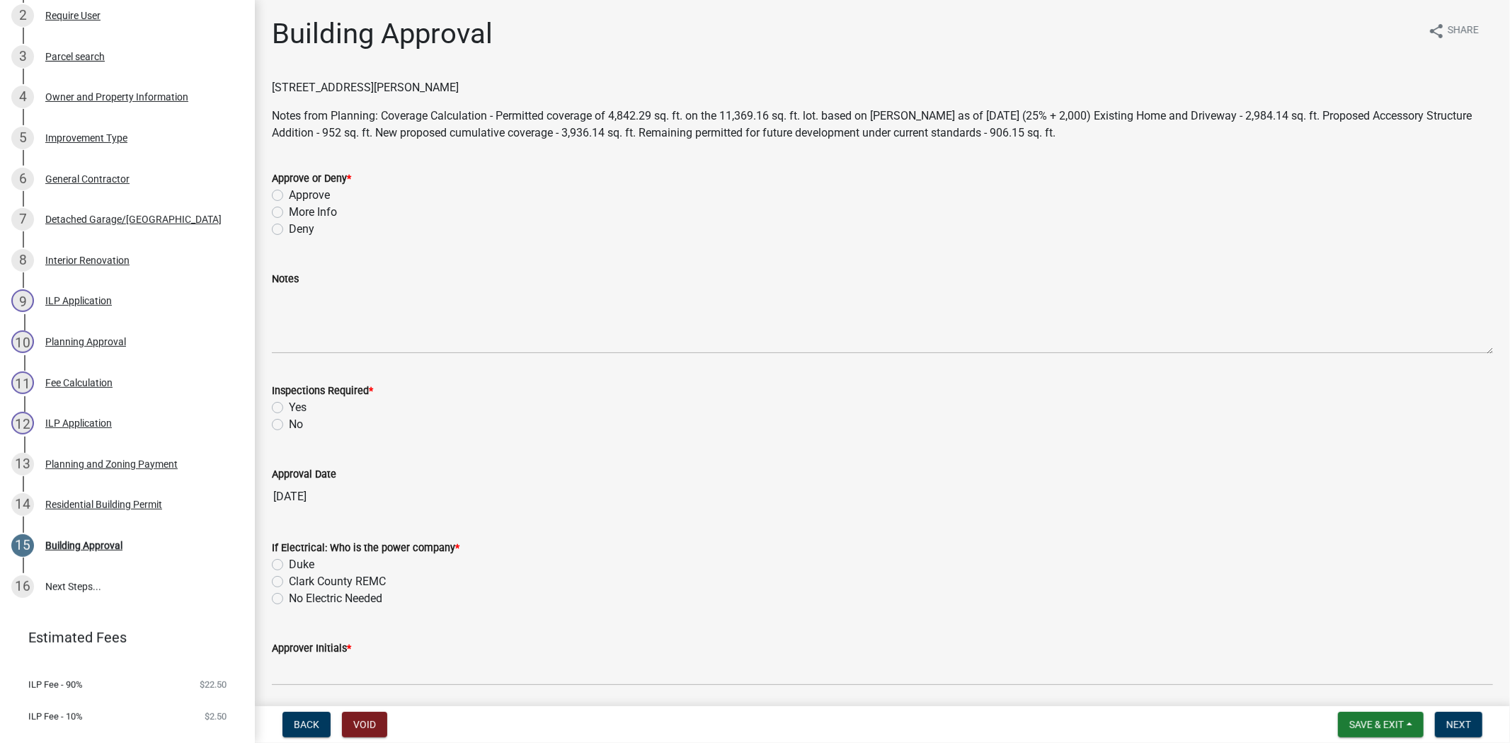
click at [289, 197] on label "Approve" at bounding box center [309, 195] width 41 height 17
click at [289, 196] on input "Approve" at bounding box center [293, 191] width 9 height 9
radio input "true"
click at [289, 408] on label "Yes" at bounding box center [298, 407] width 18 height 17
click at [289, 408] on input "Yes" at bounding box center [293, 403] width 9 height 9
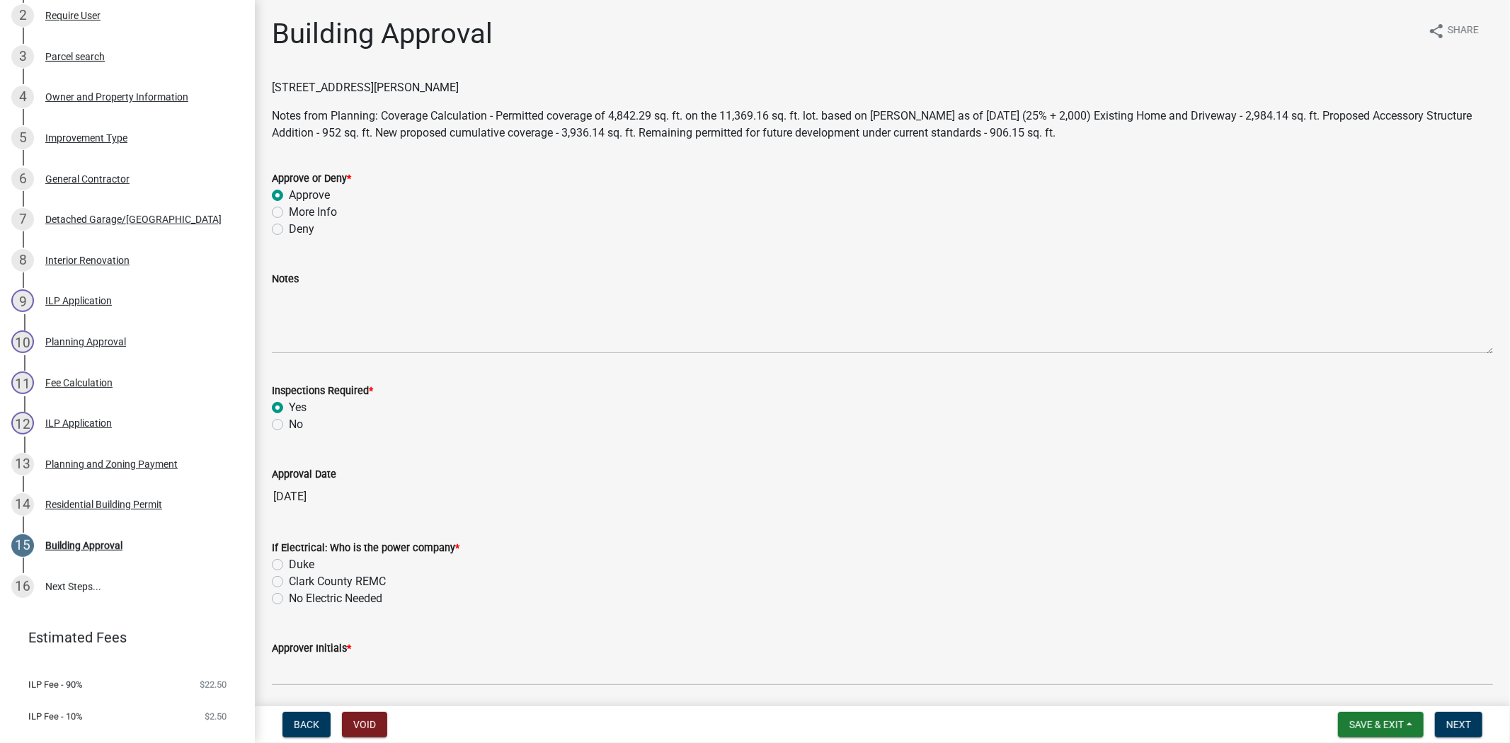
radio input "true"
click at [289, 570] on label "Duke" at bounding box center [301, 565] width 25 height 17
click at [289, 566] on input "Duke" at bounding box center [293, 561] width 9 height 9
radio input "true"
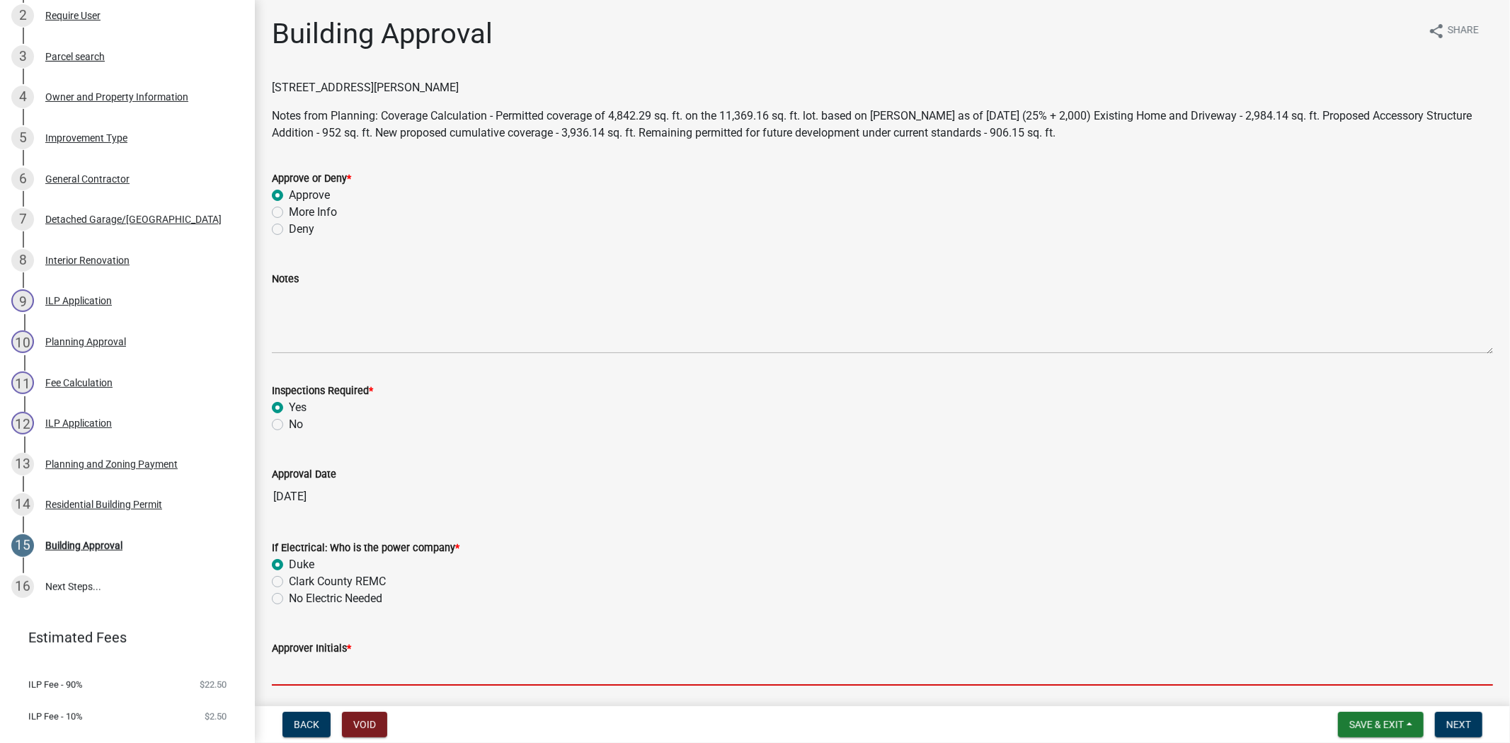
click at [305, 671] on input "Approver Initials *" at bounding box center [882, 671] width 1221 height 29
type input "mkf"
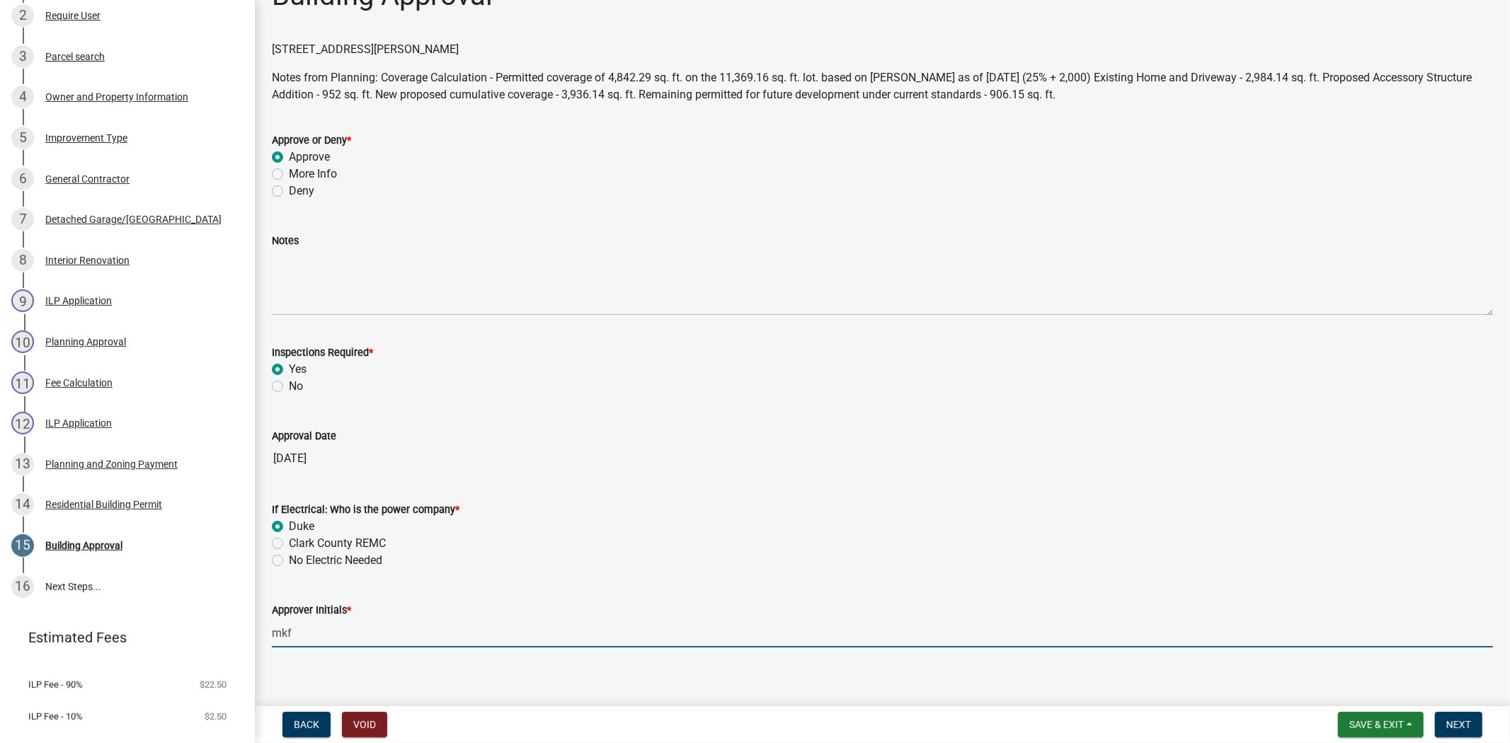
scroll to position [52, 0]
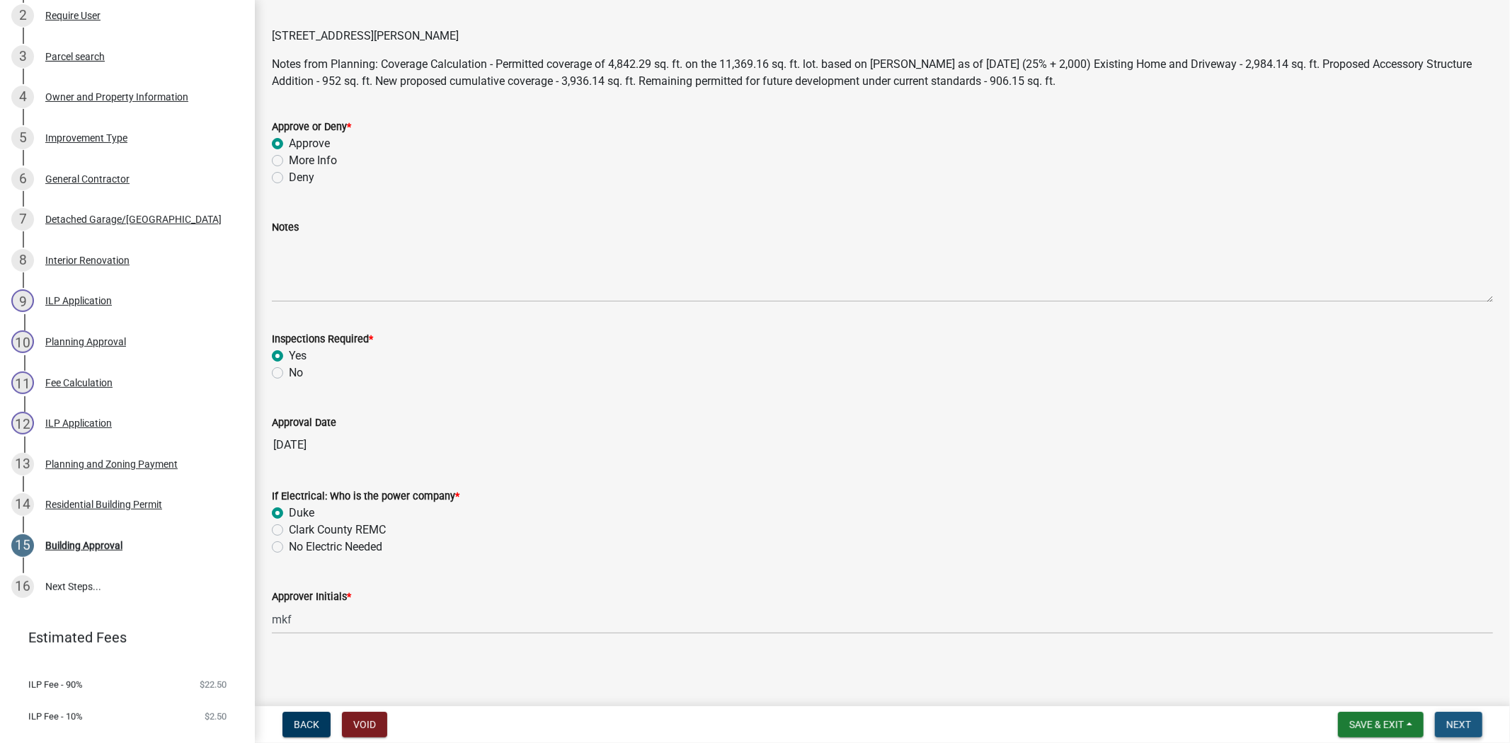
click at [1460, 732] on button "Next" at bounding box center [1458, 724] width 47 height 25
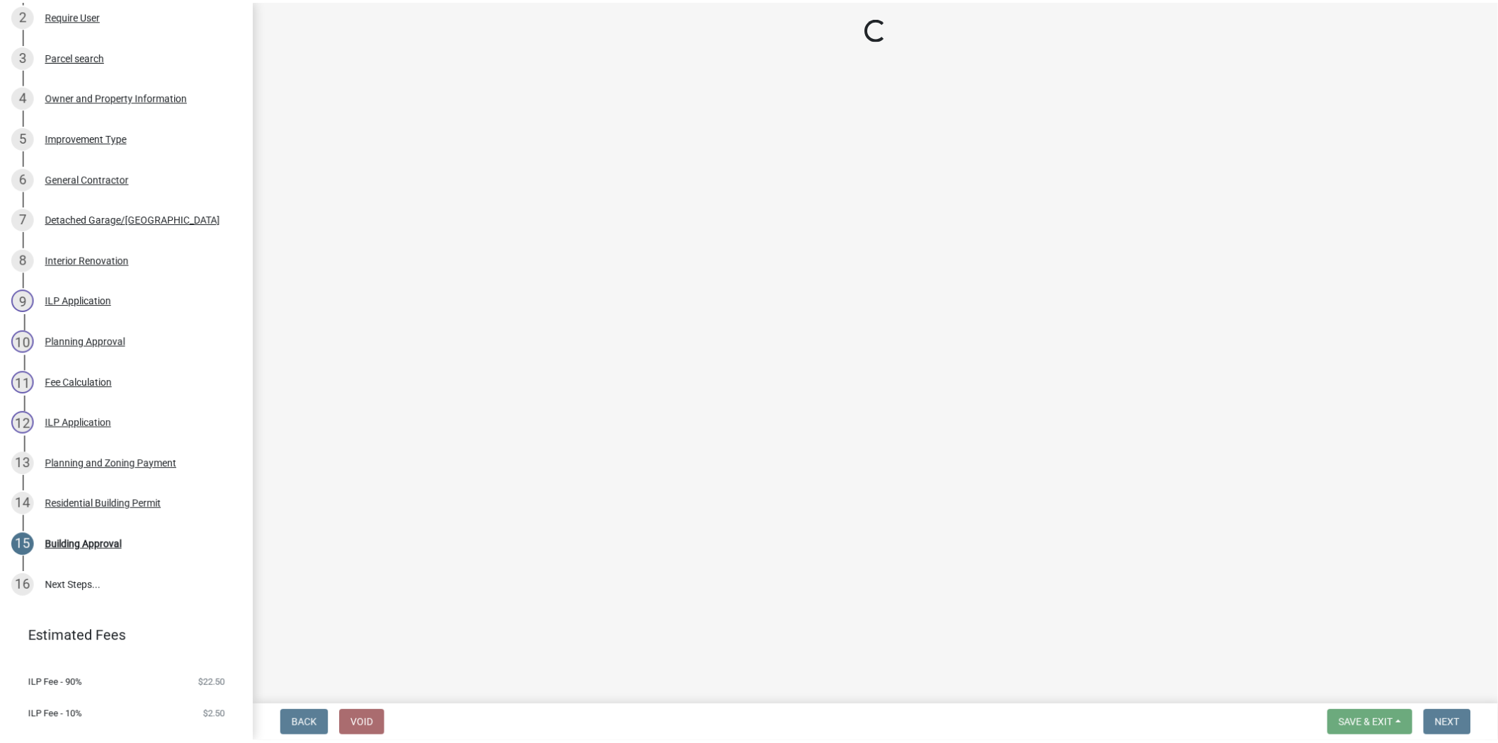
scroll to position [584, 0]
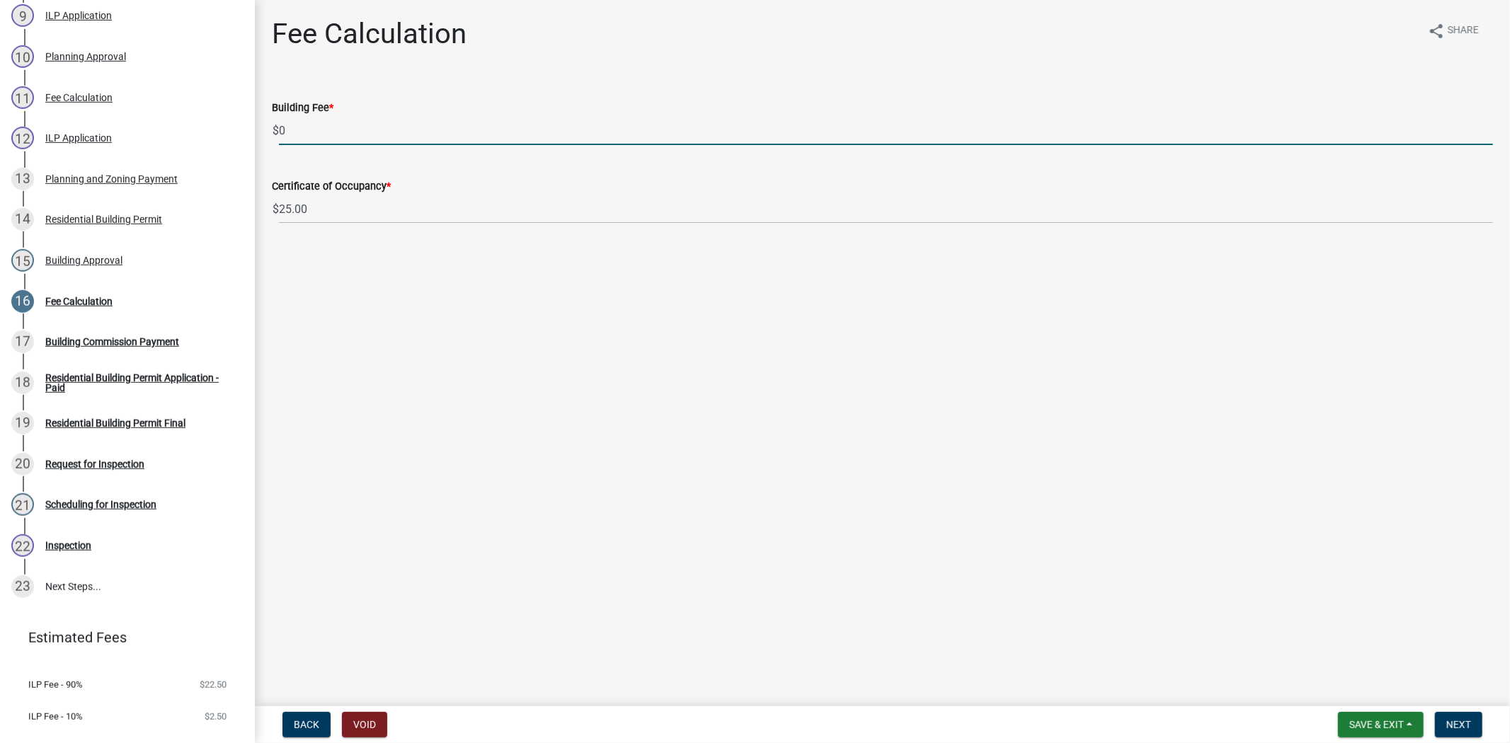
click at [297, 136] on input "0" at bounding box center [886, 130] width 1214 height 29
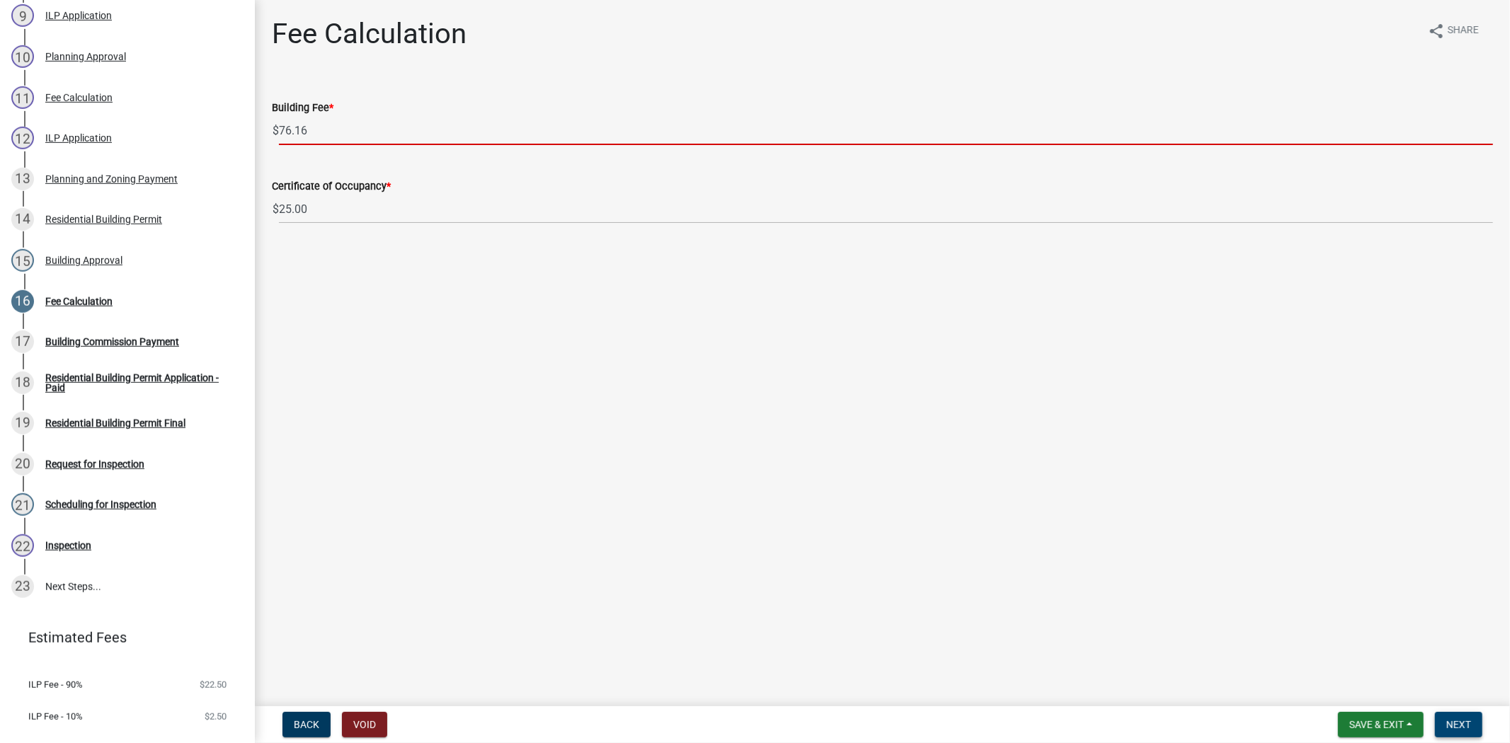
type input "76.16"
click at [1459, 725] on span "Next" at bounding box center [1459, 724] width 25 height 11
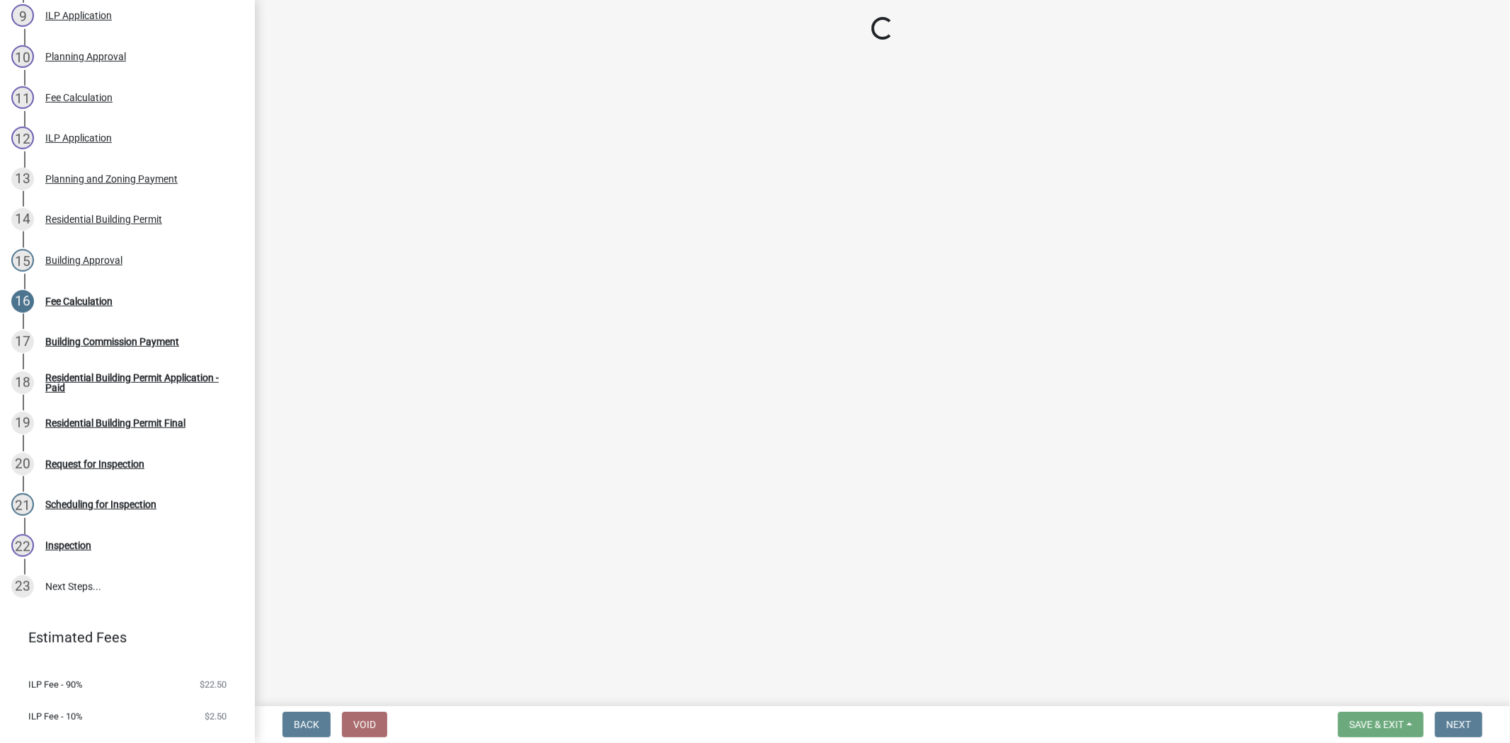
select select "3: 3"
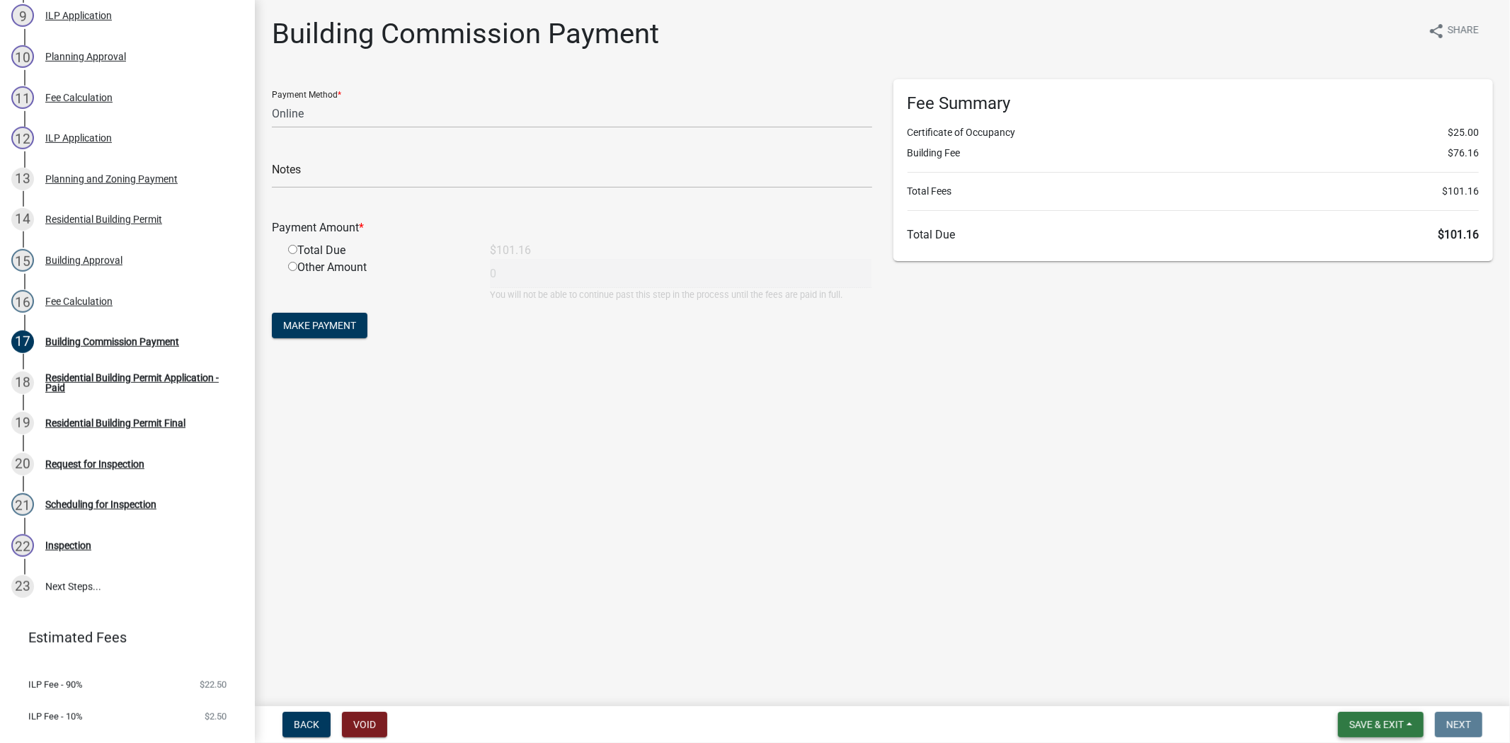
click at [1368, 719] on span "Save & Exit" at bounding box center [1377, 724] width 55 height 11
click at [1353, 689] on button "Save & Exit" at bounding box center [1367, 688] width 113 height 34
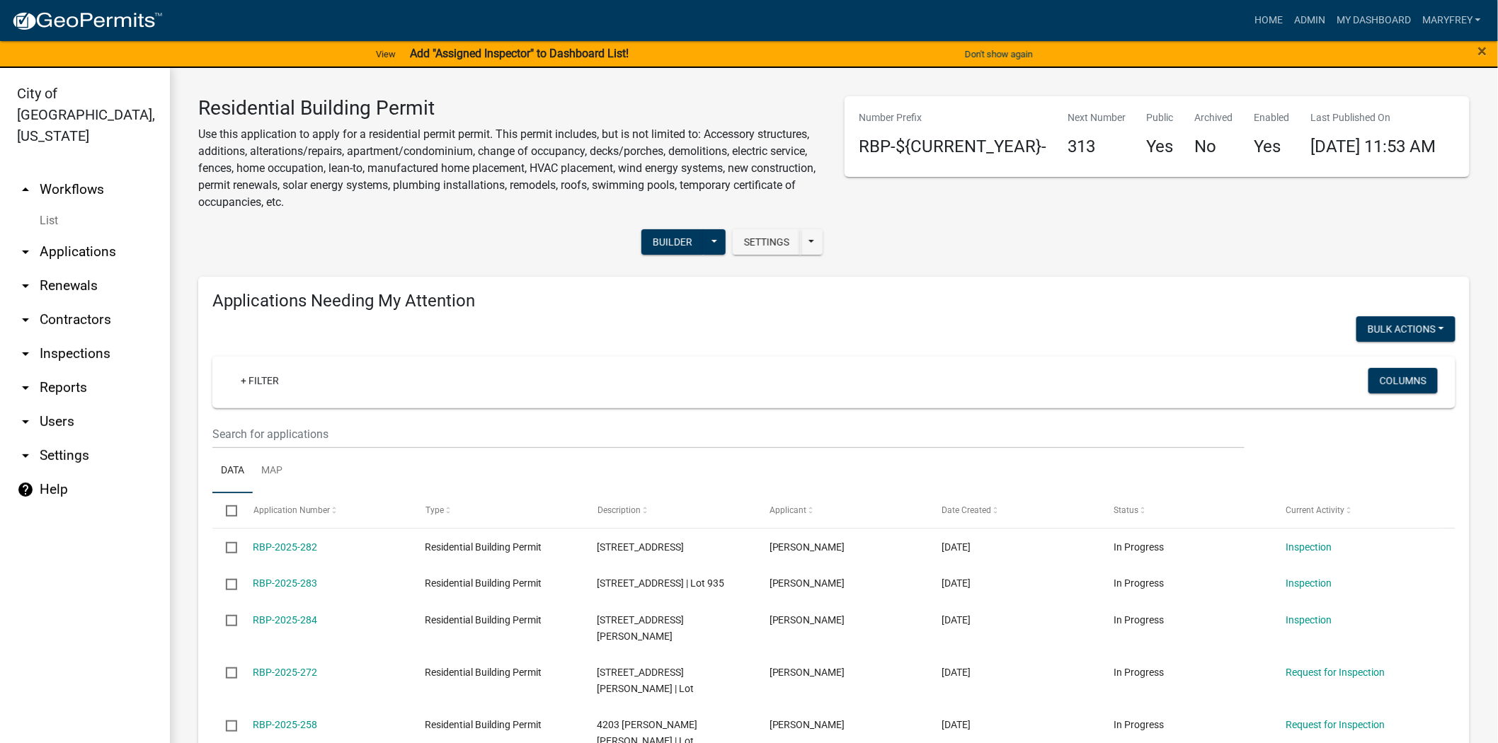
click at [93, 235] on link "arrow_drop_down Applications" at bounding box center [85, 252] width 170 height 34
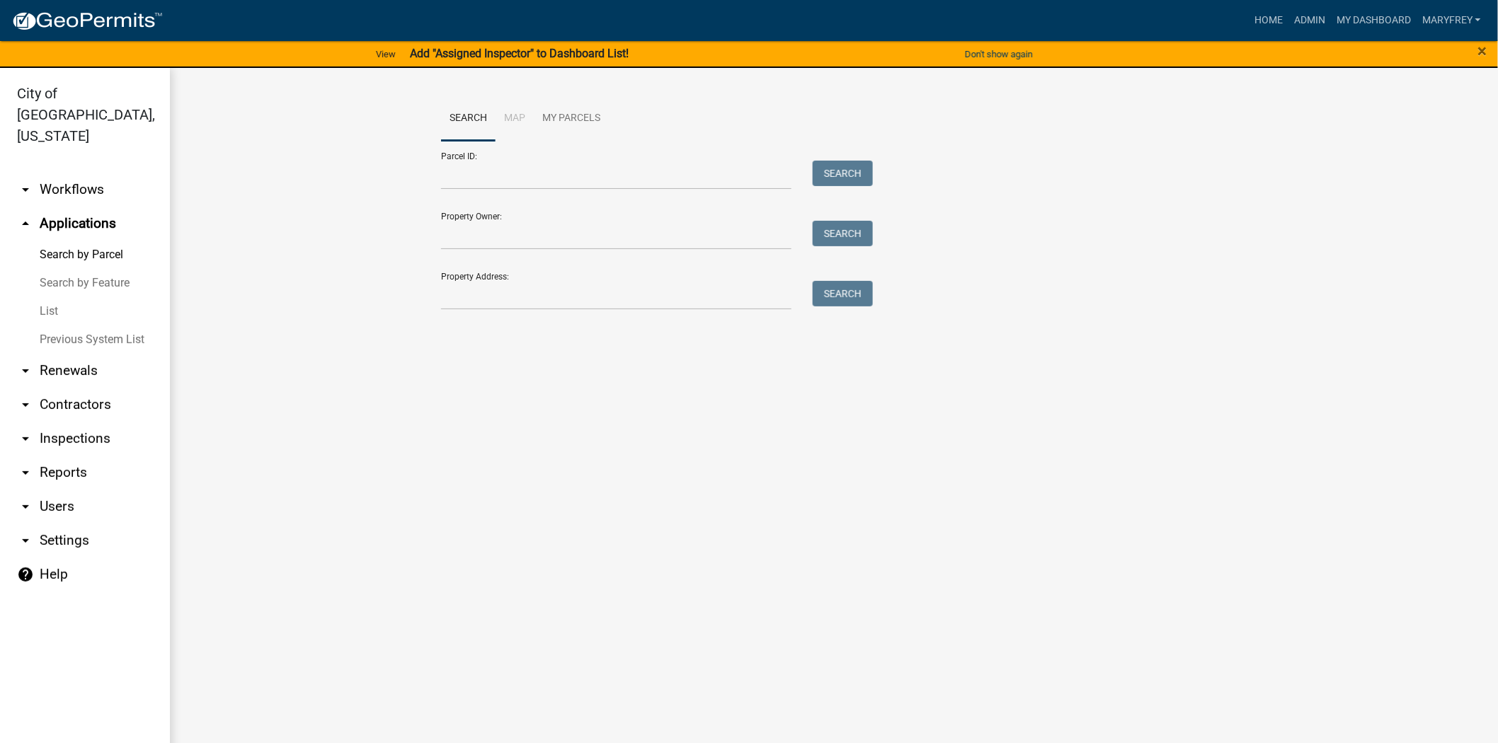
click at [69, 173] on link "arrow_drop_down Workflows" at bounding box center [85, 190] width 170 height 34
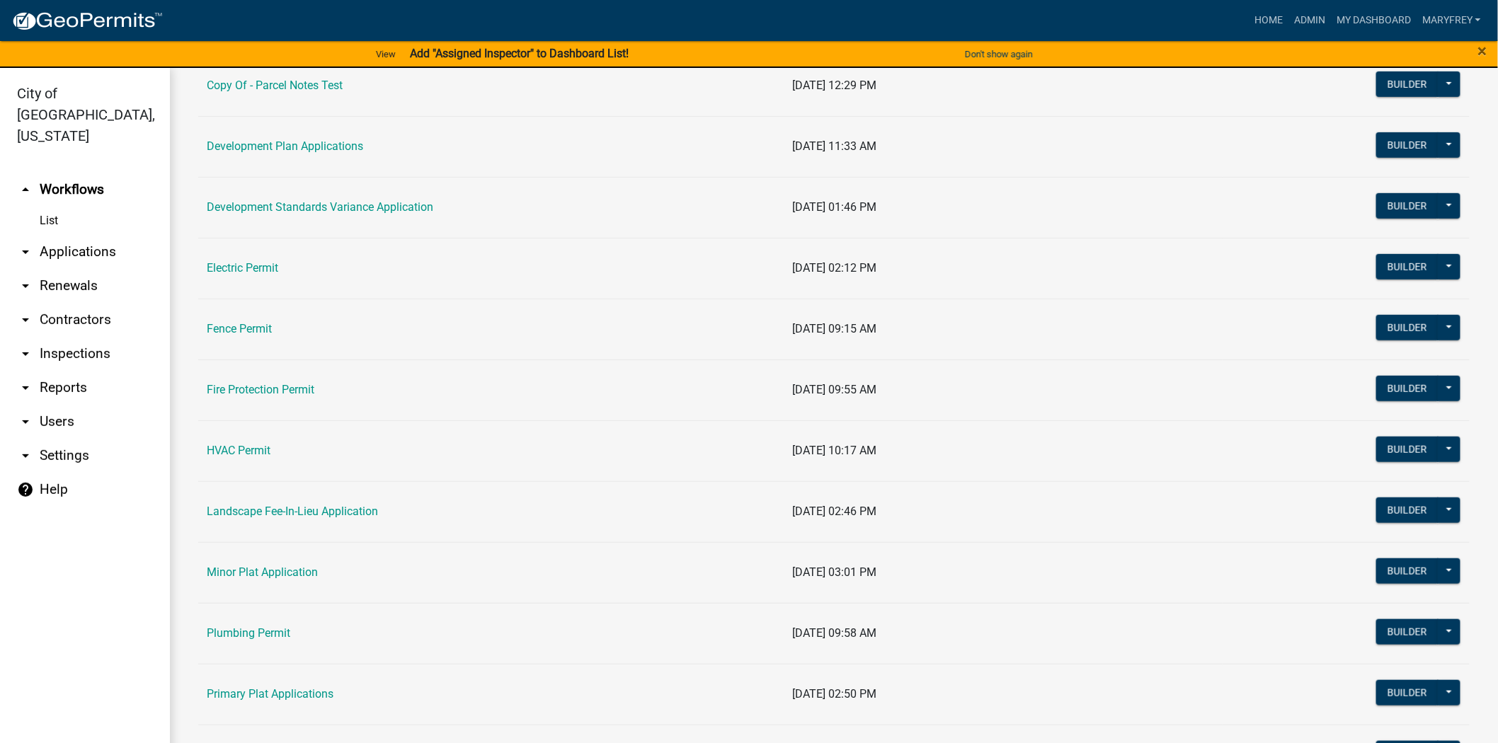
scroll to position [348, 0]
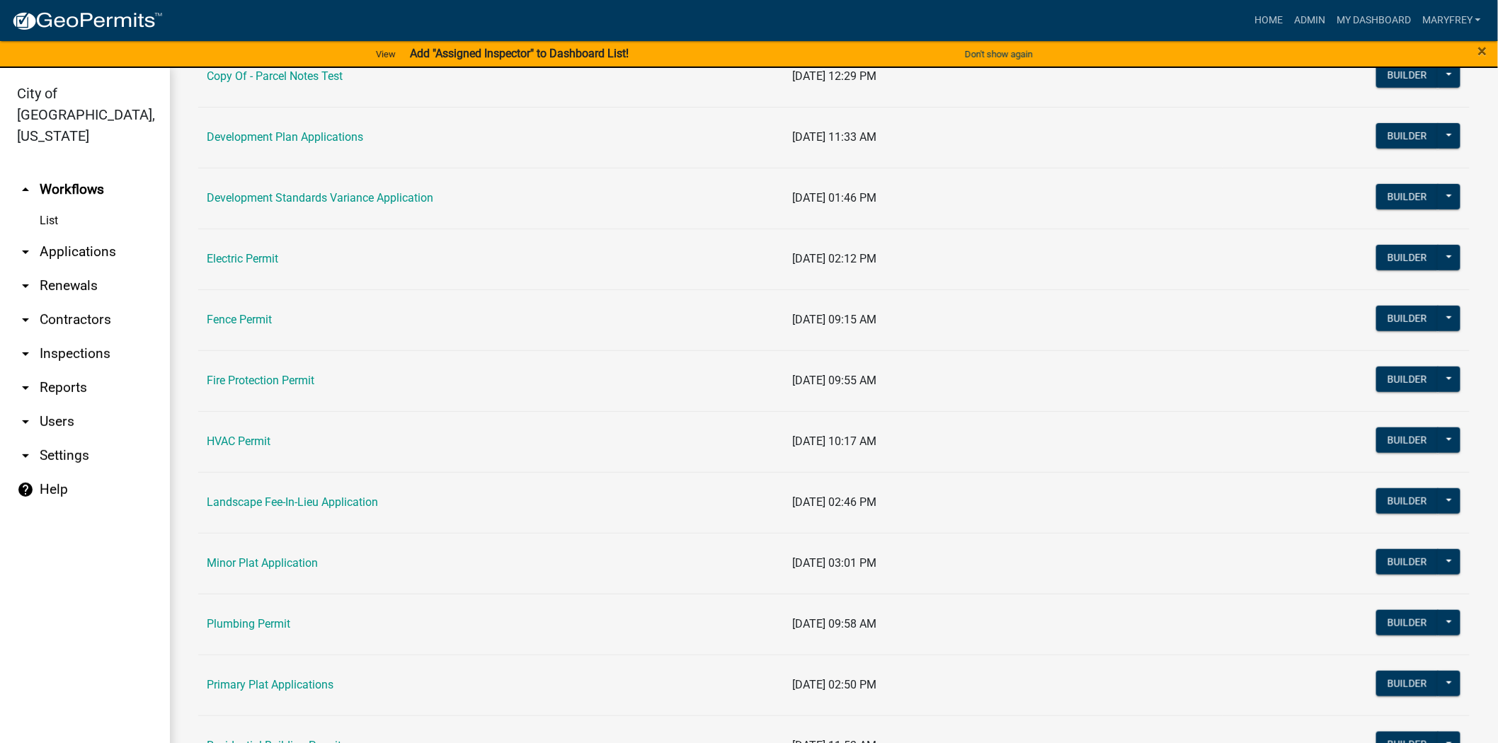
click at [269, 270] on td "Electric Permit" at bounding box center [491, 259] width 586 height 61
click at [258, 265] on link "Electric Permit" at bounding box center [243, 258] width 72 height 13
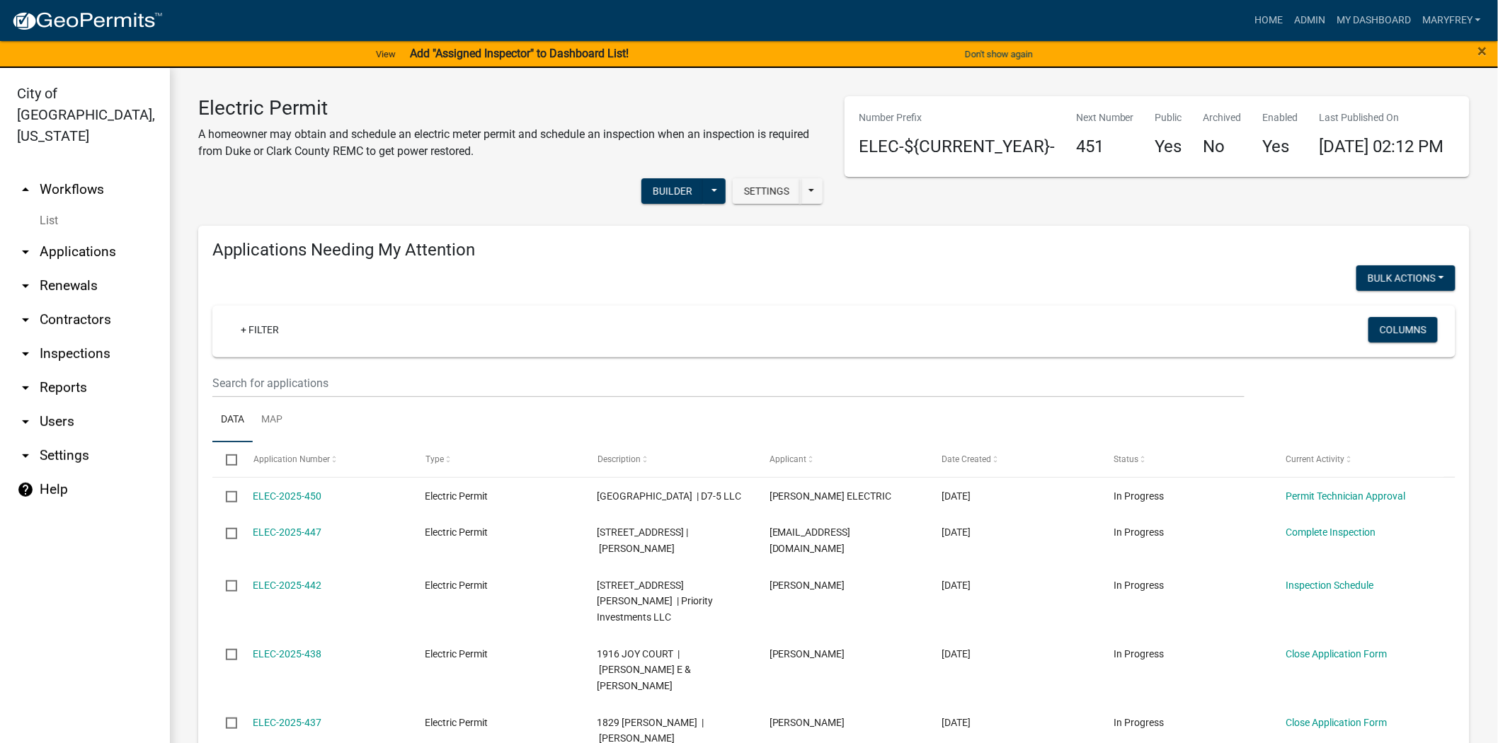
click at [86, 173] on link "arrow_drop_up Workflows" at bounding box center [85, 190] width 170 height 34
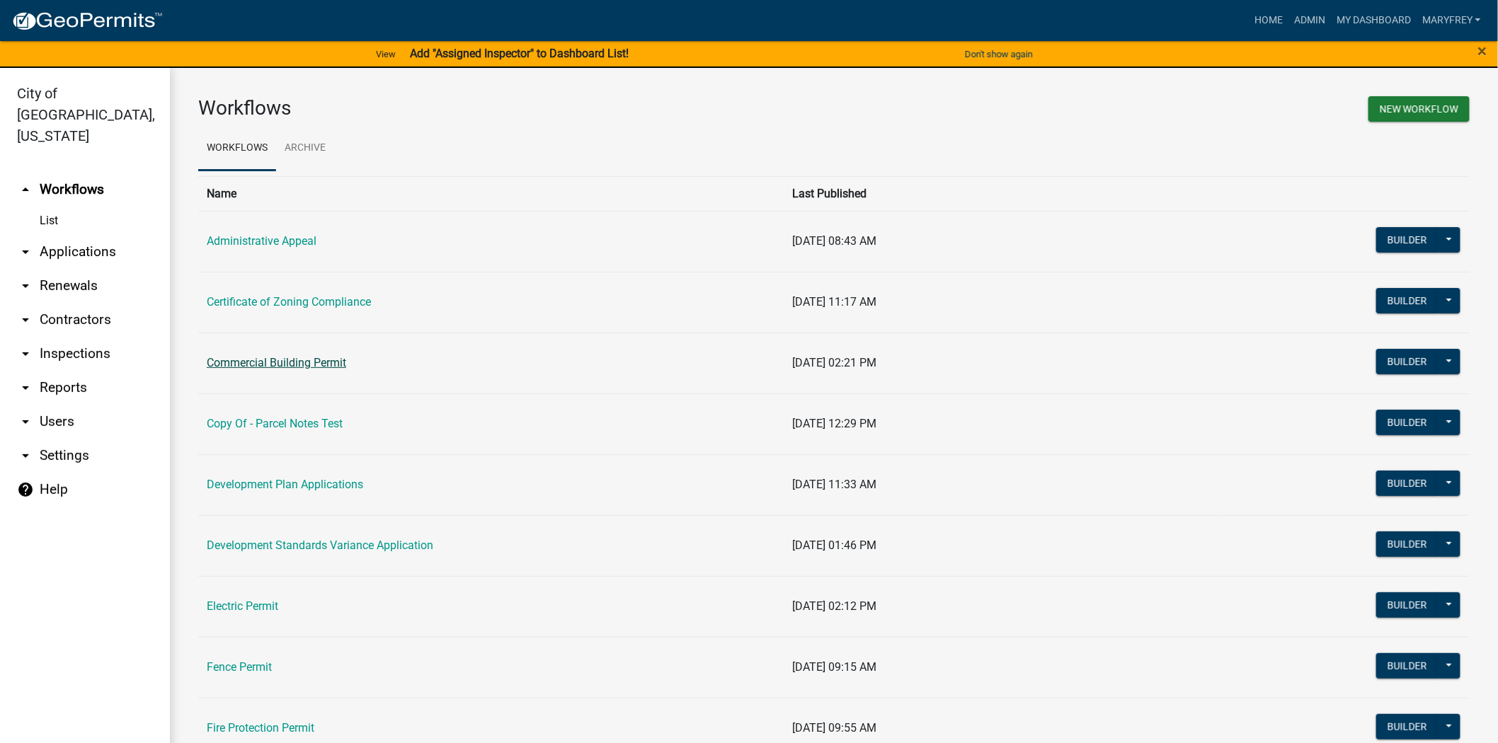
click at [261, 367] on link "Commercial Building Permit" at bounding box center [276, 362] width 139 height 13
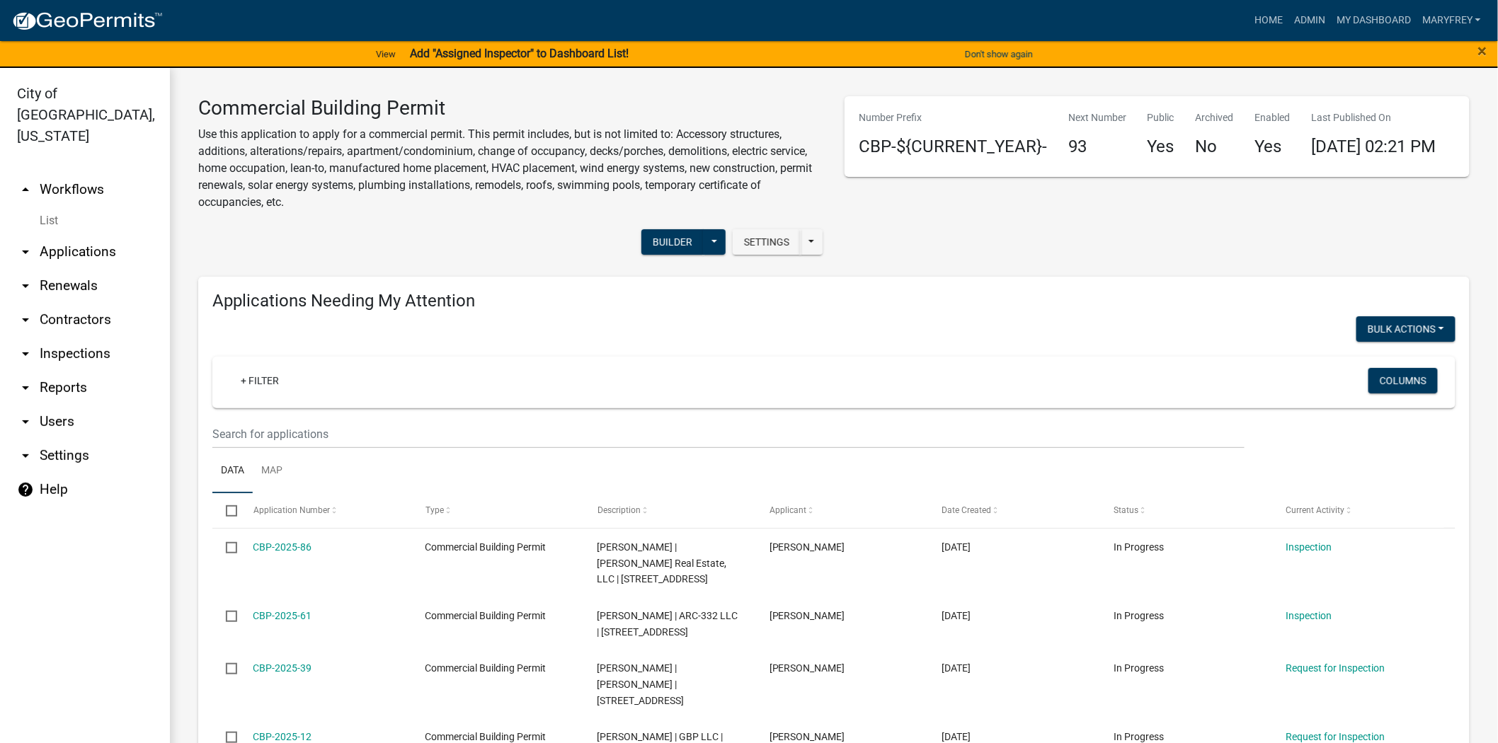
click at [80, 173] on link "arrow_drop_up Workflows" at bounding box center [85, 190] width 170 height 34
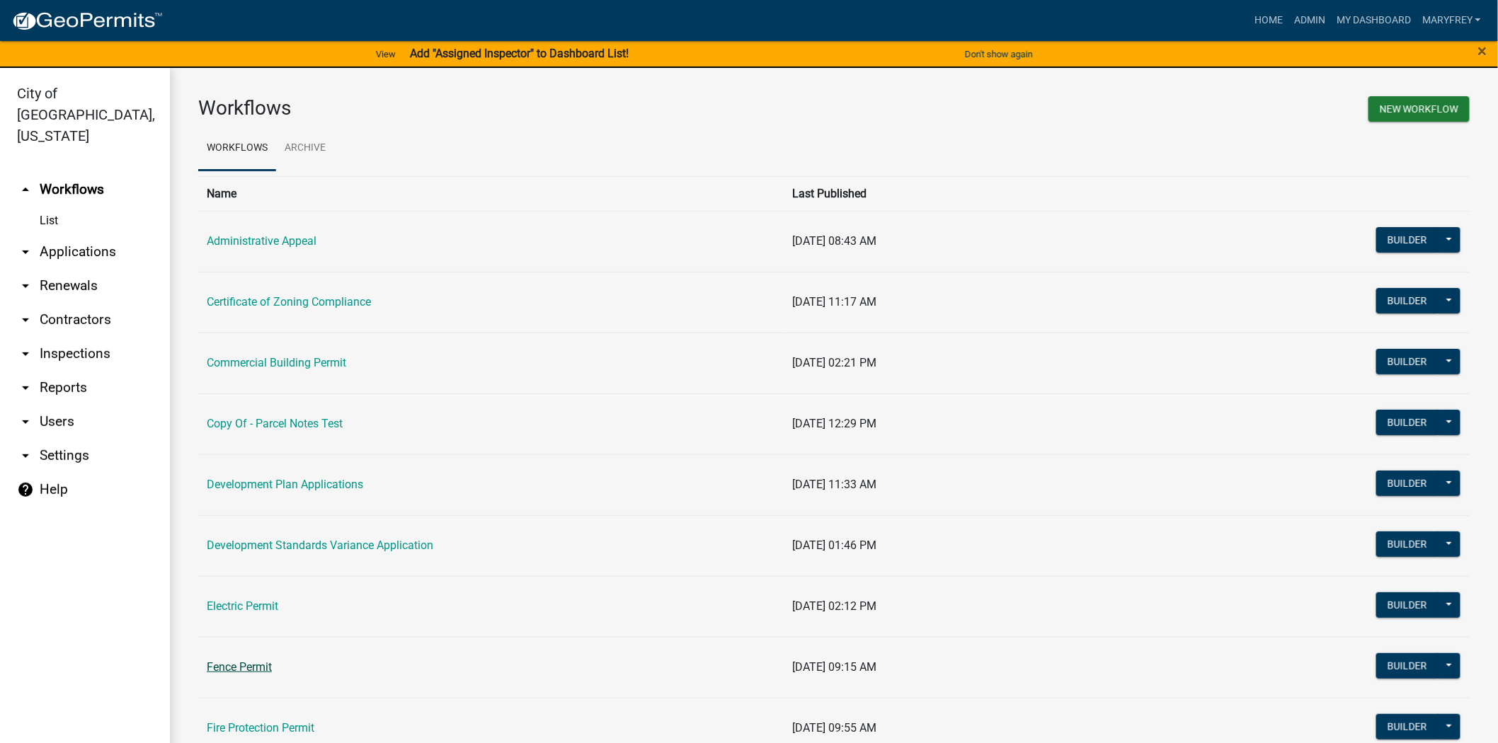
click at [245, 668] on link "Fence Permit" at bounding box center [239, 667] width 65 height 13
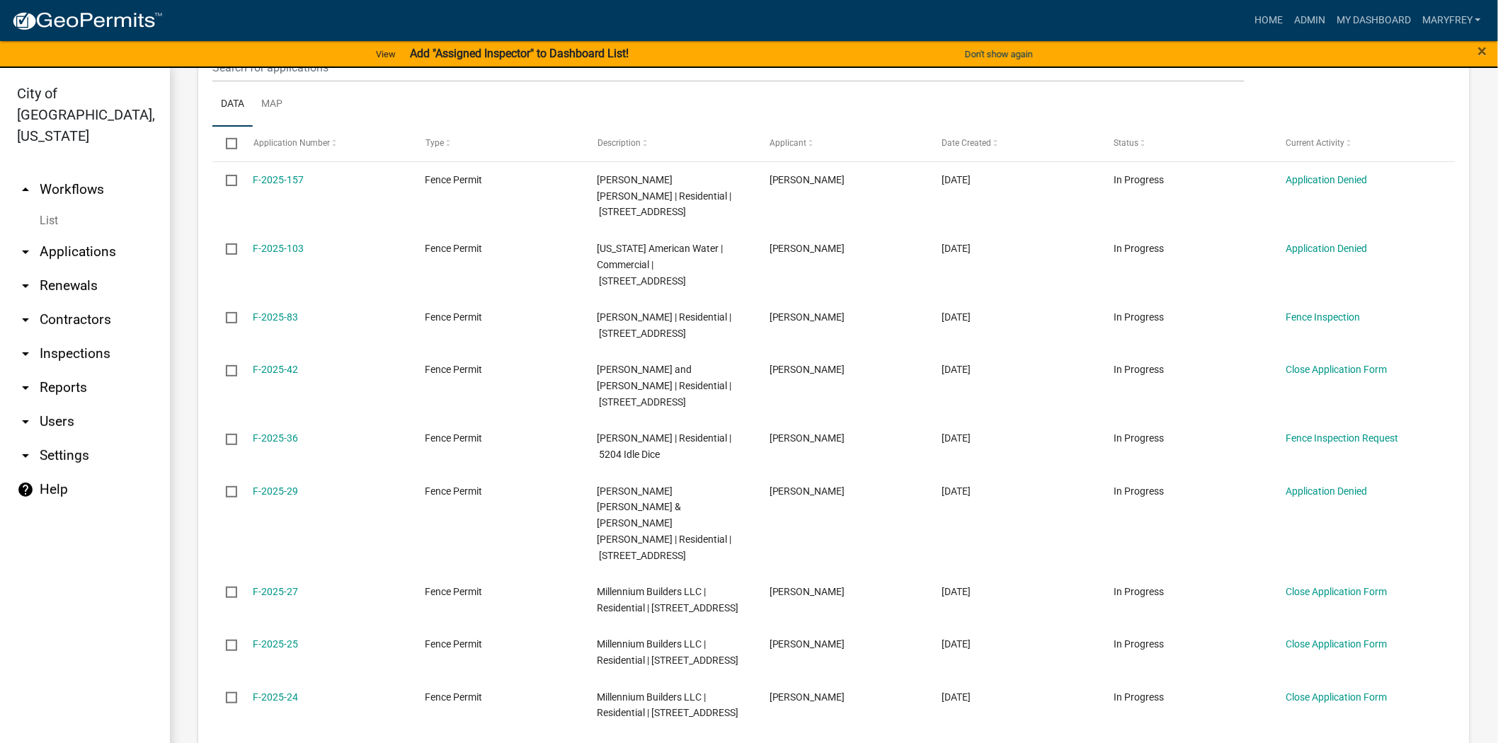
scroll to position [309, 0]
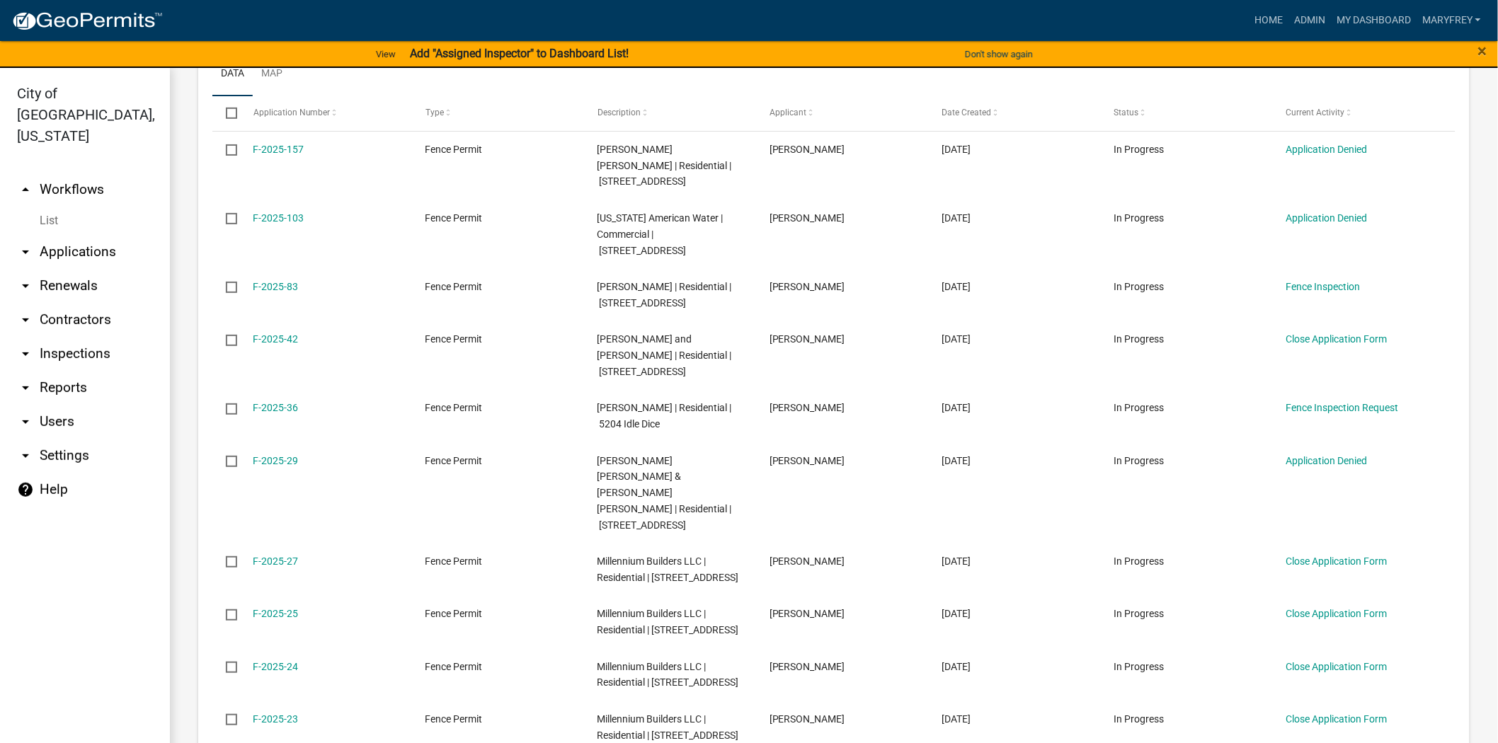
click at [96, 173] on link "arrow_drop_up Workflows" at bounding box center [85, 190] width 170 height 34
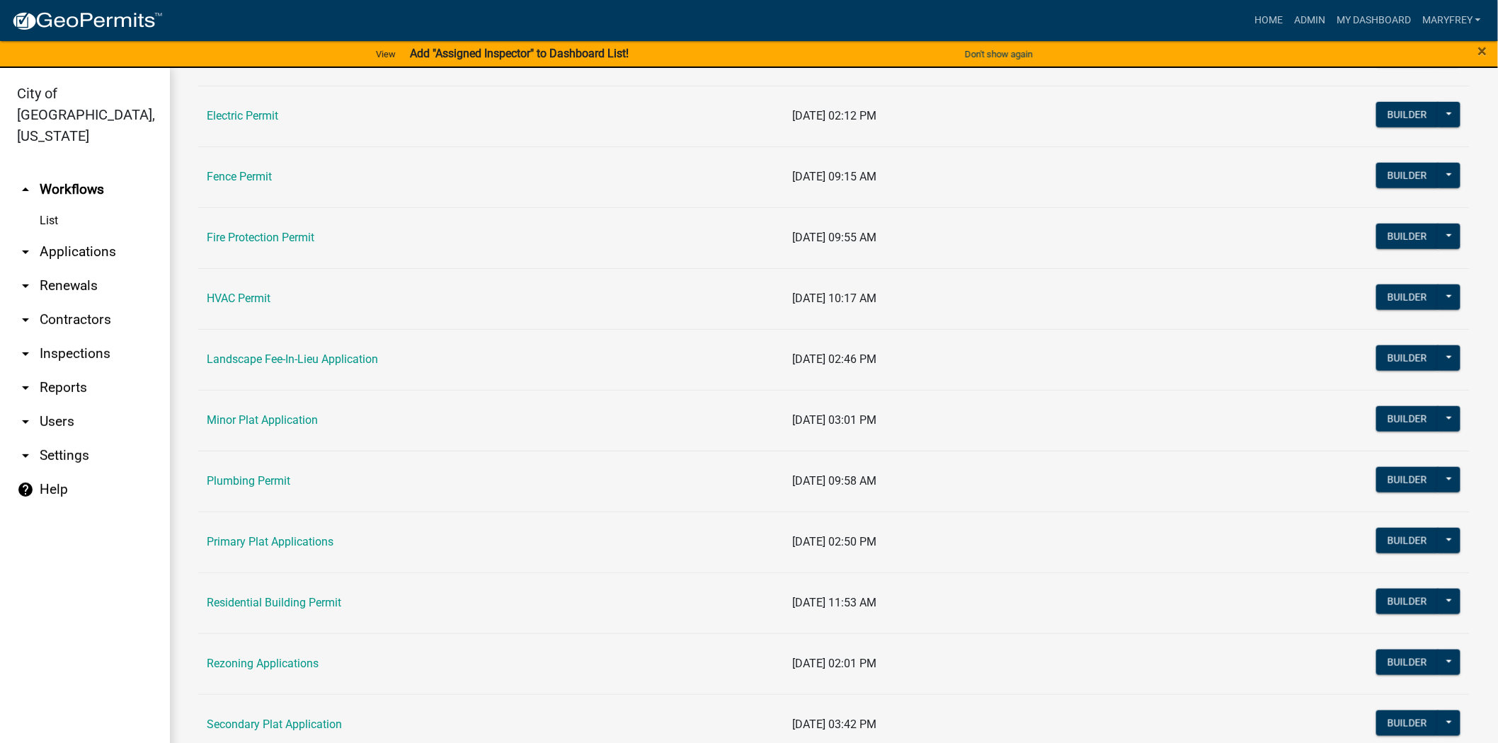
scroll to position [511, 0]
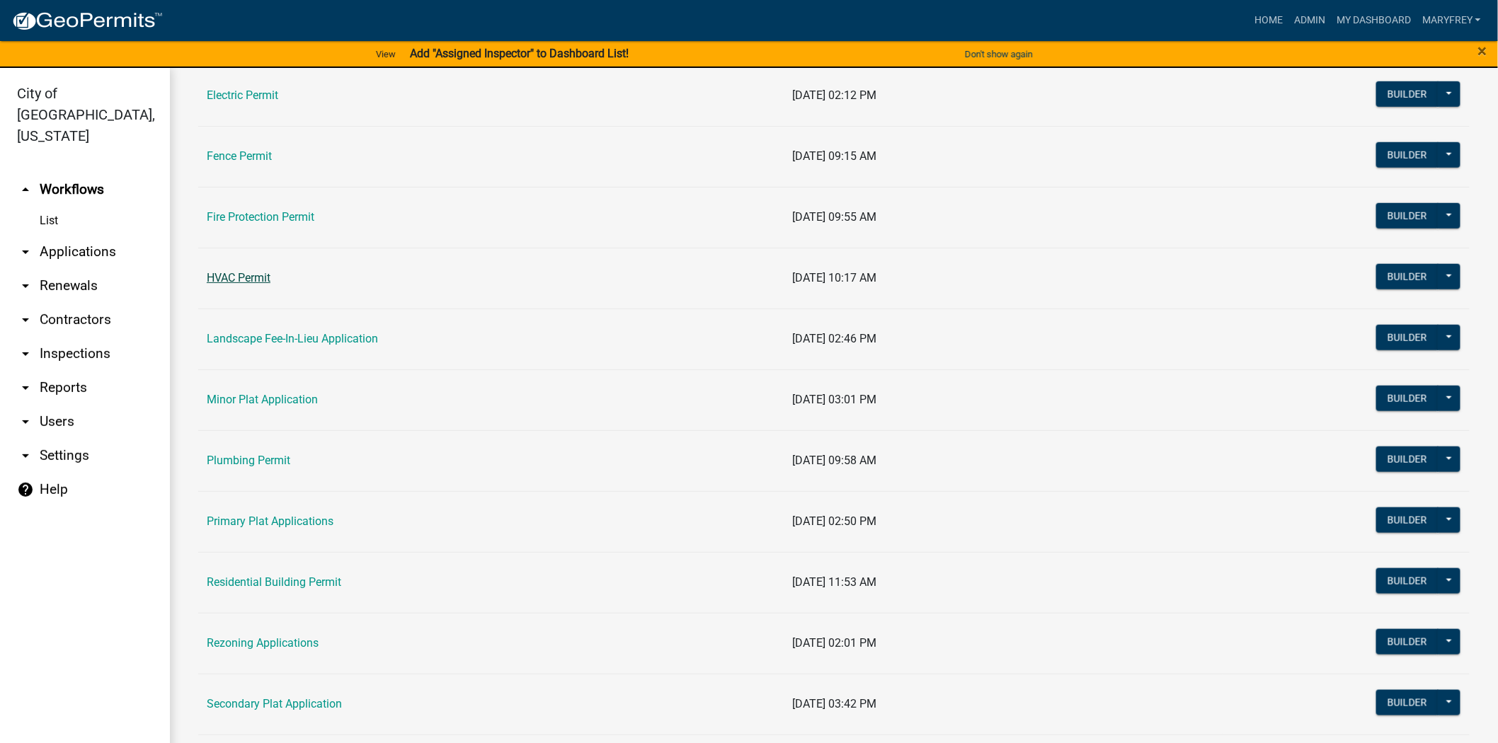
click at [243, 282] on link "HVAC Permit" at bounding box center [239, 277] width 64 height 13
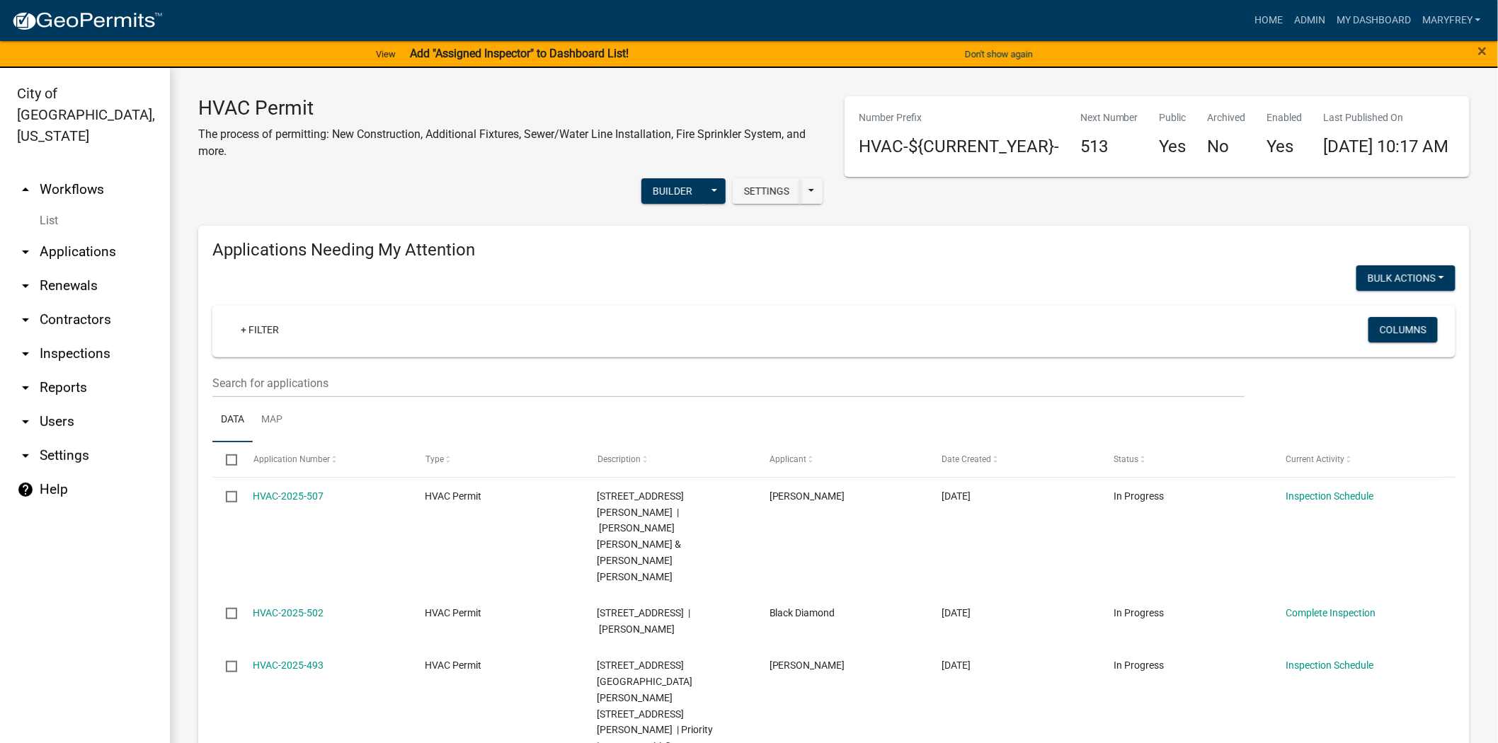
click at [52, 173] on link "arrow_drop_up Workflows" at bounding box center [85, 190] width 170 height 34
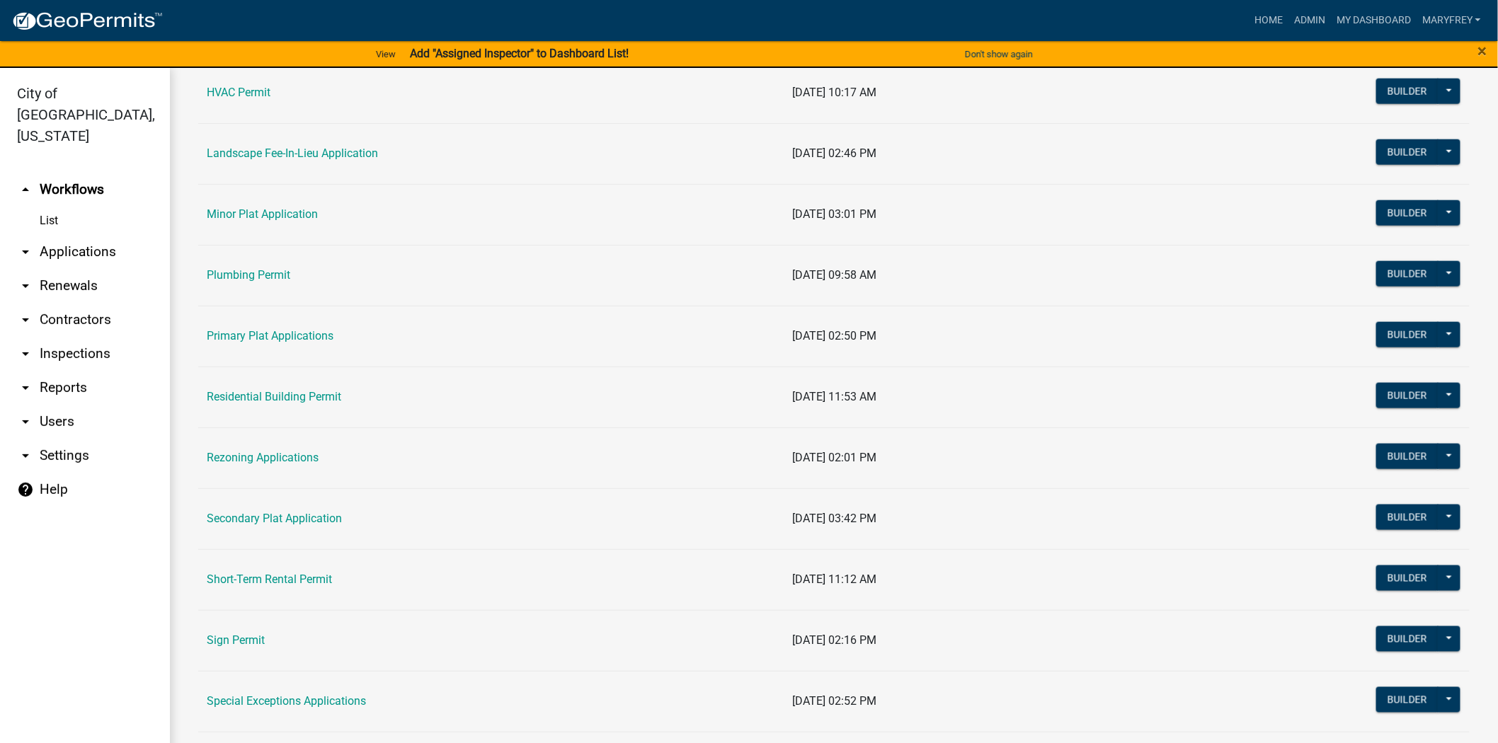
scroll to position [698, 0]
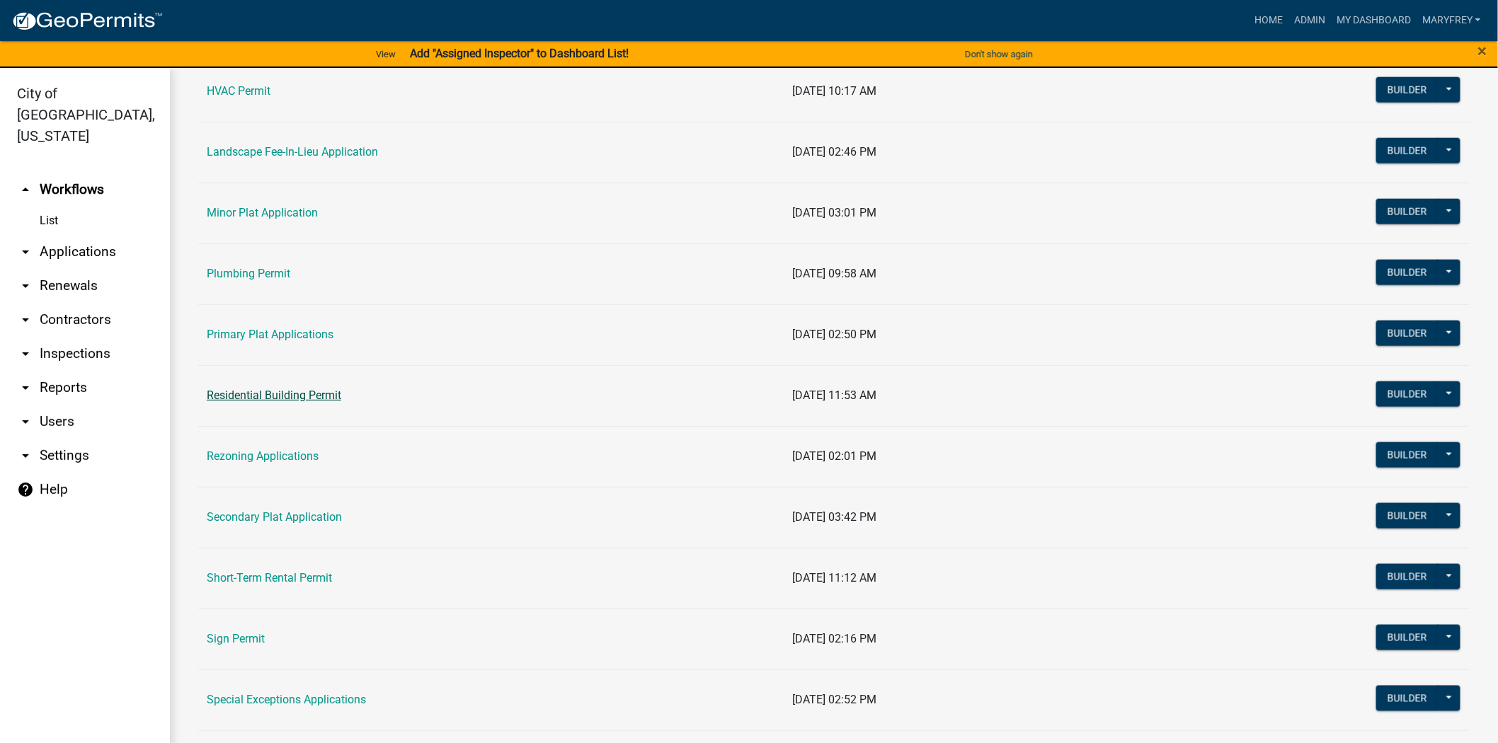
click at [280, 393] on link "Residential Building Permit" at bounding box center [274, 395] width 135 height 13
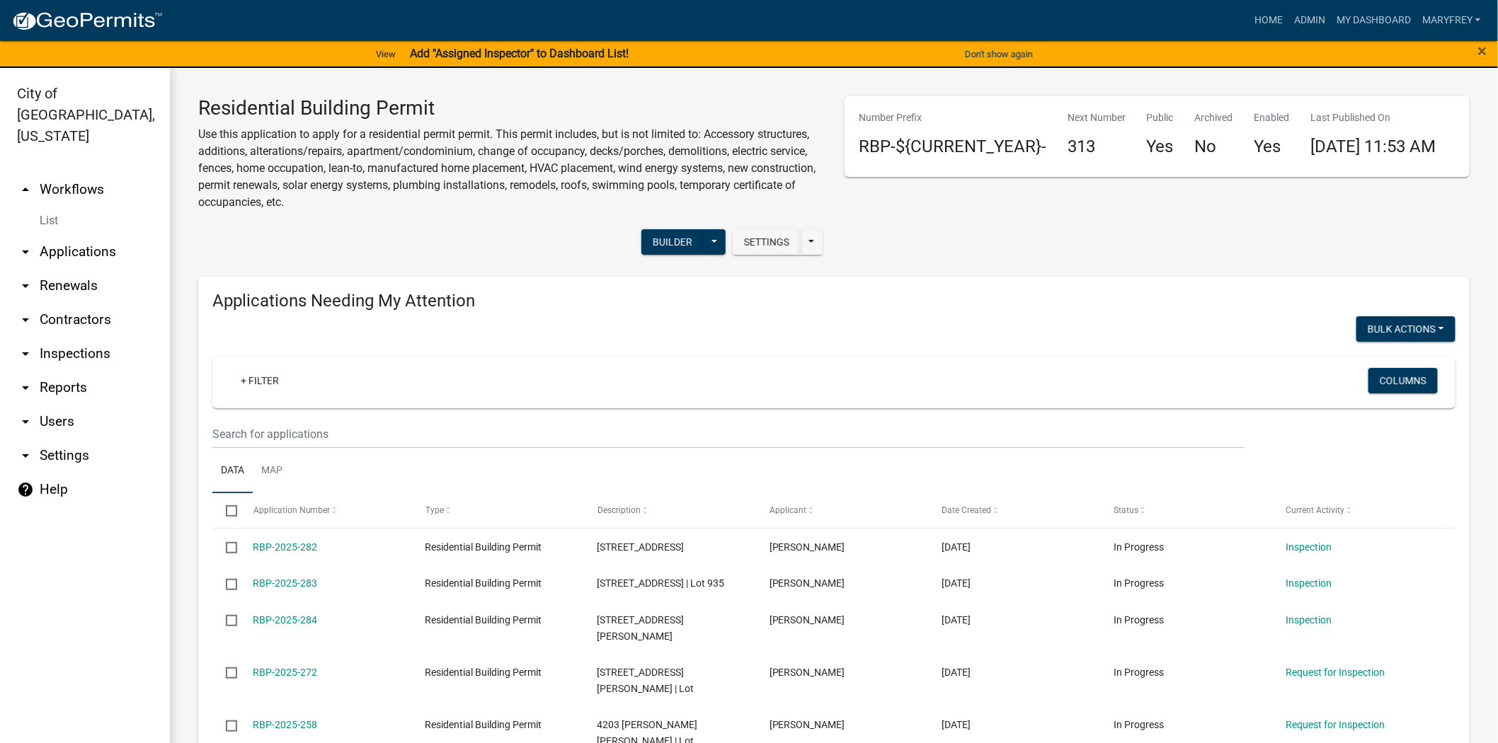
click at [82, 173] on link "arrow_drop_up Workflows" at bounding box center [85, 190] width 170 height 34
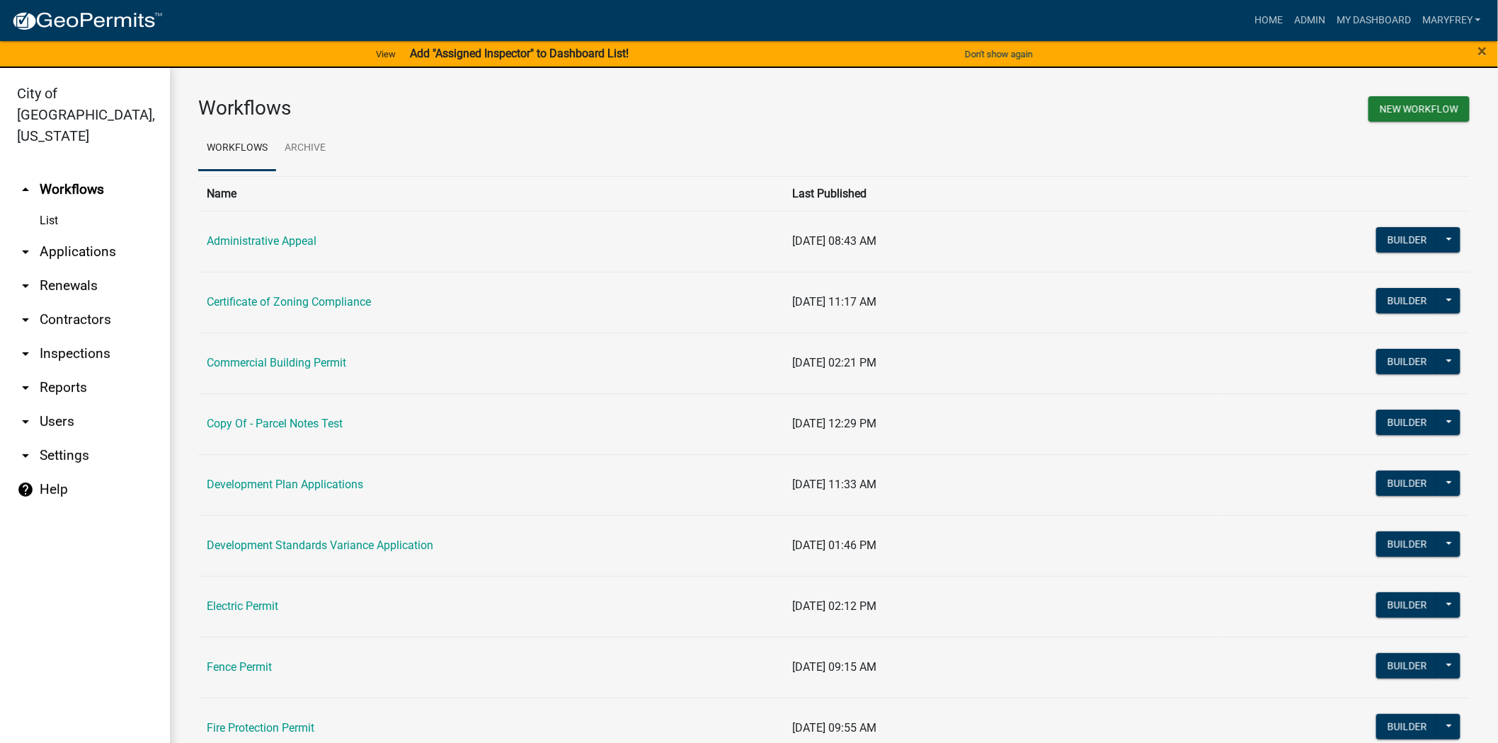
drag, startPoint x: 1485, startPoint y: 312, endPoint x: 1490, endPoint y: 341, distance: 28.8
click at [1491, 351] on main "Workflows New Workflow Workflows Archive Name Last Published Administrative App…" at bounding box center [834, 414] width 1328 height 692
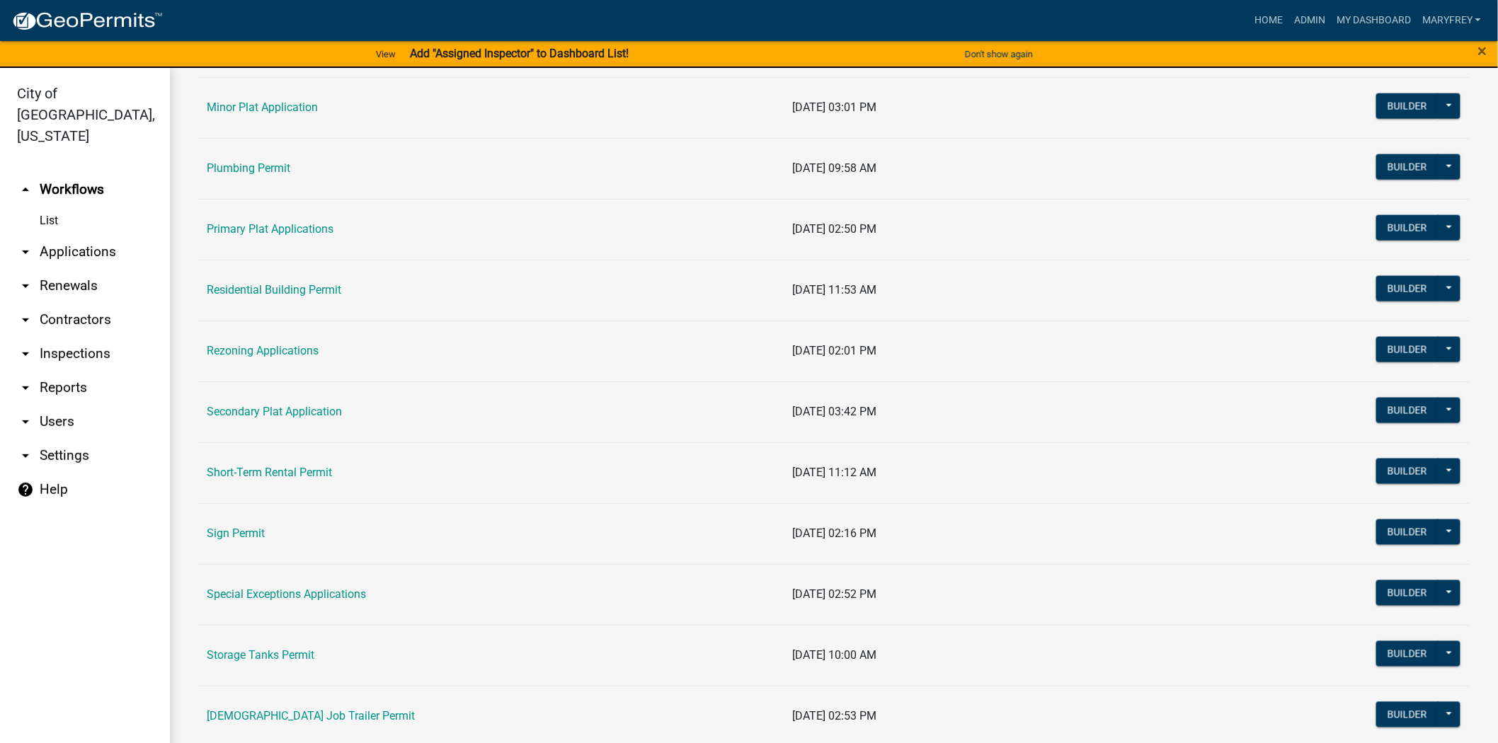
scroll to position [810, 0]
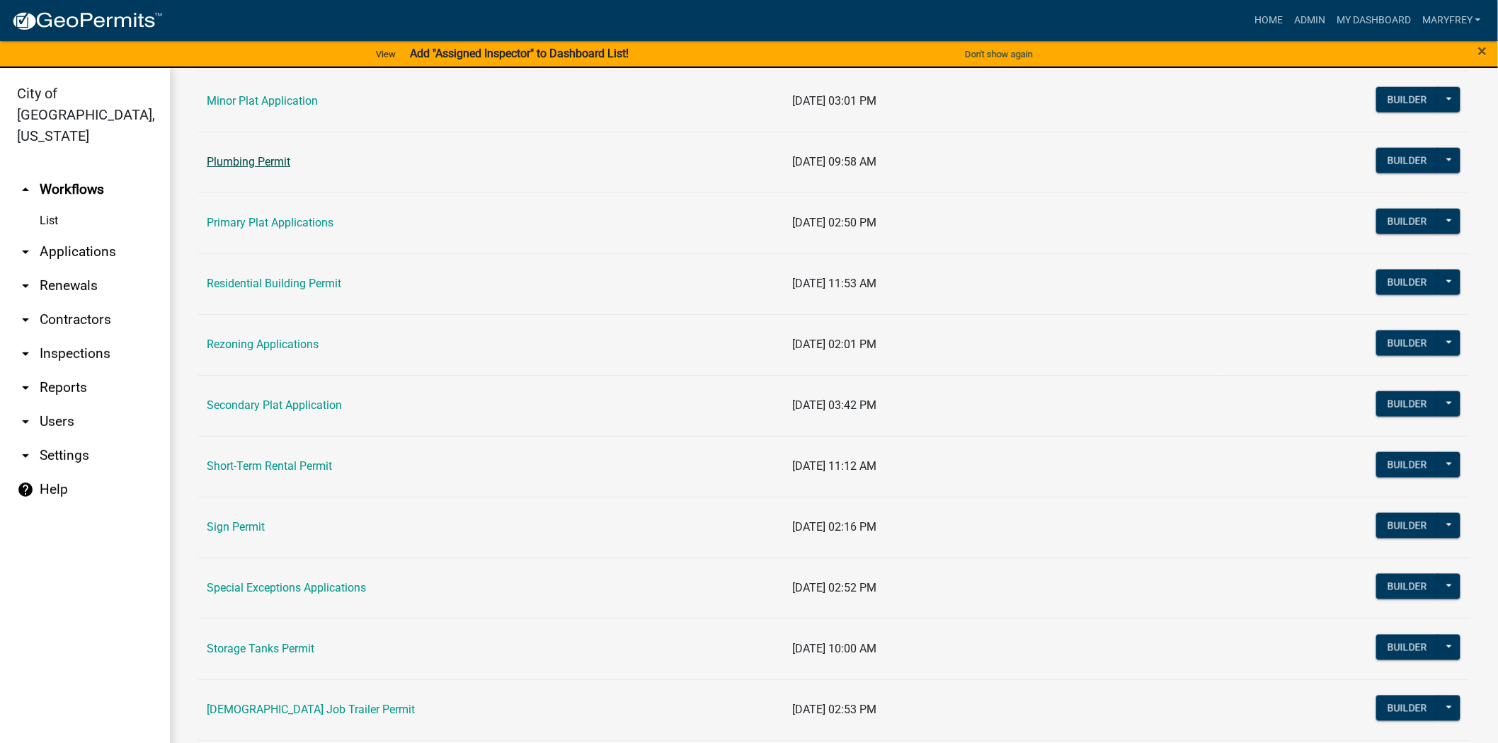
click at [265, 166] on link "Plumbing Permit" at bounding box center [249, 161] width 84 height 13
